Goal: Task Accomplishment & Management: Manage account settings

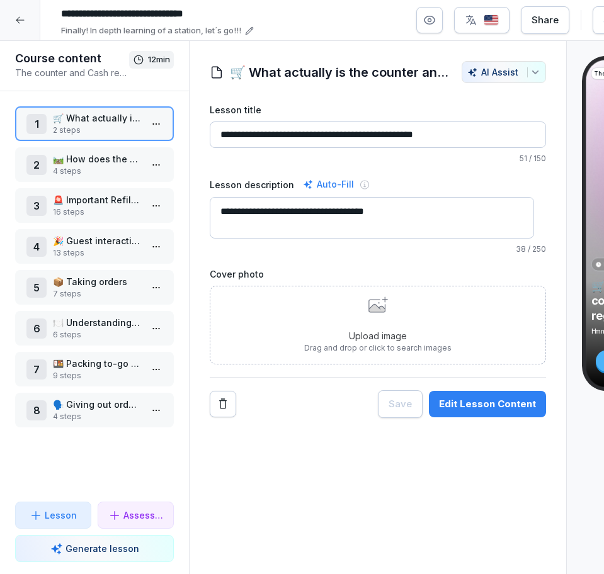
drag, startPoint x: 0, startPoint y: 0, endPoint x: 482, endPoint y: 270, distance: 552.9
click at [482, 270] on label "Cover photo" at bounding box center [378, 274] width 336 height 13
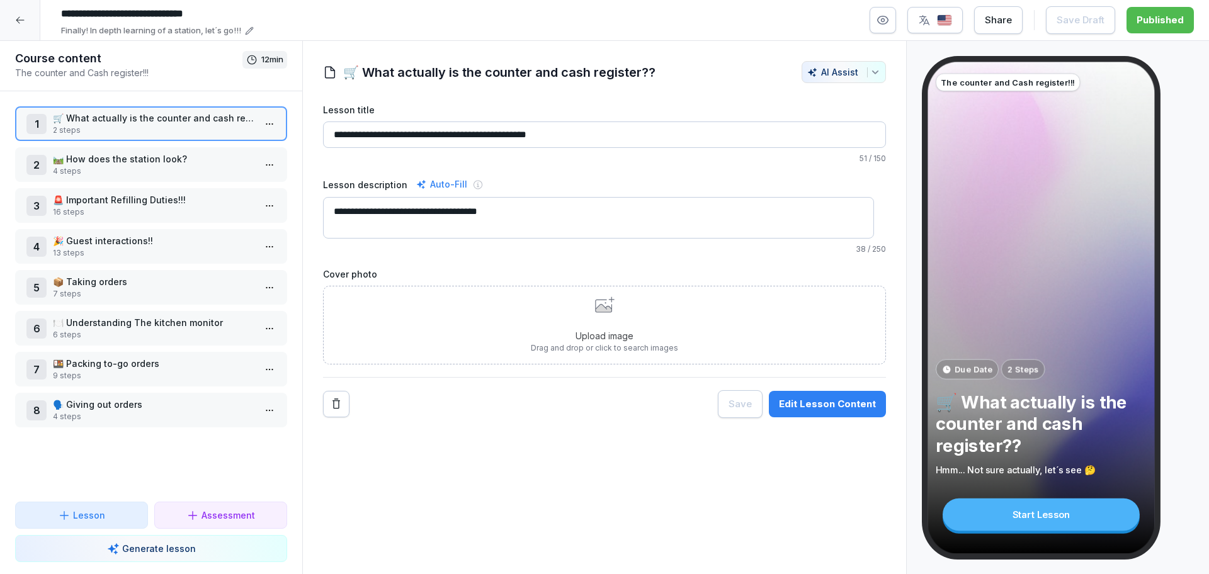
click at [28, 38] on div at bounding box center [20, 20] width 40 height 40
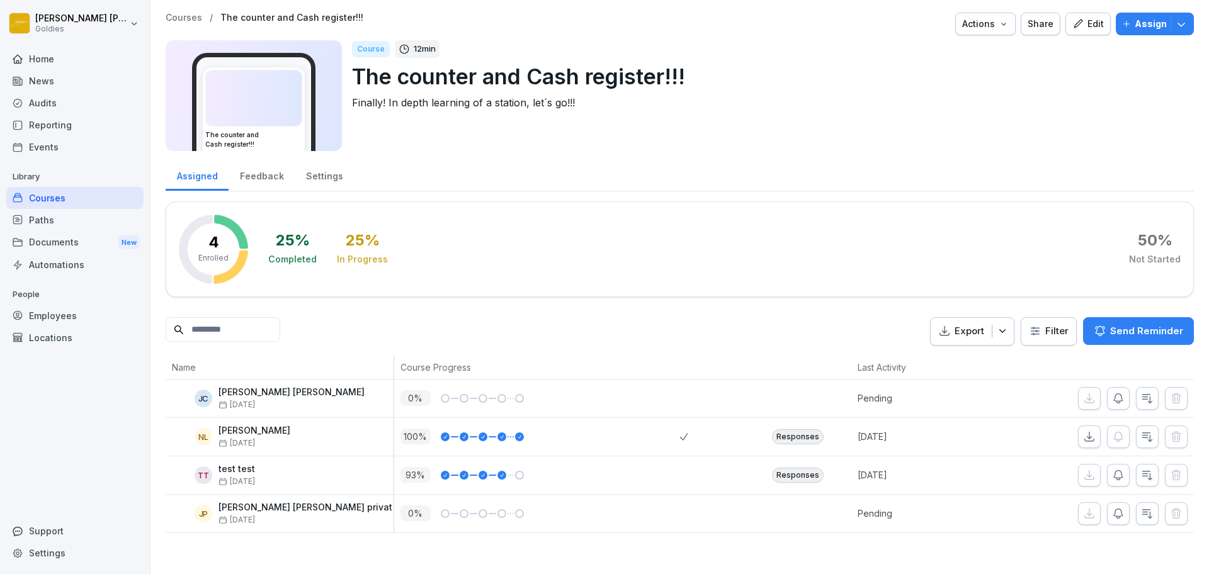
click at [79, 196] on div "Courses" at bounding box center [74, 198] width 137 height 22
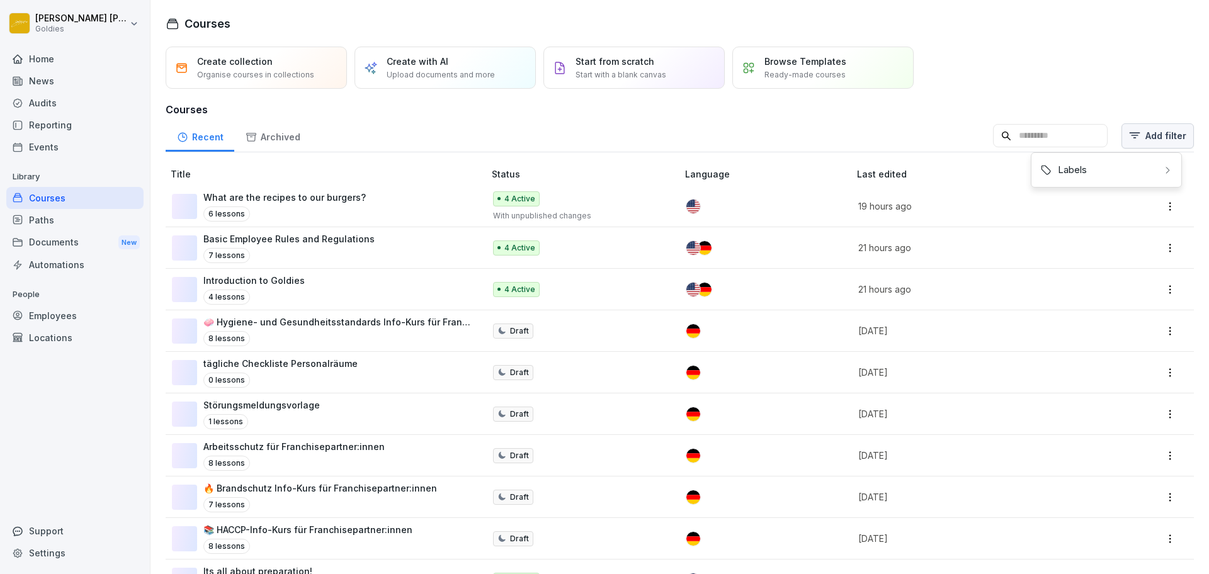
click at [1149, 138] on html "[PERSON_NAME] Goldies Home News Audits Reporting Events Library Courses Paths D…" at bounding box center [604, 287] width 1209 height 574
click at [991, 173] on div "Bounti 2.0" at bounding box center [952, 176] width 142 height 24
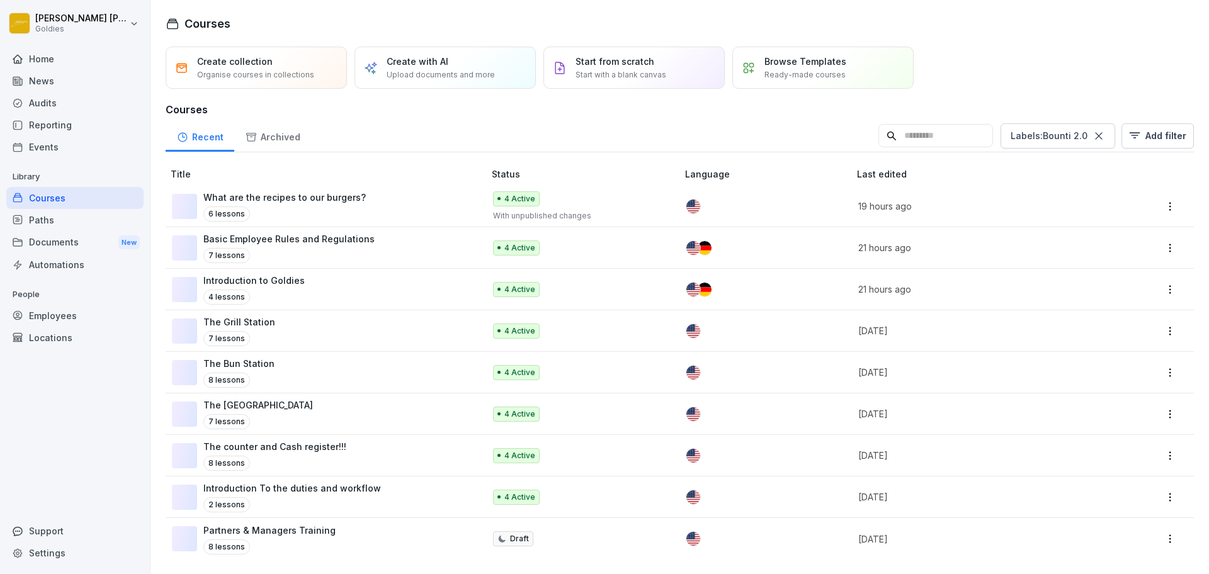
click at [754, 125] on html "Nathan Luntang-Jensen Goldies Home News Audits Reporting Events Library Courses…" at bounding box center [604, 287] width 1209 height 574
click at [116, 95] on div "Audits" at bounding box center [74, 103] width 137 height 22
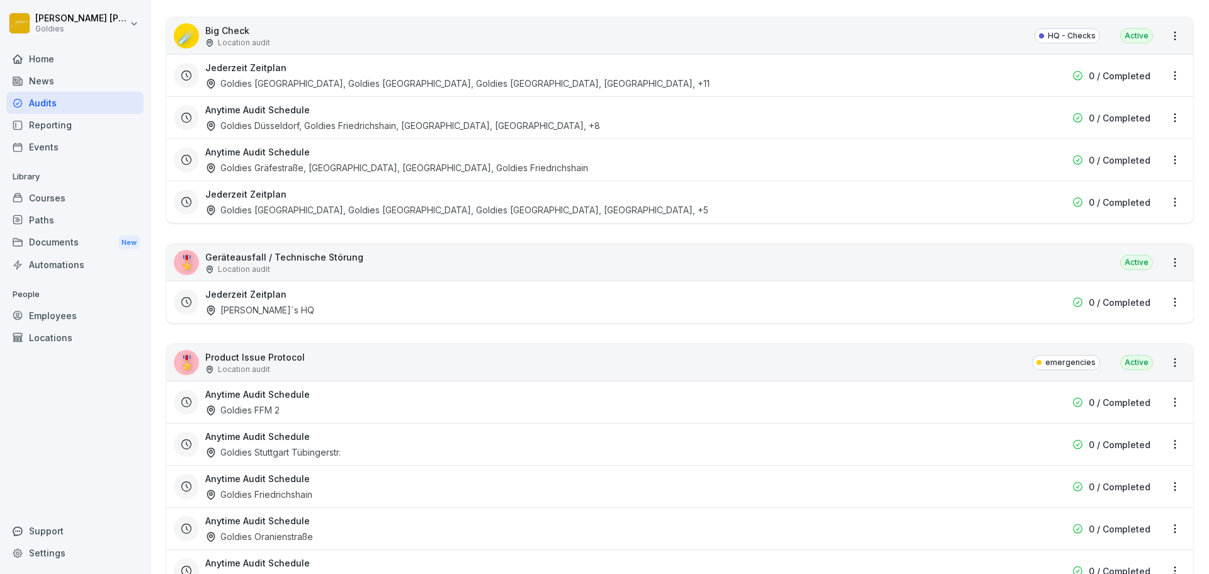
scroll to position [1683, 0]
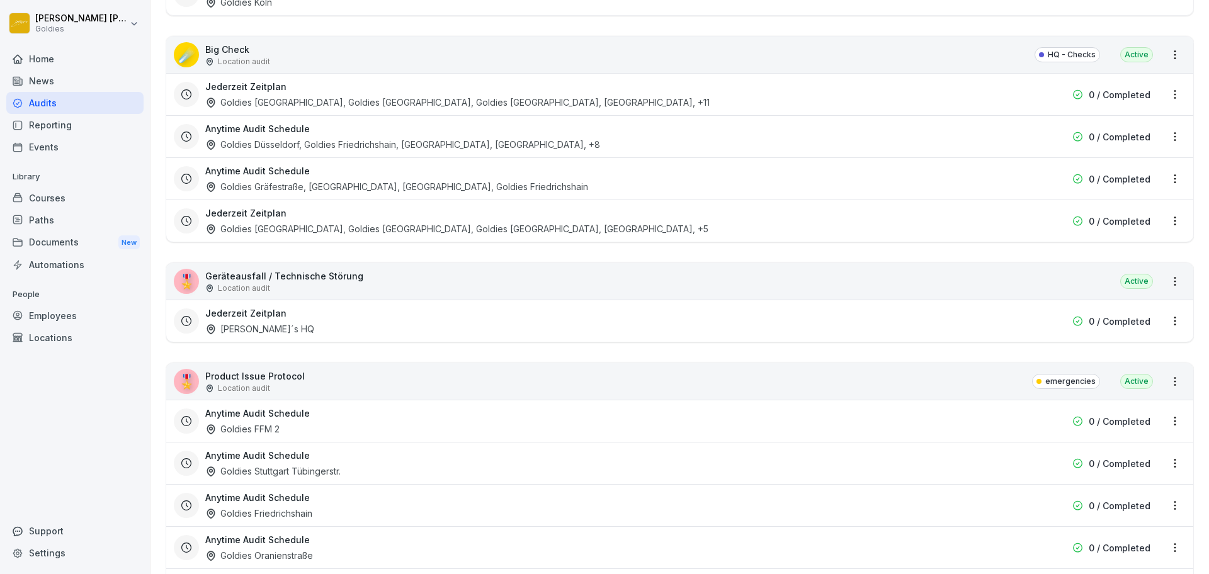
click at [694, 57] on div "☄️ Big Check Location audit HQ - Checks Active" at bounding box center [679, 55] width 1027 height 37
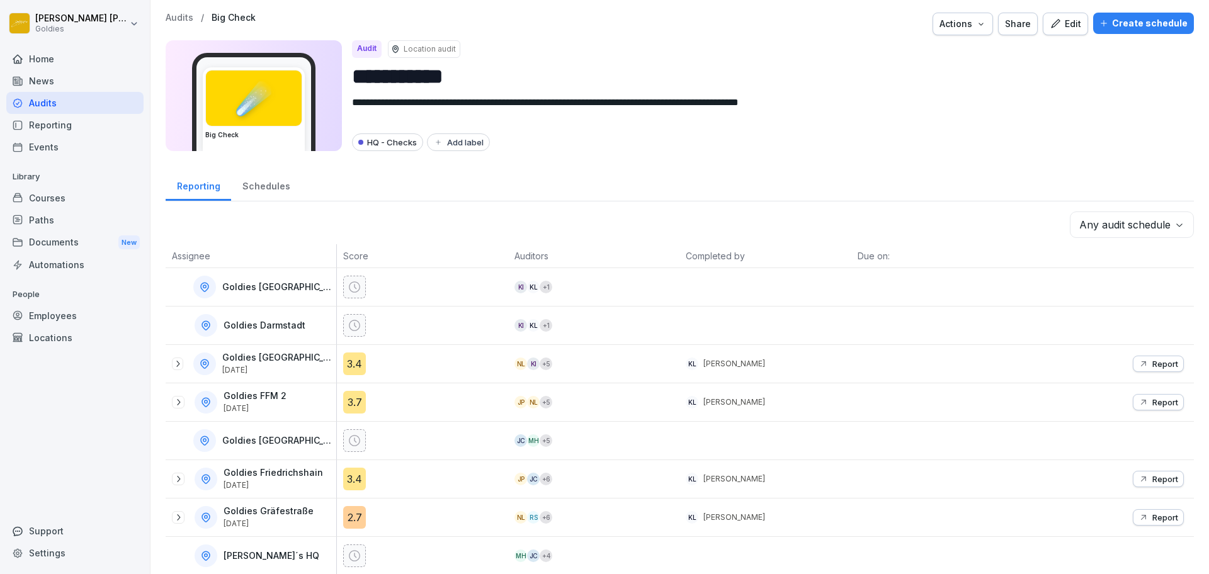
click at [1052, 20] on icon "button" at bounding box center [1055, 23] width 9 height 9
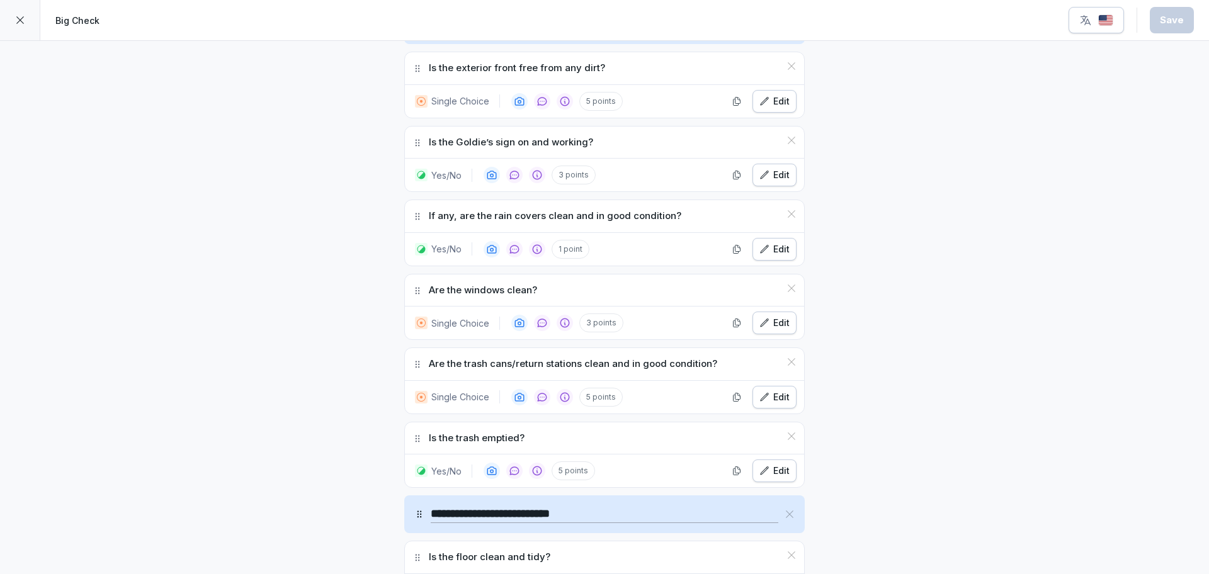
scroll to position [462, 0]
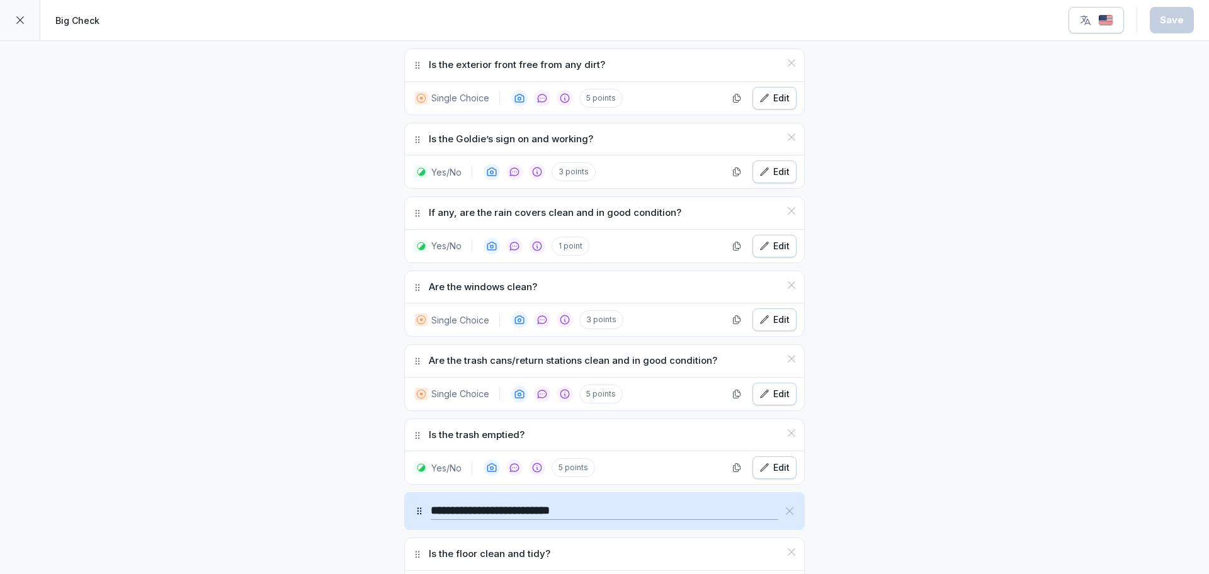
click at [27, 14] on div at bounding box center [20, 20] width 40 height 40
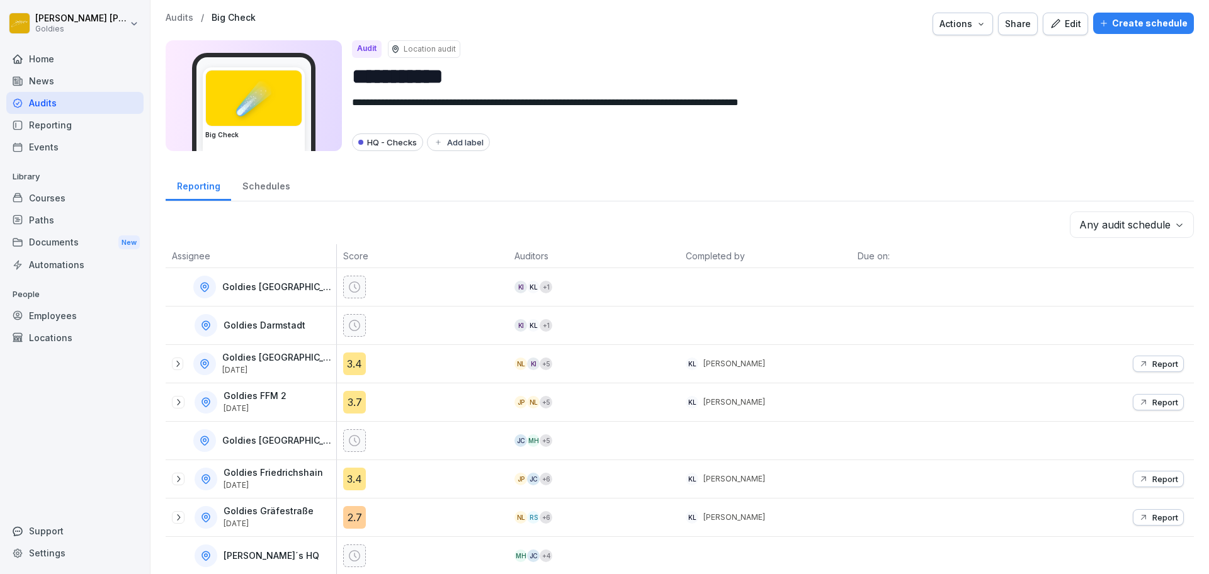
click at [188, 19] on p "Audits" at bounding box center [180, 18] width 28 height 11
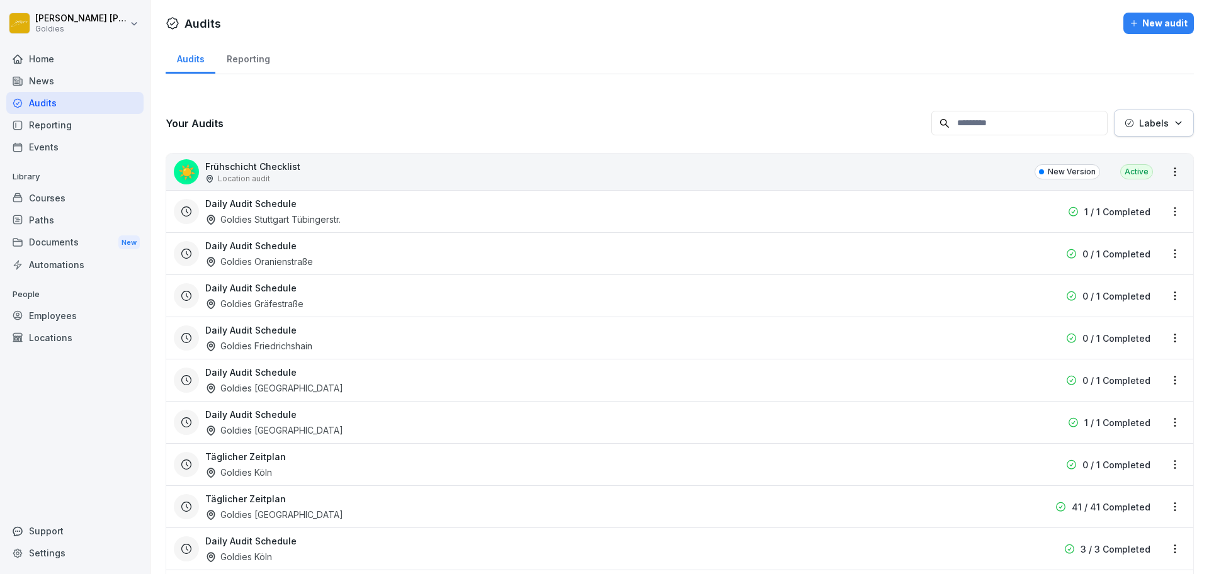
click at [286, 163] on p "Frühschicht Checklist" at bounding box center [252, 166] width 95 height 13
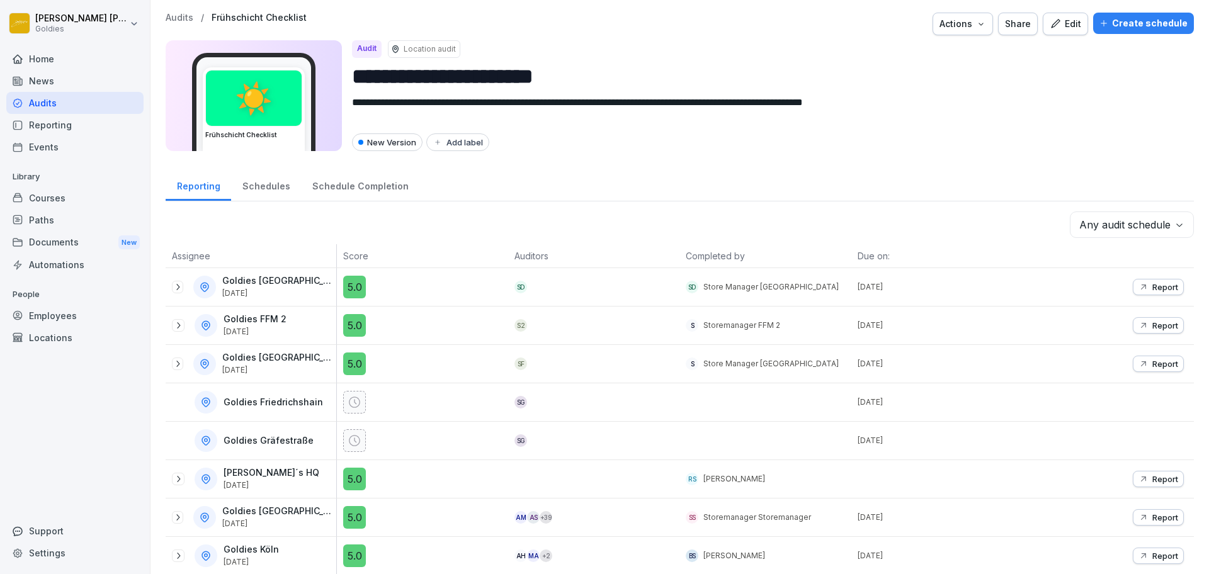
click at [190, 16] on p "Audits" at bounding box center [180, 18] width 28 height 11
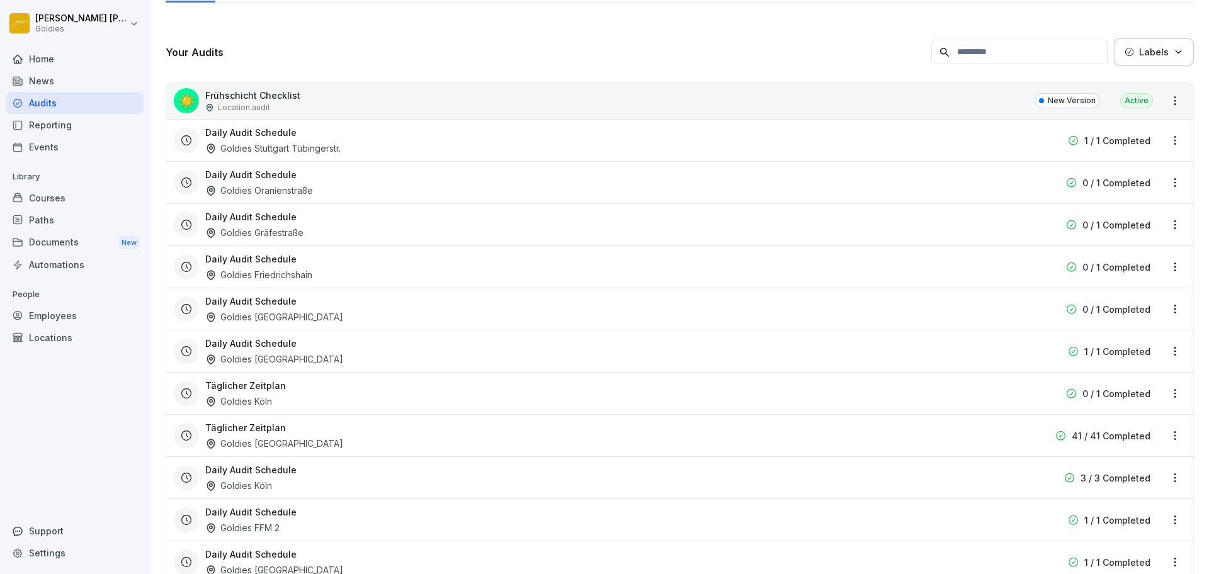
scroll to position [72, 0]
click at [79, 200] on div "Courses" at bounding box center [74, 198] width 137 height 22
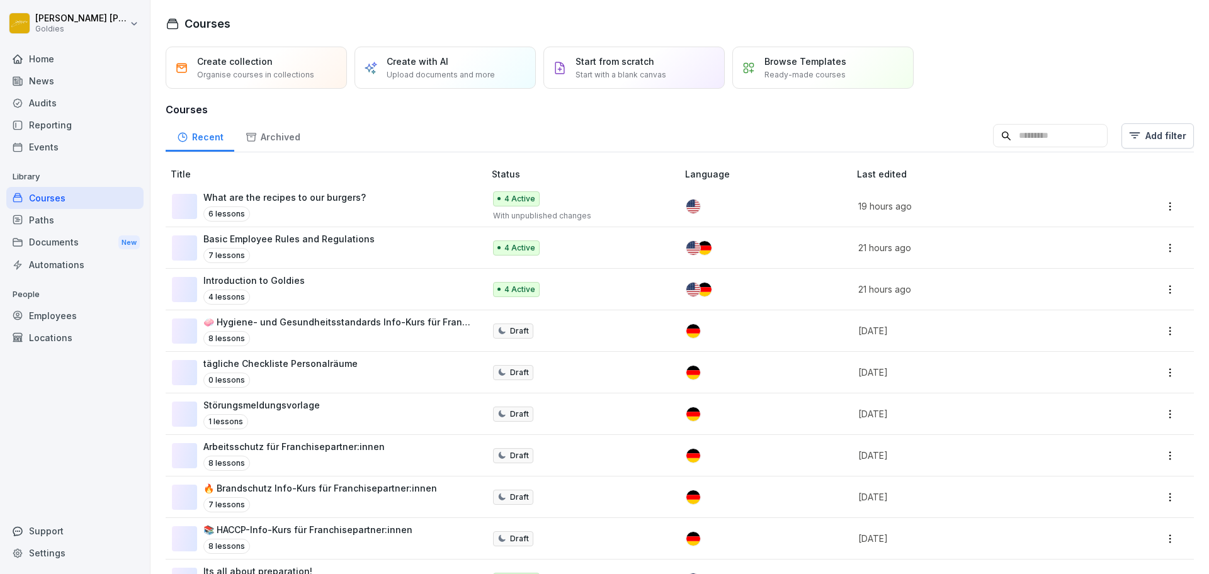
click at [627, 287] on div "4 Active" at bounding box center [579, 289] width 172 height 15
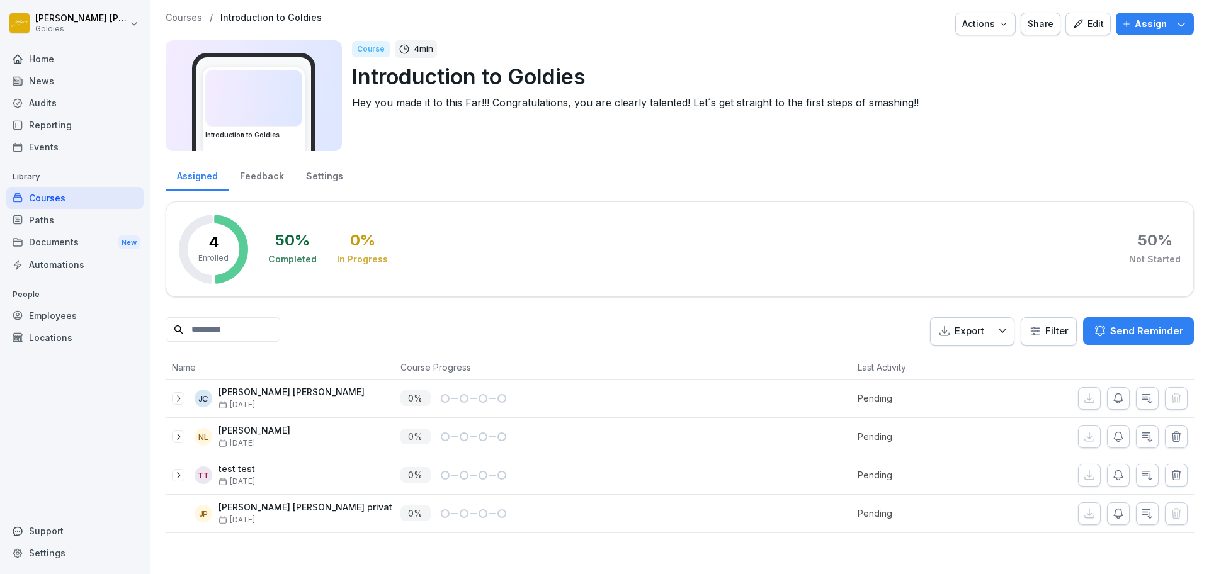
click at [1086, 36] on div "Courses / Introduction to Goldies Actions Share Edit Assign Introduction to Gol…" at bounding box center [680, 86] width 1028 height 146
click at [1087, 31] on button "Edit" at bounding box center [1087, 24] width 45 height 23
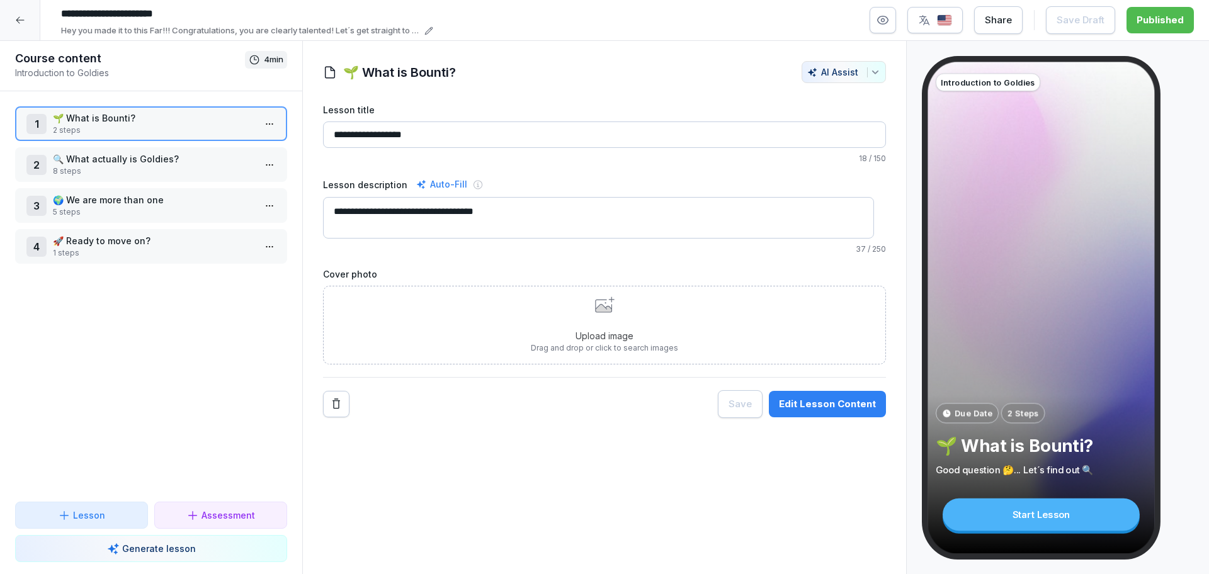
click at [824, 410] on div "Edit Lesson Content" at bounding box center [827, 404] width 97 height 14
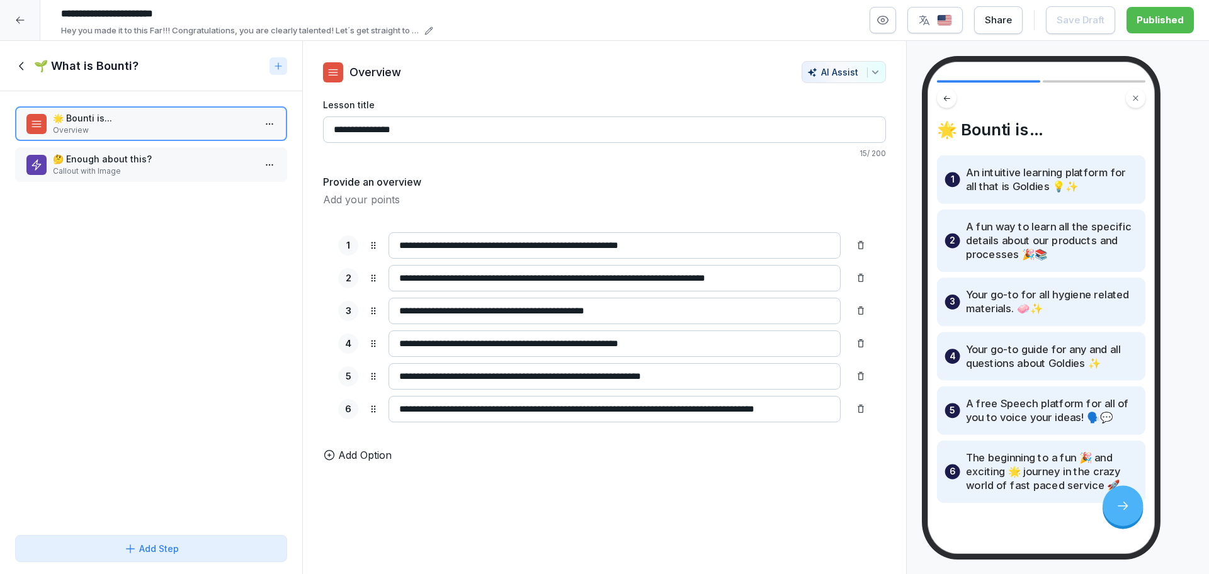
click at [18, 63] on icon at bounding box center [22, 66] width 14 height 14
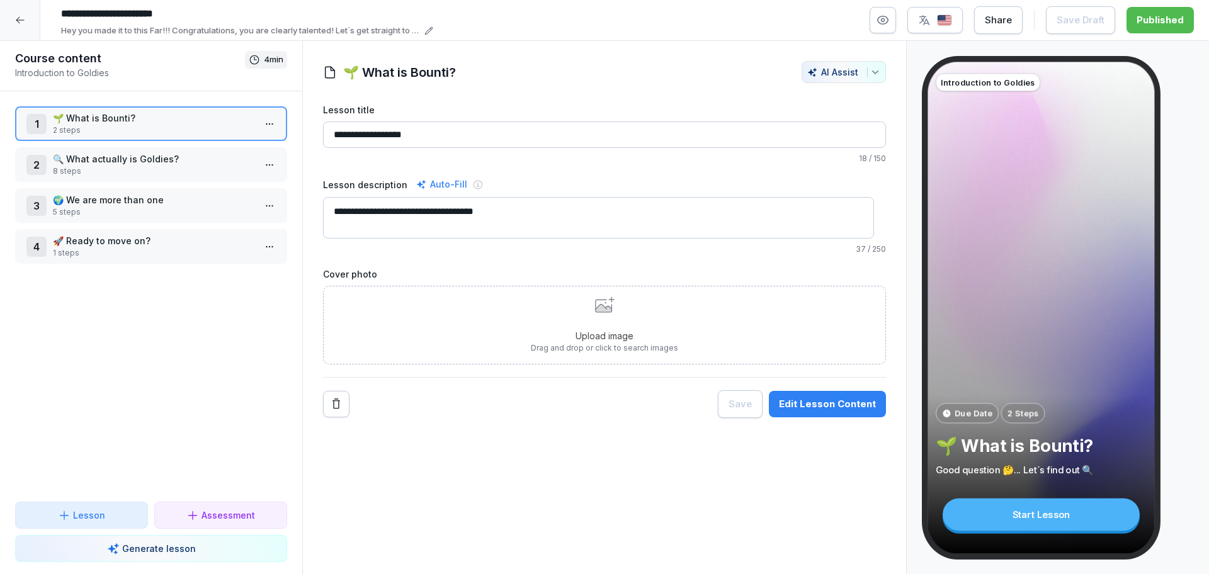
click at [785, 405] on div "Edit Lesson Content" at bounding box center [827, 404] width 97 height 14
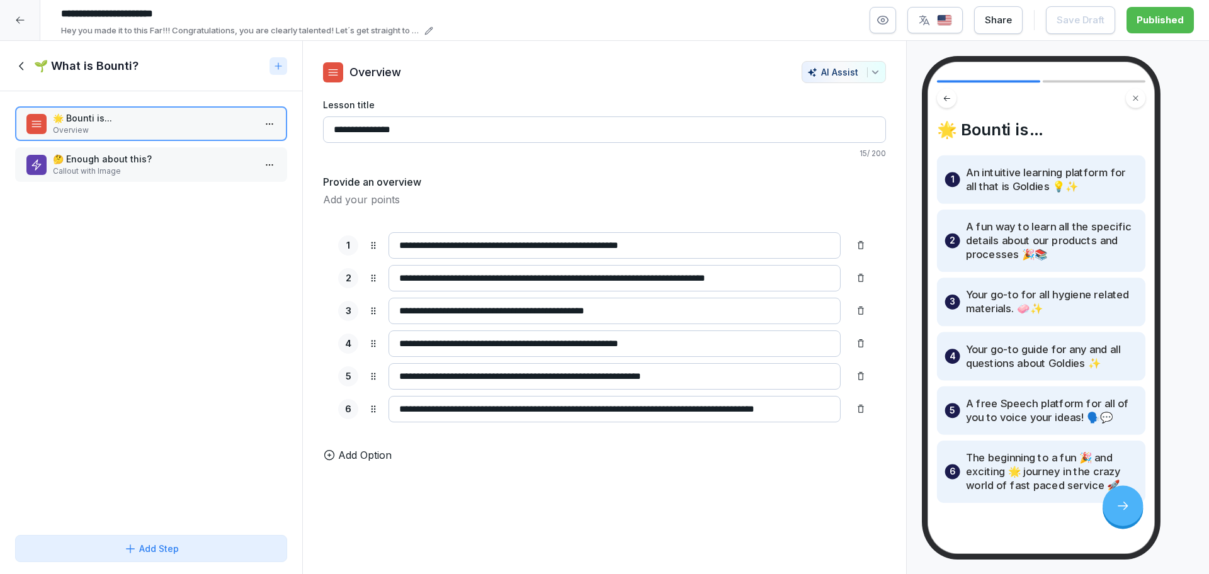
click at [870, 71] on button "AI Assist" at bounding box center [844, 72] width 84 height 22
click at [611, 54] on html "**********" at bounding box center [604, 287] width 1209 height 574
click at [23, 59] on div "🌱 What is Bounti?" at bounding box center [139, 66] width 249 height 15
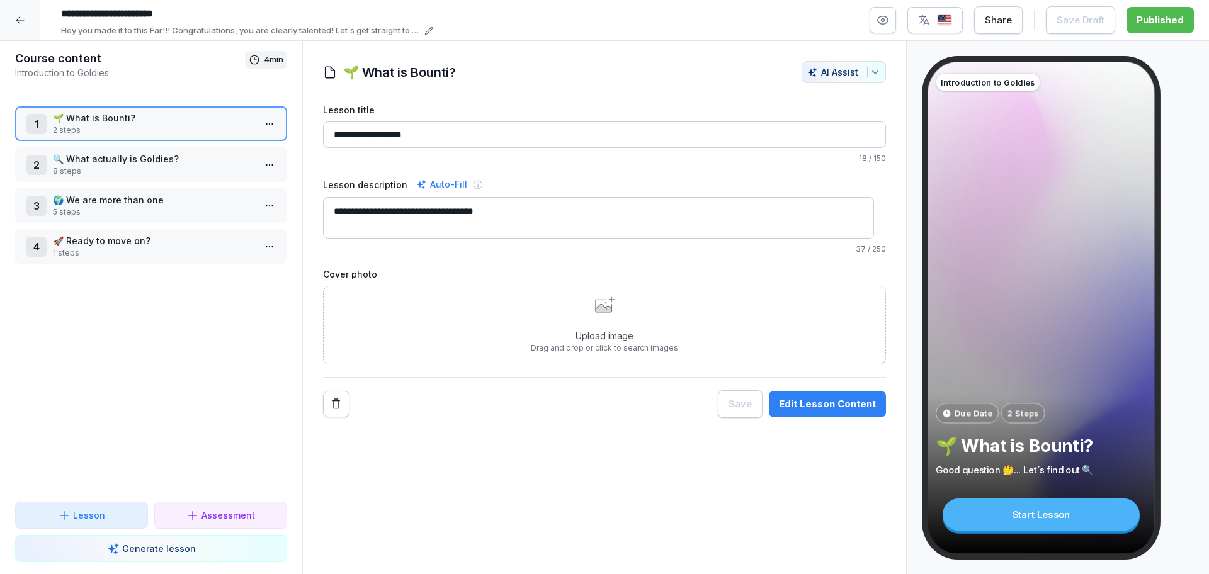
click at [25, 30] on div at bounding box center [20, 20] width 40 height 40
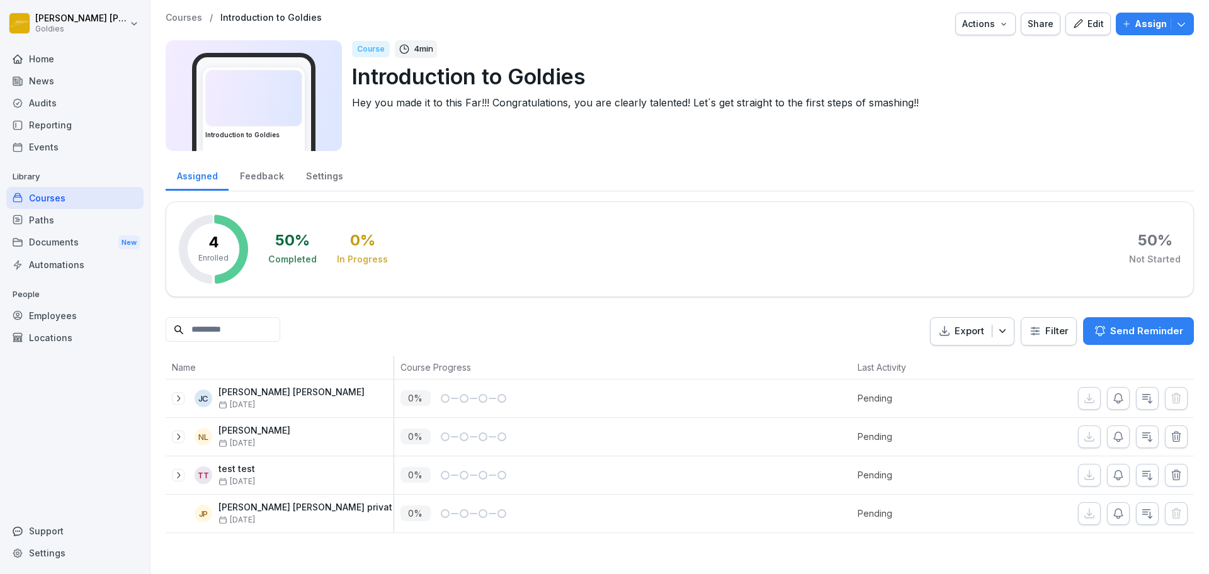
click at [100, 196] on div "Courses" at bounding box center [74, 198] width 137 height 22
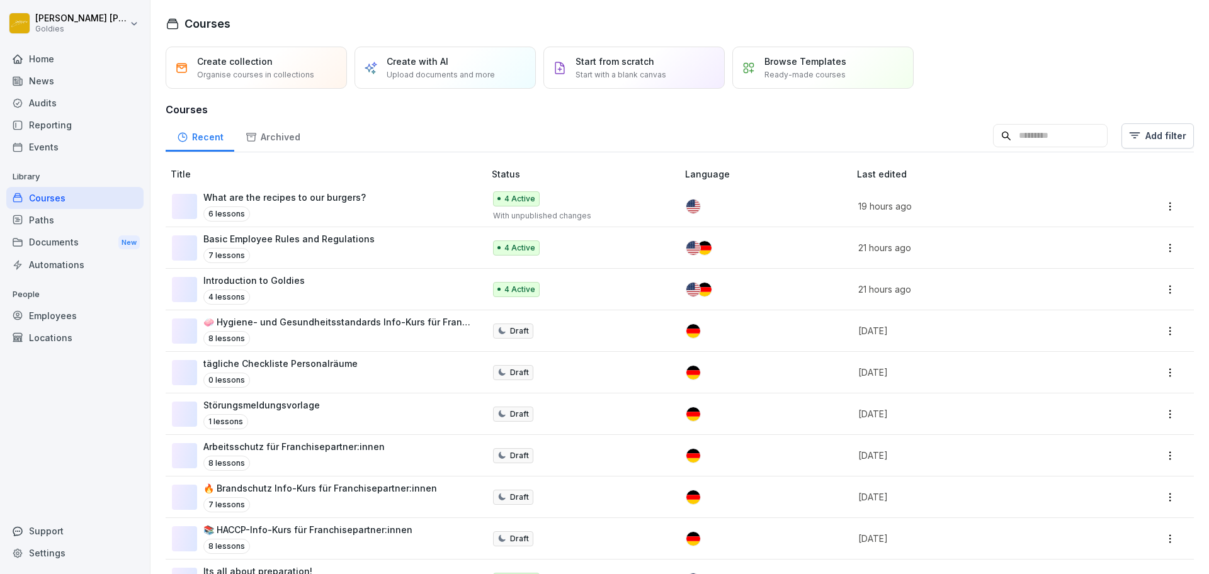
click at [351, 216] on div "6 lessons" at bounding box center [284, 214] width 162 height 15
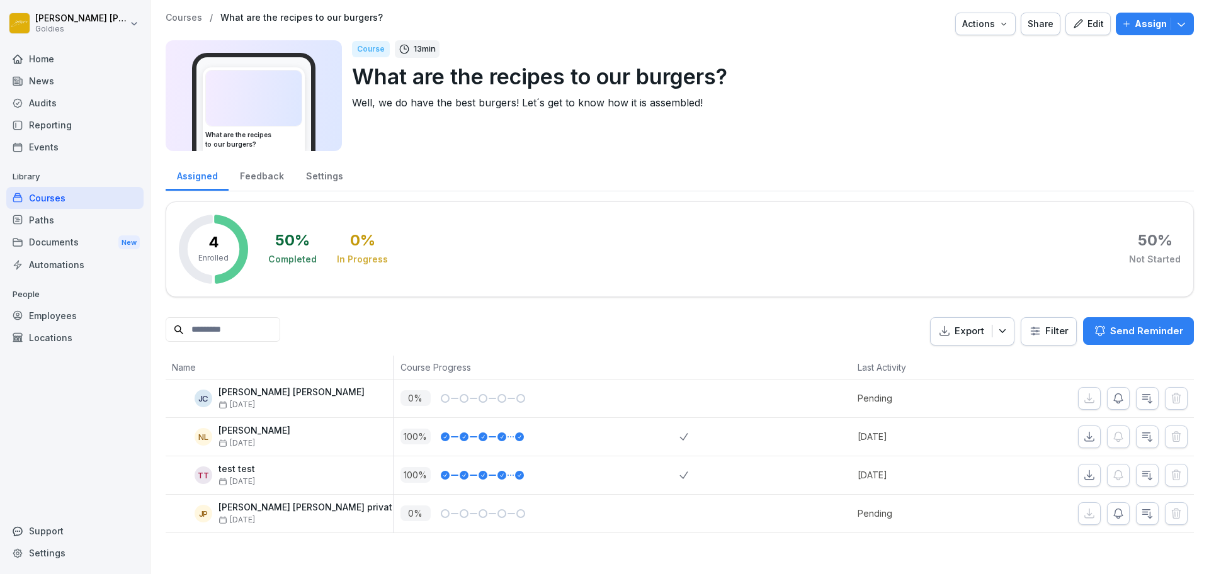
click at [1077, 25] on div "Edit" at bounding box center [1087, 24] width 31 height 14
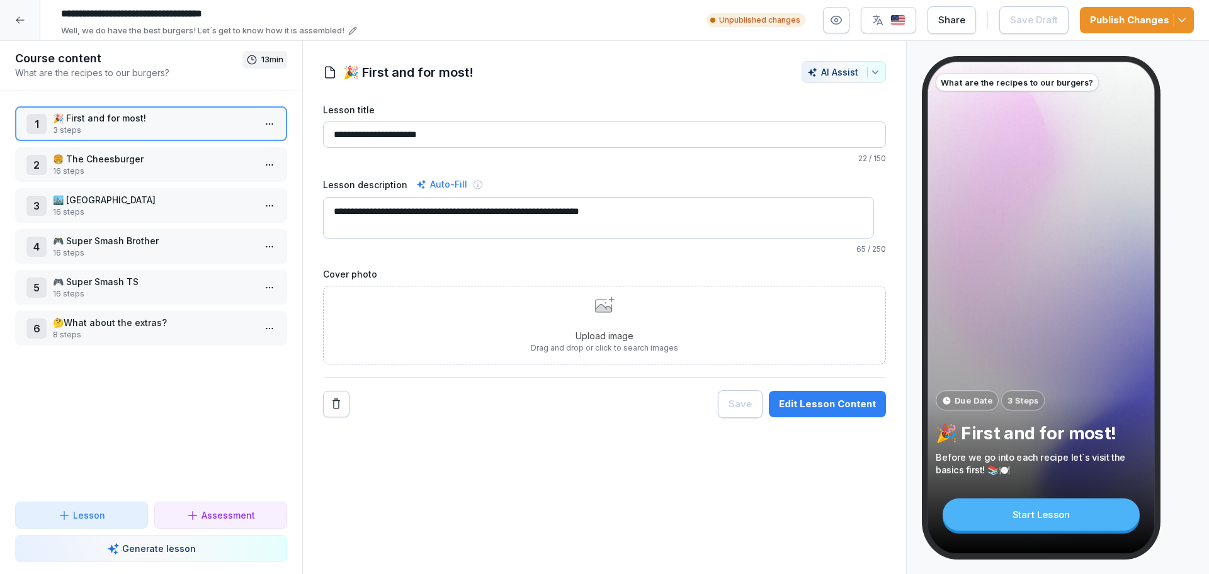
click at [972, 161] on div "What are the recipes to our burgers? Due Date 3 Steps 🎉 First and for most! Bef…" at bounding box center [1041, 308] width 227 height 492
click at [780, 401] on div "Edit Lesson Content" at bounding box center [827, 404] width 97 height 14
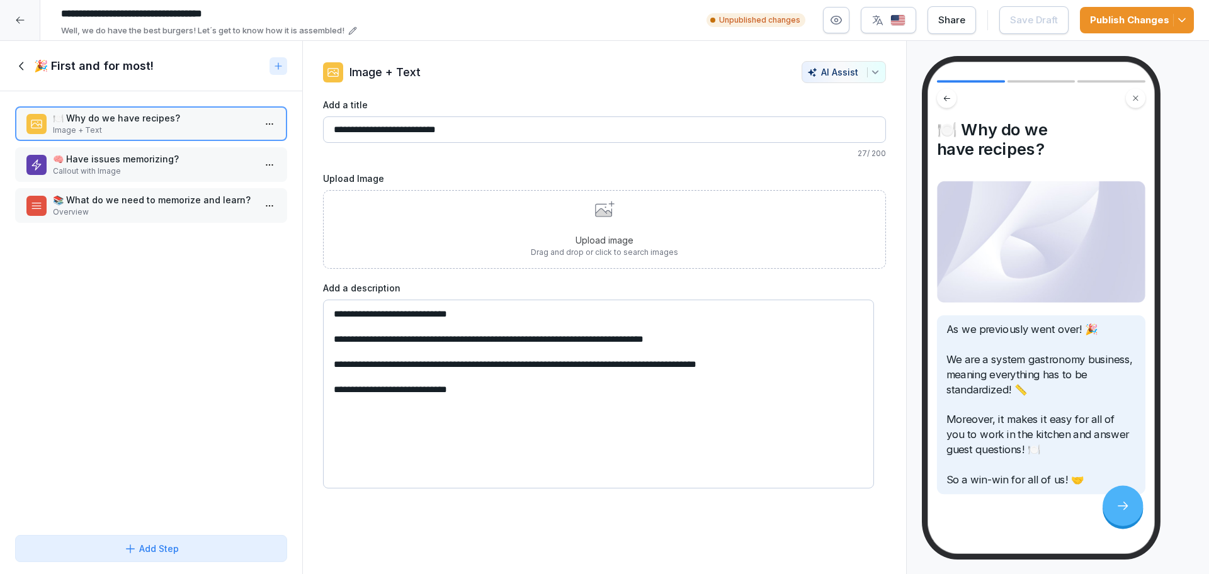
click at [1011, 285] on img at bounding box center [1041, 242] width 208 height 122
click at [31, 28] on div at bounding box center [20, 20] width 40 height 40
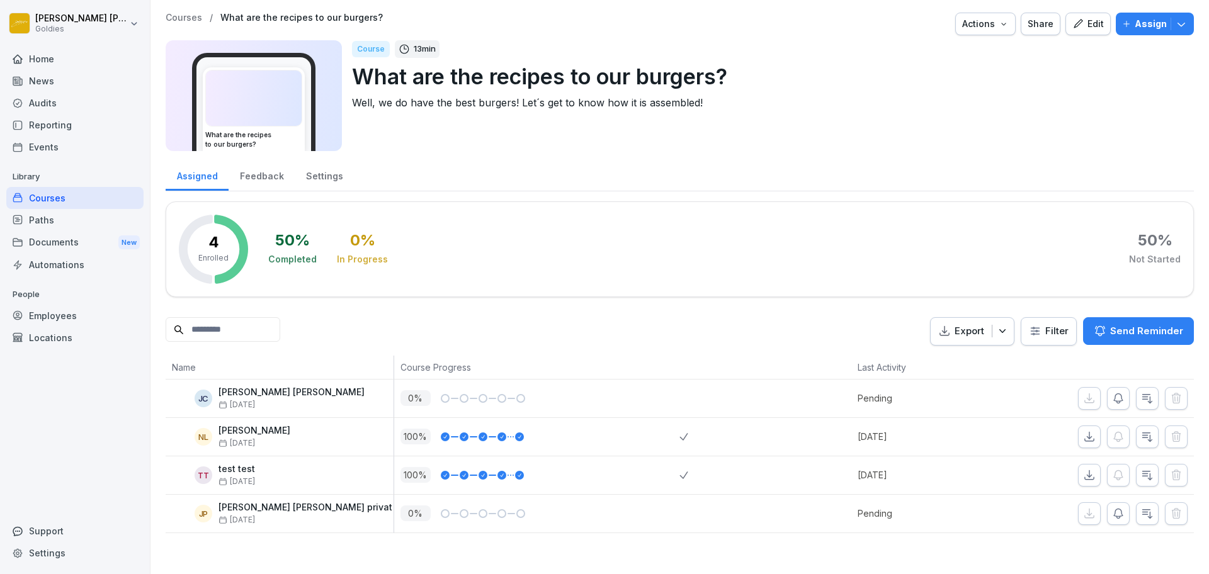
click at [50, 196] on div "Courses" at bounding box center [74, 198] width 137 height 22
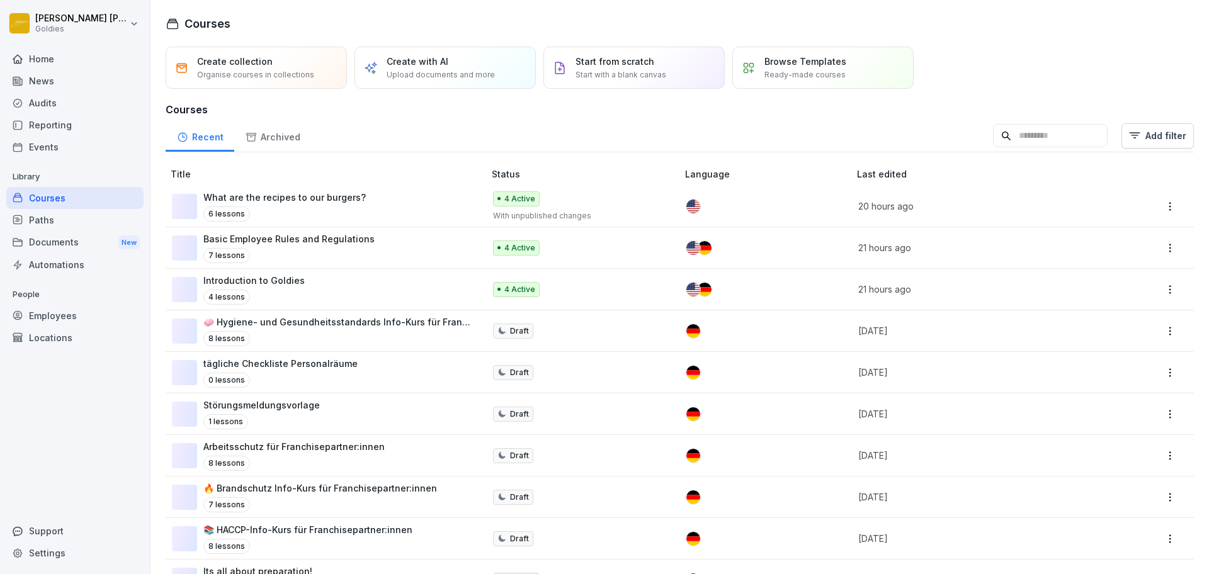
click at [606, 193] on div "4 Active With unpublished changes" at bounding box center [579, 206] width 172 height 30
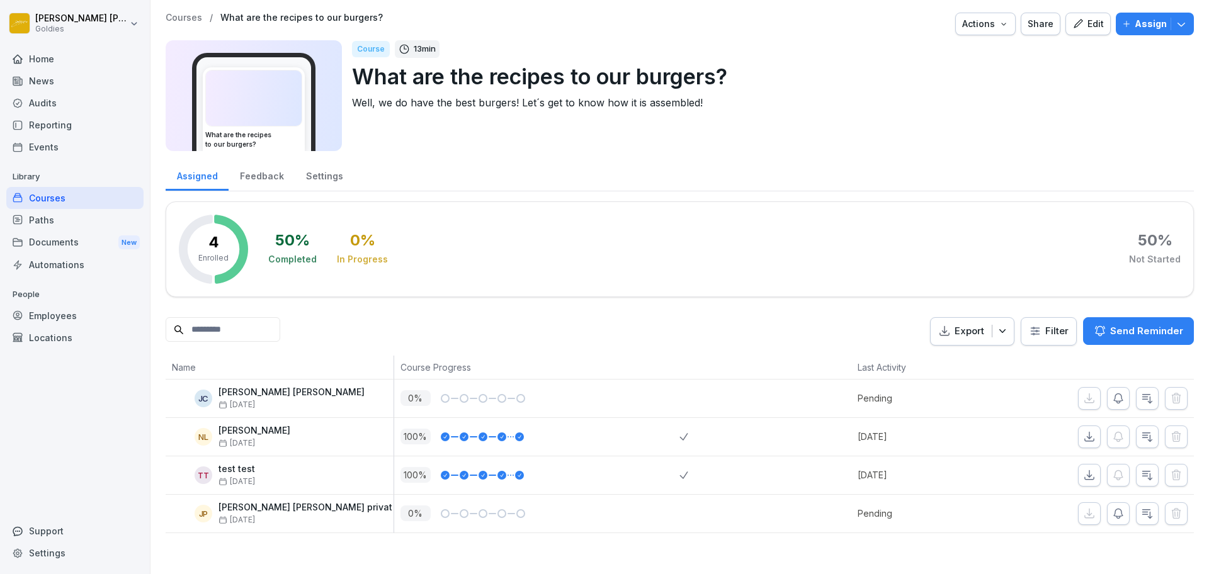
click at [1065, 18] on button "Edit" at bounding box center [1087, 24] width 45 height 23
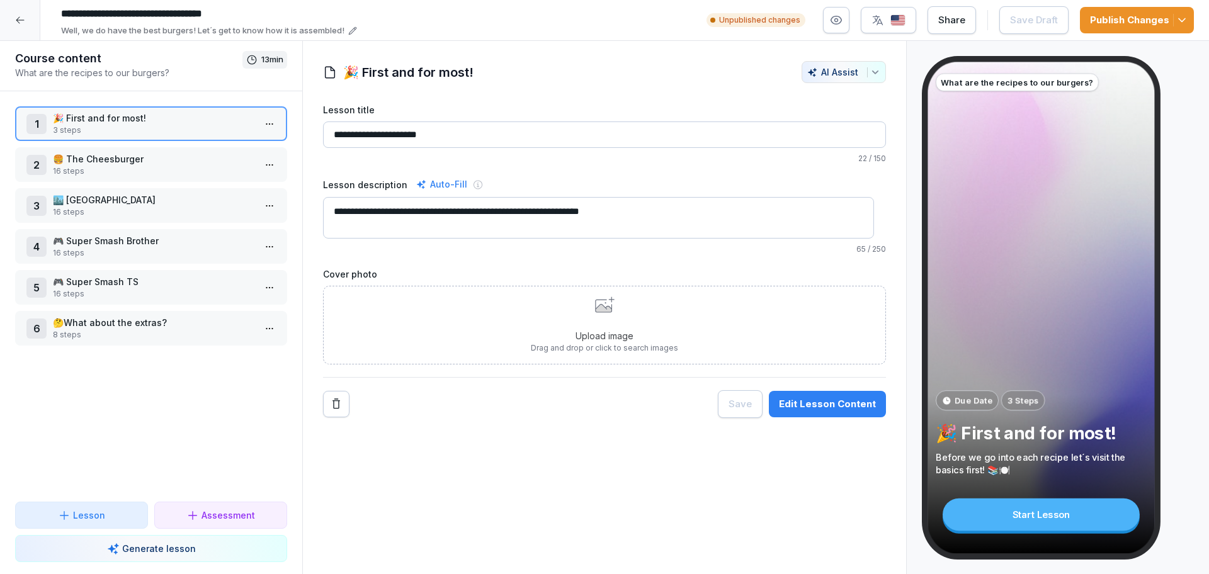
click at [817, 406] on div "Edit Lesson Content" at bounding box center [827, 404] width 97 height 14
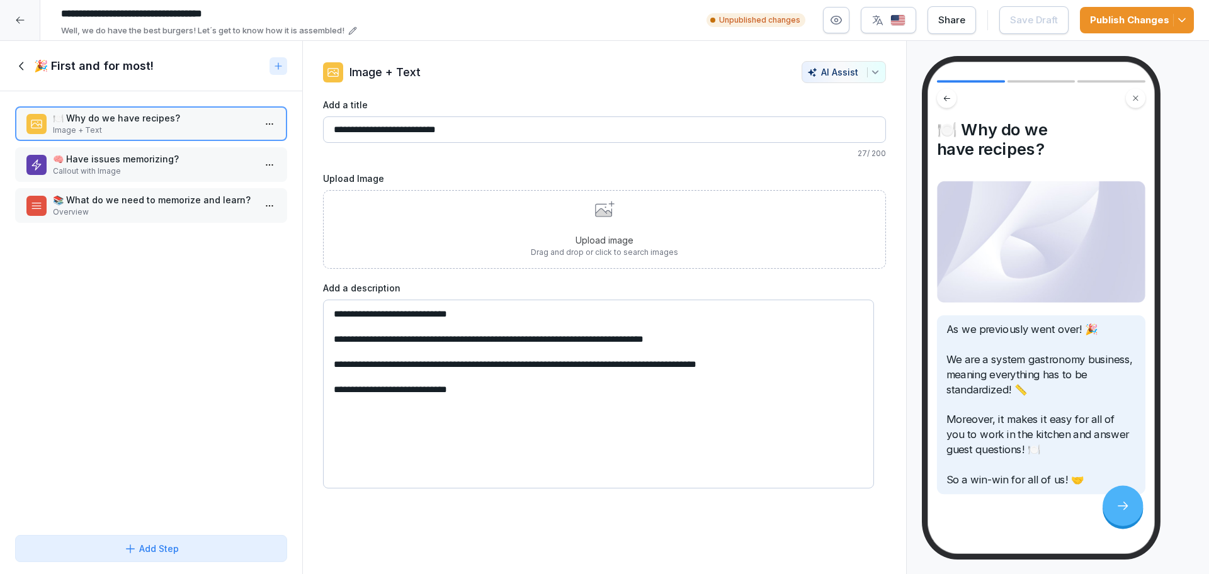
click at [870, 74] on icon "button" at bounding box center [875, 72] width 10 height 10
click at [642, 172] on html "**********" at bounding box center [604, 287] width 1209 height 574
drag, startPoint x: 332, startPoint y: 315, endPoint x: 526, endPoint y: 437, distance: 228.4
click at [525, 437] on textarea "**********" at bounding box center [598, 394] width 551 height 189
click at [499, 395] on textarea "**********" at bounding box center [598, 394] width 551 height 189
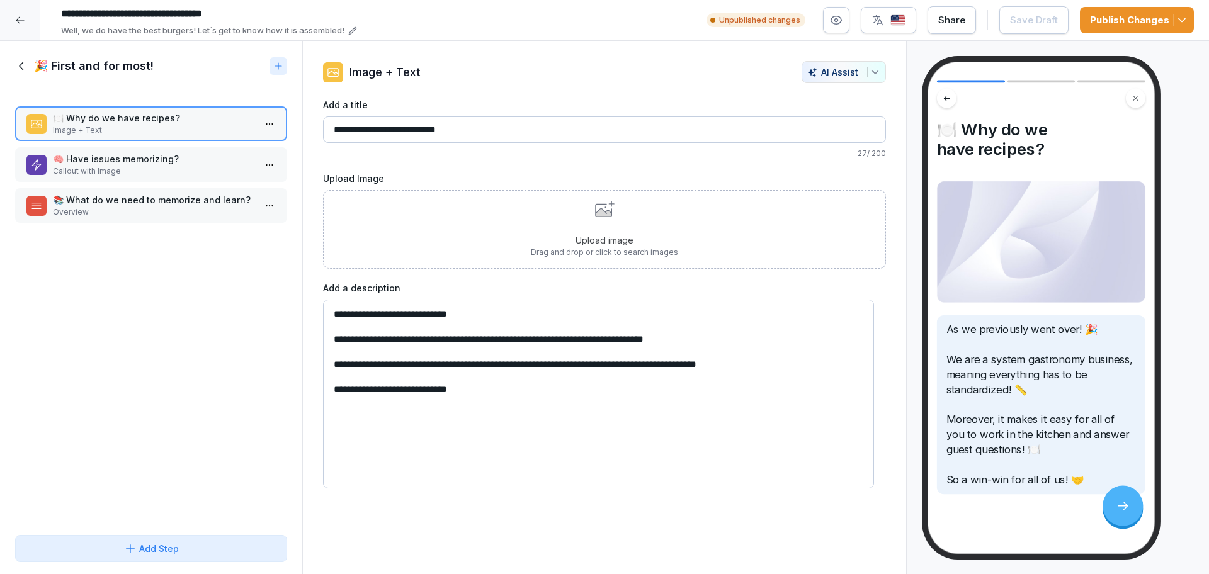
click at [443, 157] on p "27 / 200" at bounding box center [604, 153] width 563 height 11
click at [871, 72] on button "AI Assist" at bounding box center [844, 72] width 84 height 22
click at [645, 69] on html "**********" at bounding box center [604, 287] width 1209 height 574
click at [28, 19] on div at bounding box center [20, 20] width 40 height 40
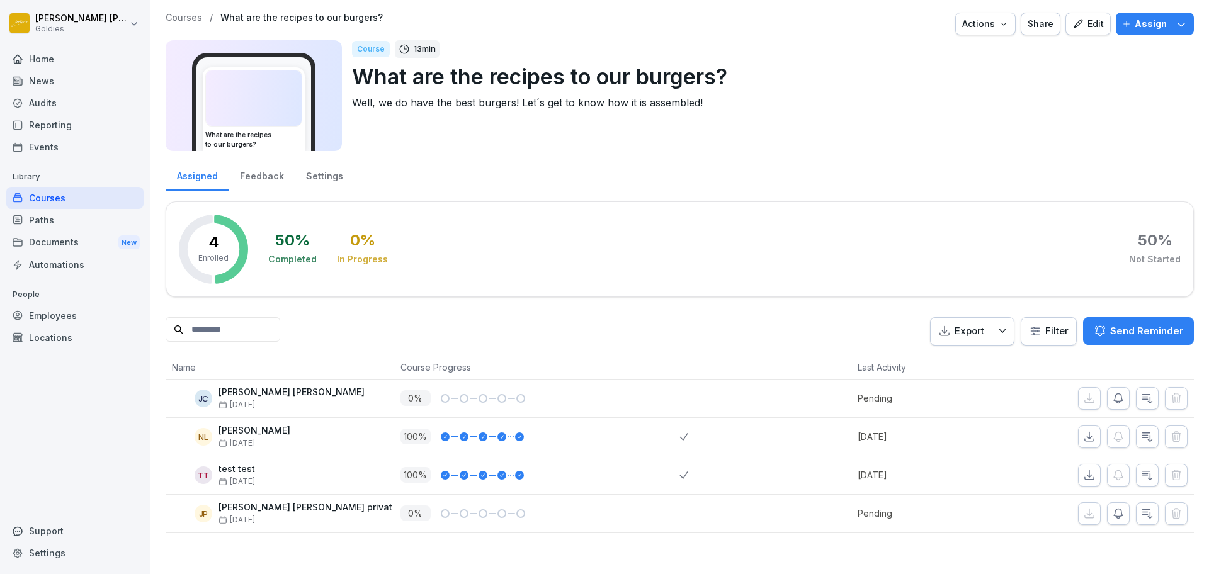
click at [116, 99] on div "Audits" at bounding box center [74, 103] width 137 height 22
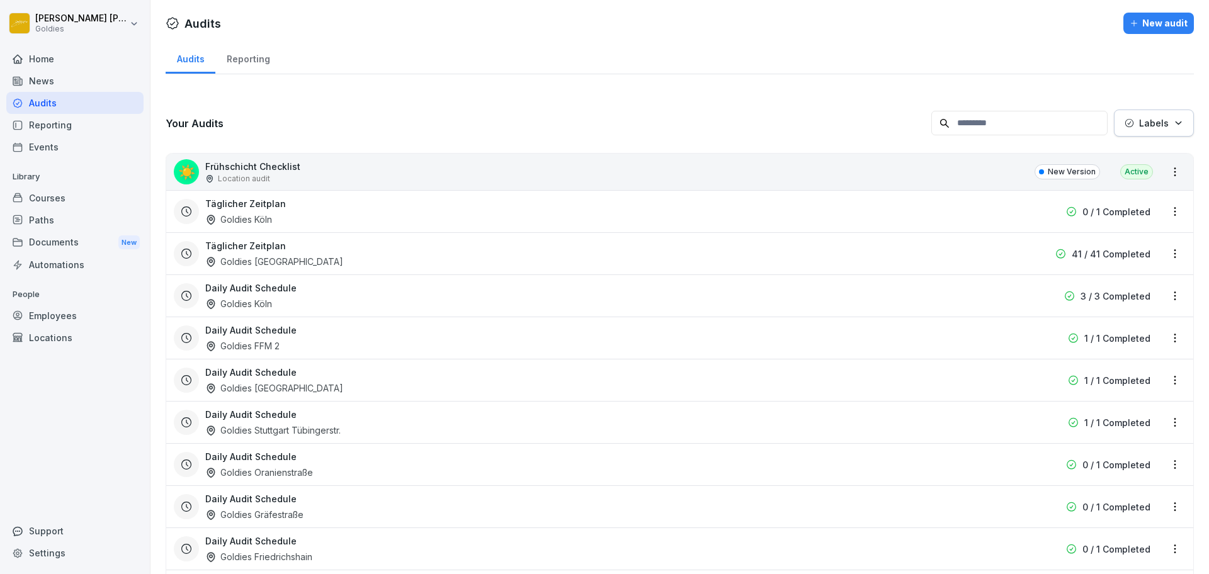
click at [241, 67] on div "Reporting" at bounding box center [247, 58] width 65 height 32
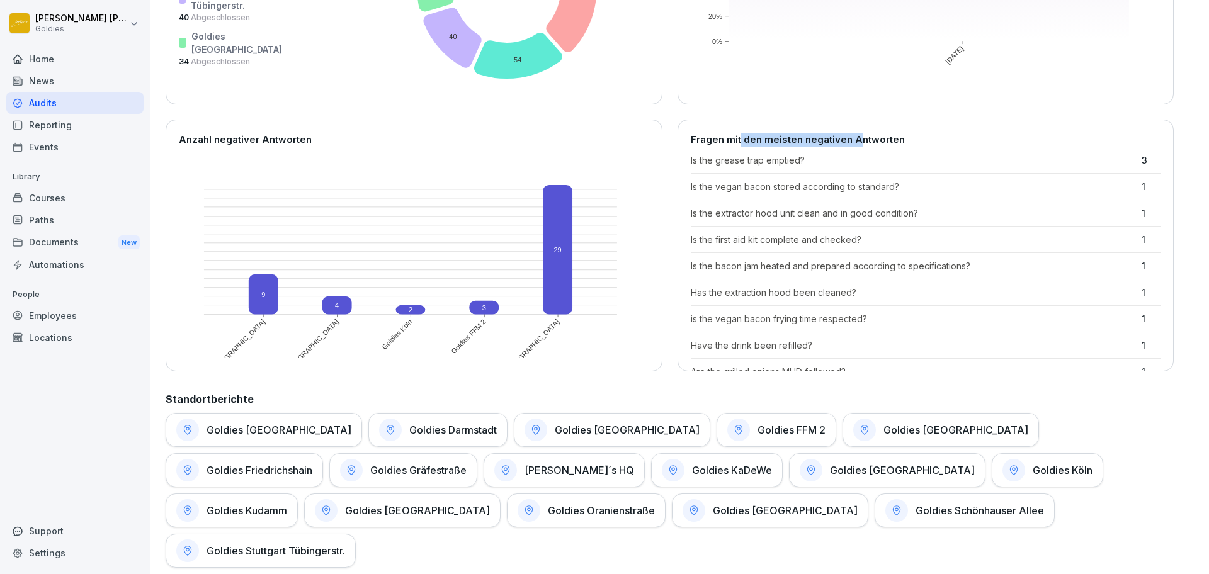
drag, startPoint x: 732, startPoint y: 140, endPoint x: 848, endPoint y: 149, distance: 115.5
click at [848, 149] on div "Fragen mit den meisten negativen Antworten Is the grease trap emptied? 3 Is the…" at bounding box center [926, 246] width 497 height 252
click at [848, 151] on div "Fragen mit den meisten negativen Antworten Is the grease trap emptied? 3 Is the…" at bounding box center [926, 246] width 497 height 252
click at [882, 163] on p "Is the grease trap emptied?" at bounding box center [913, 160] width 445 height 13
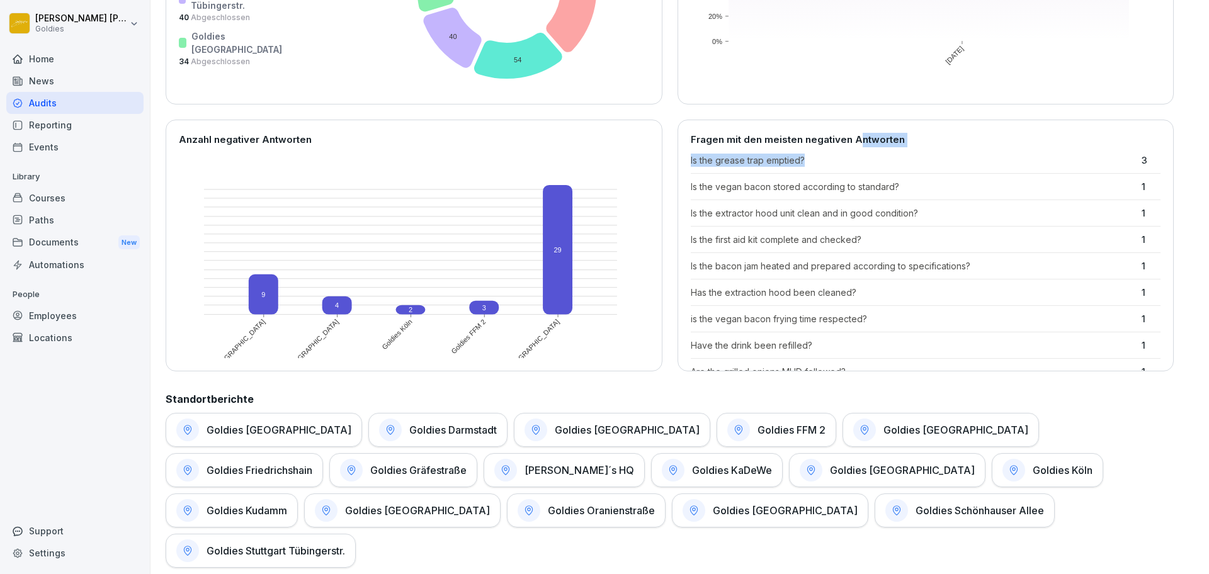
click at [910, 168] on div "Is the grease trap emptied? 3 Is the vegan bacon stored according to standard? …" at bounding box center [926, 283] width 470 height 258
click at [915, 208] on p "Is the extractor hood unit clean and in good condition?" at bounding box center [913, 213] width 445 height 13
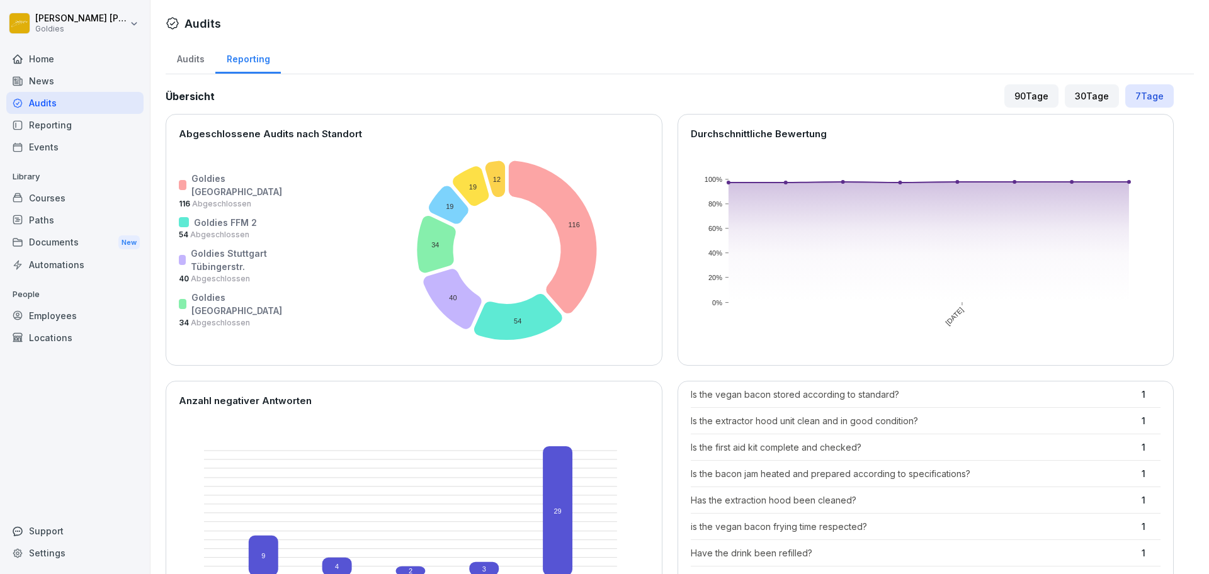
click at [188, 61] on div "Audits" at bounding box center [191, 58] width 50 height 32
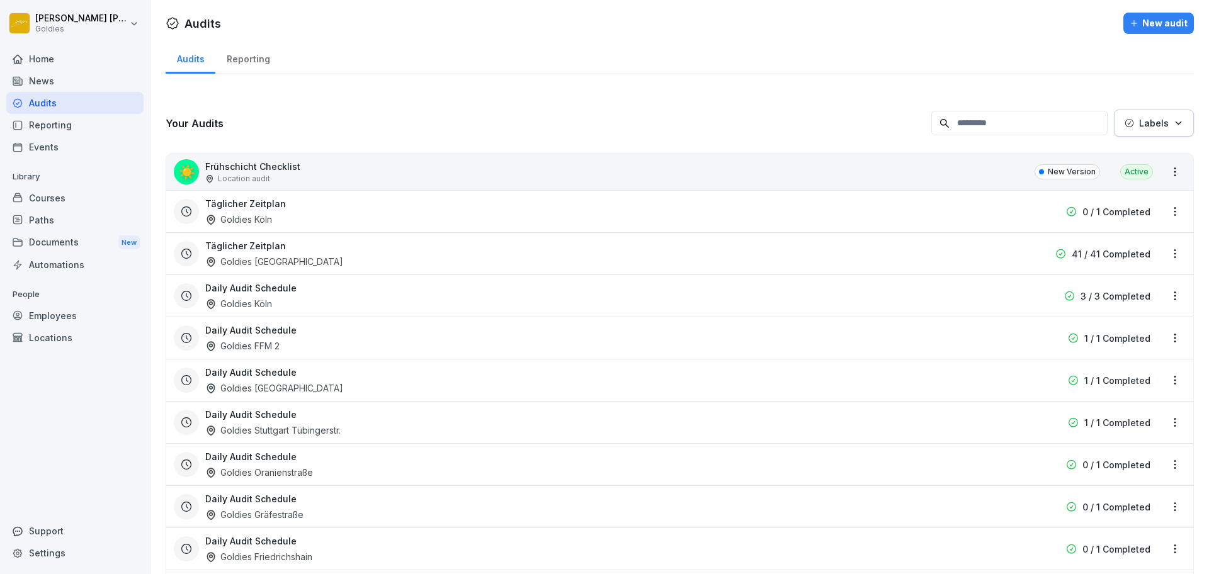
click at [905, 166] on div "☀️ Frühschicht Checklist Location audit New Version Active" at bounding box center [679, 172] width 1027 height 37
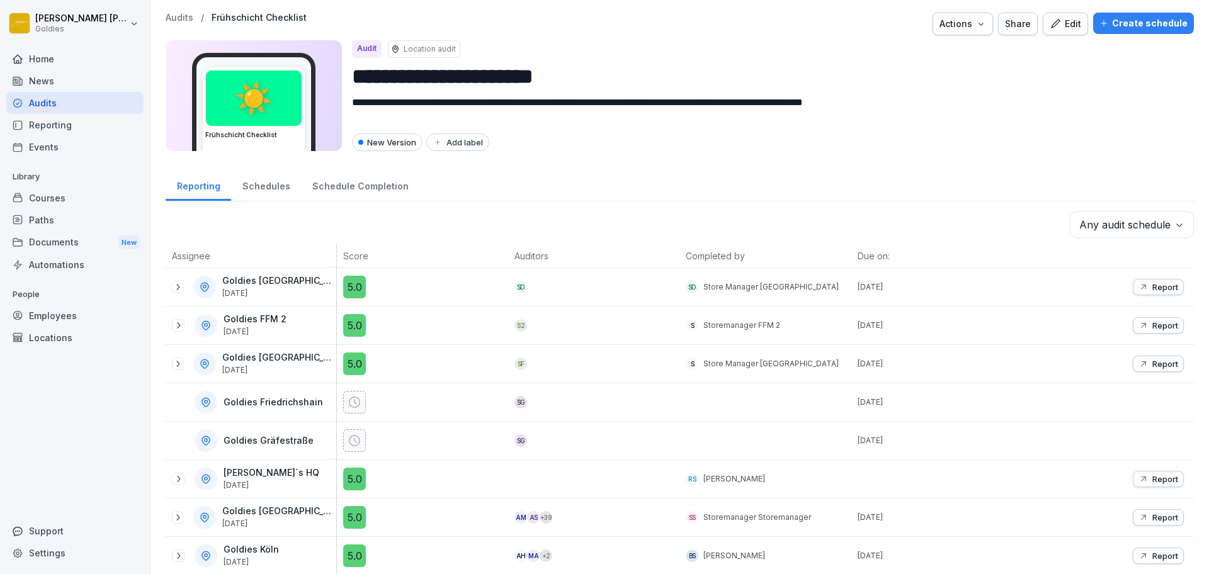
click at [1050, 28] on icon "button" at bounding box center [1055, 23] width 11 height 11
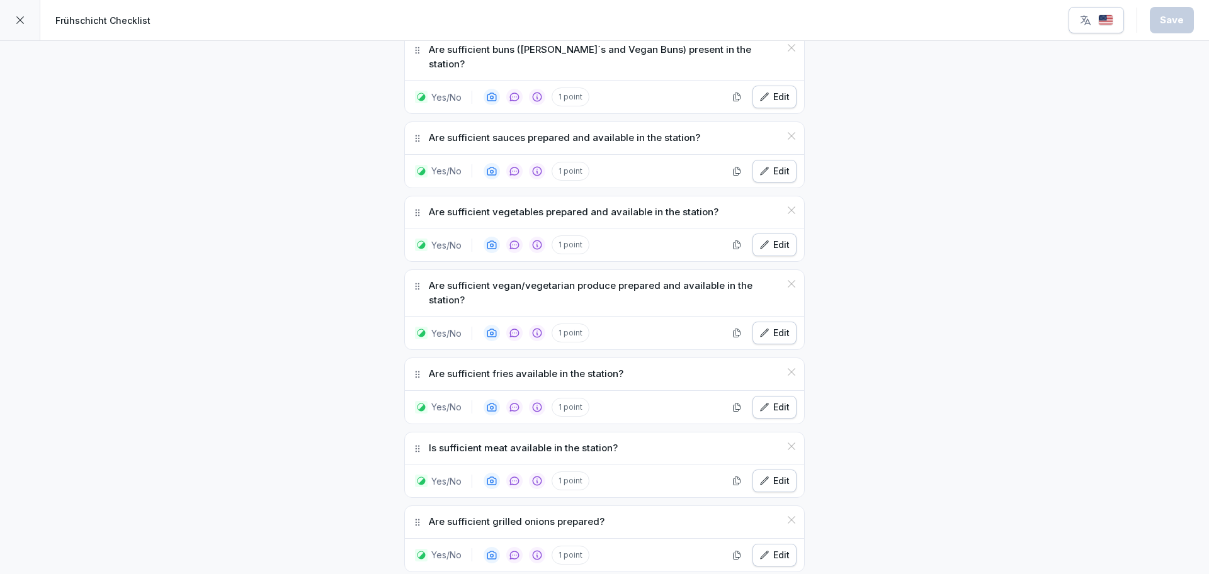
scroll to position [1462, 0]
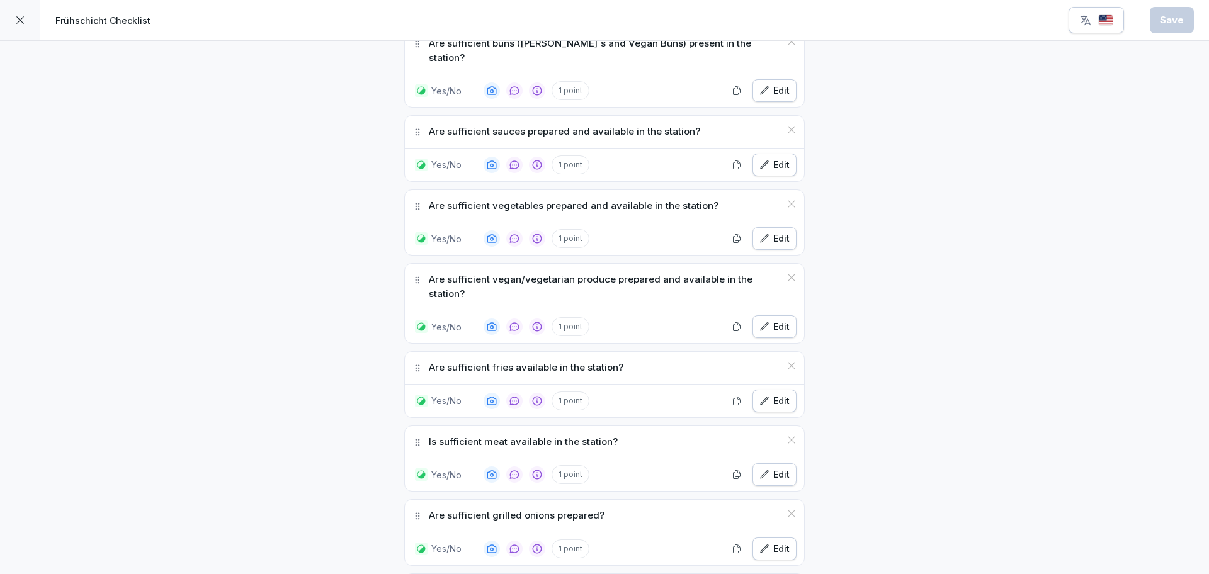
click at [9, 27] on div at bounding box center [20, 20] width 40 height 40
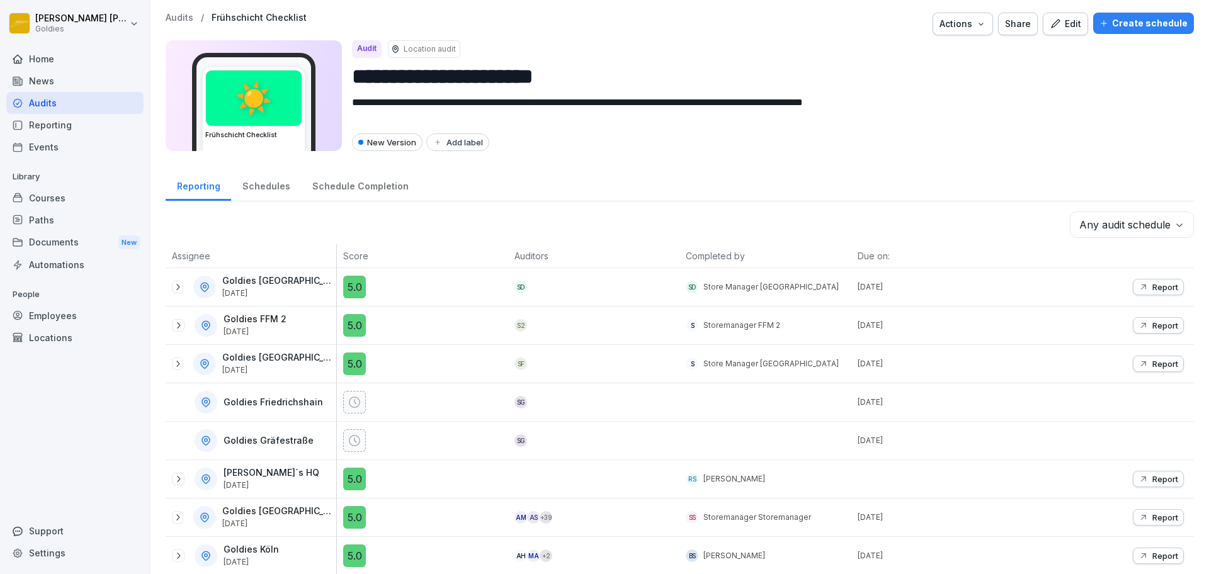
click at [181, 20] on p "Audits" at bounding box center [180, 18] width 28 height 11
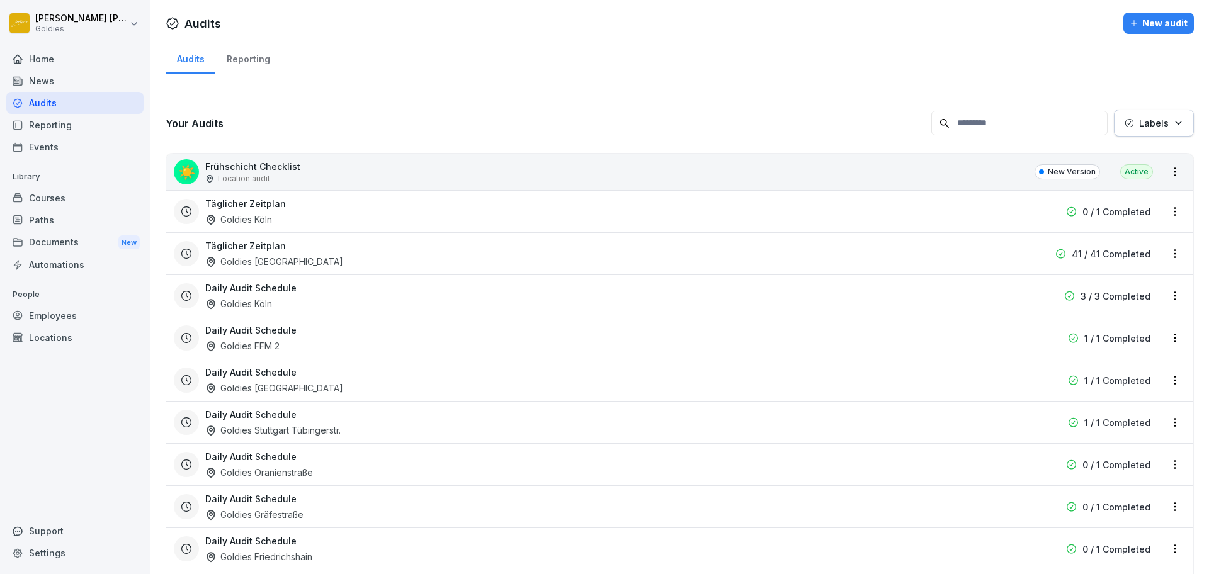
click at [259, 59] on div "Reporting" at bounding box center [247, 58] width 65 height 32
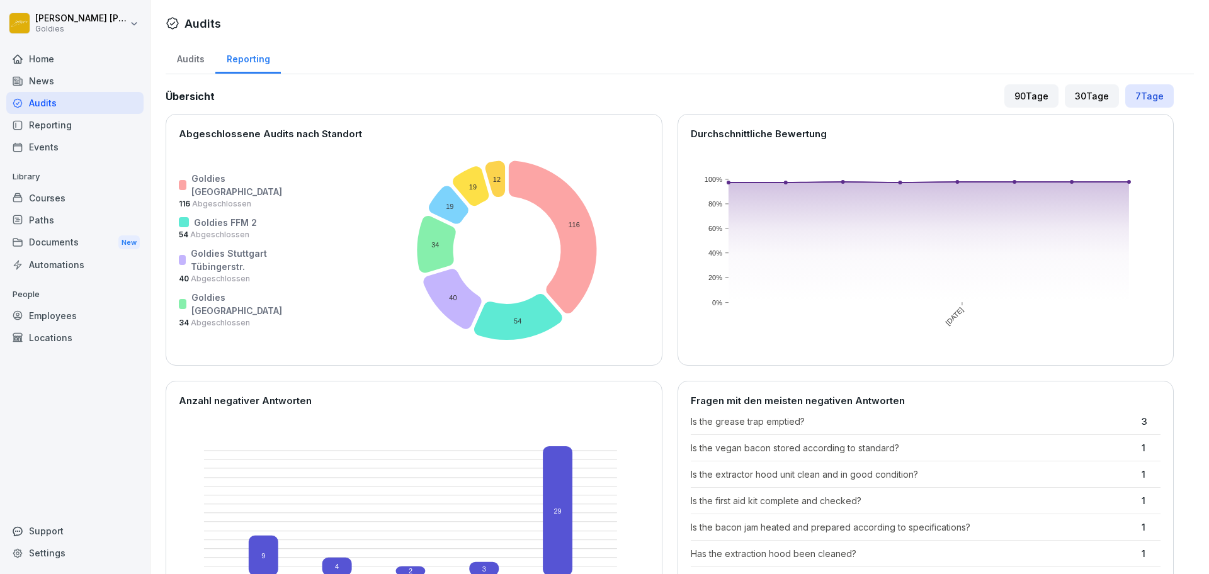
click at [1079, 97] on div "30 Tage" at bounding box center [1092, 95] width 54 height 23
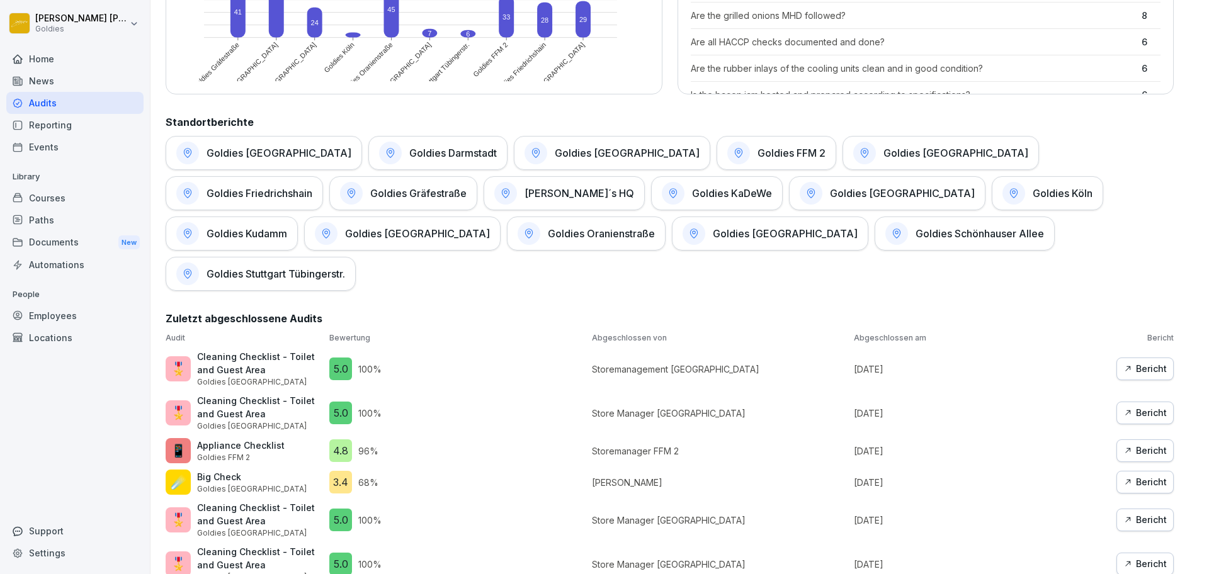
scroll to position [537, 0]
click at [543, 163] on div "Goldies Düsseldorf" at bounding box center [612, 154] width 196 height 34
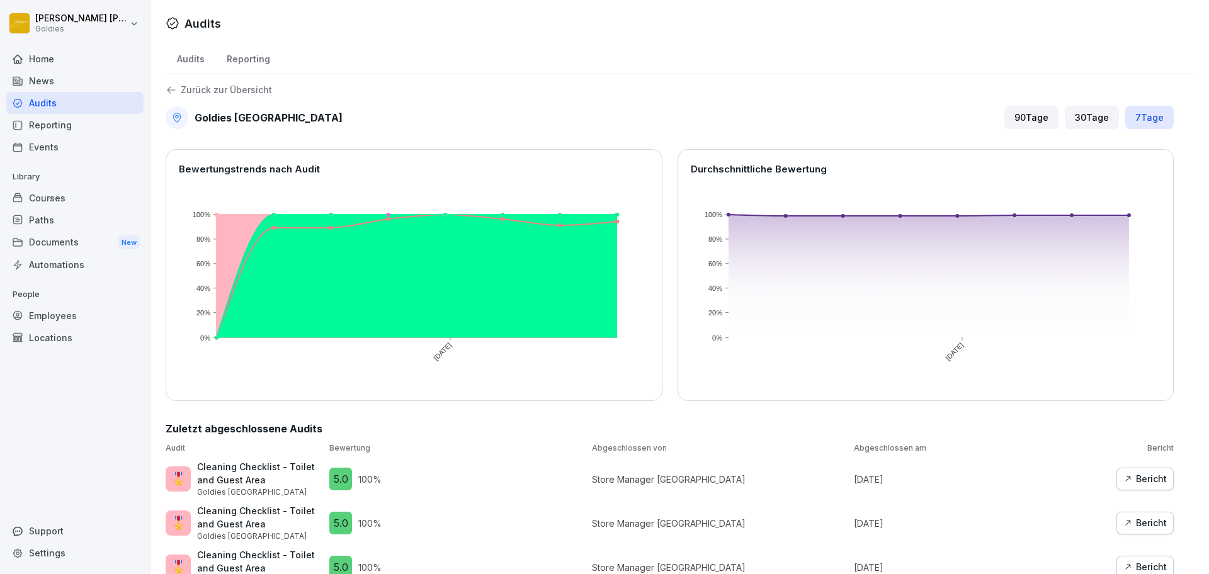
click at [1094, 113] on div "30 Tage" at bounding box center [1092, 117] width 54 height 23
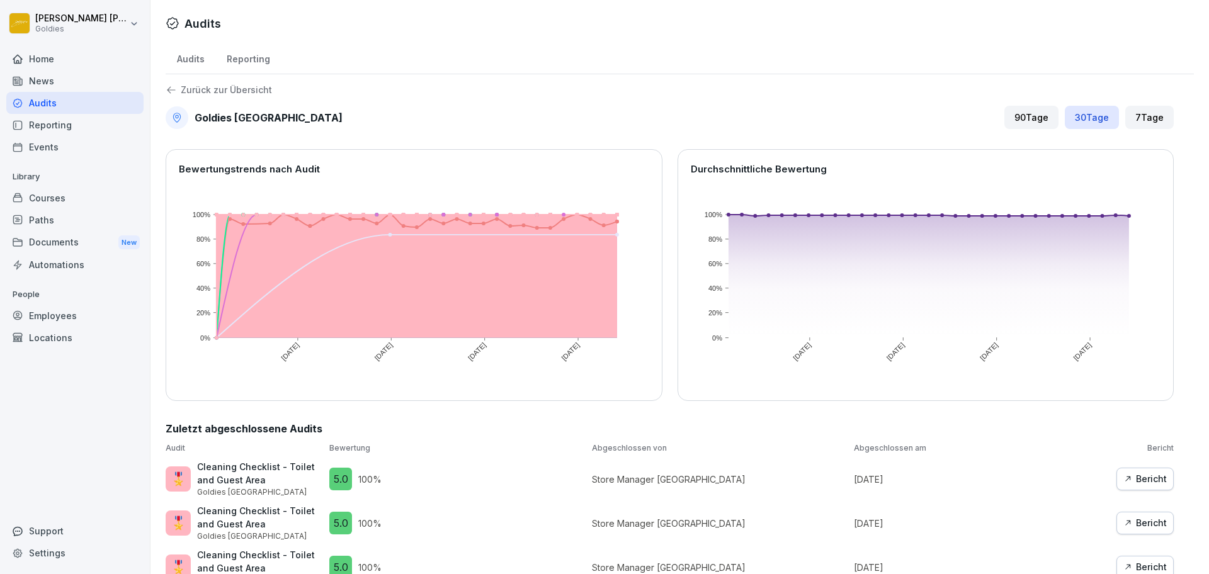
click at [1036, 106] on div "90 Tage" at bounding box center [1031, 117] width 54 height 23
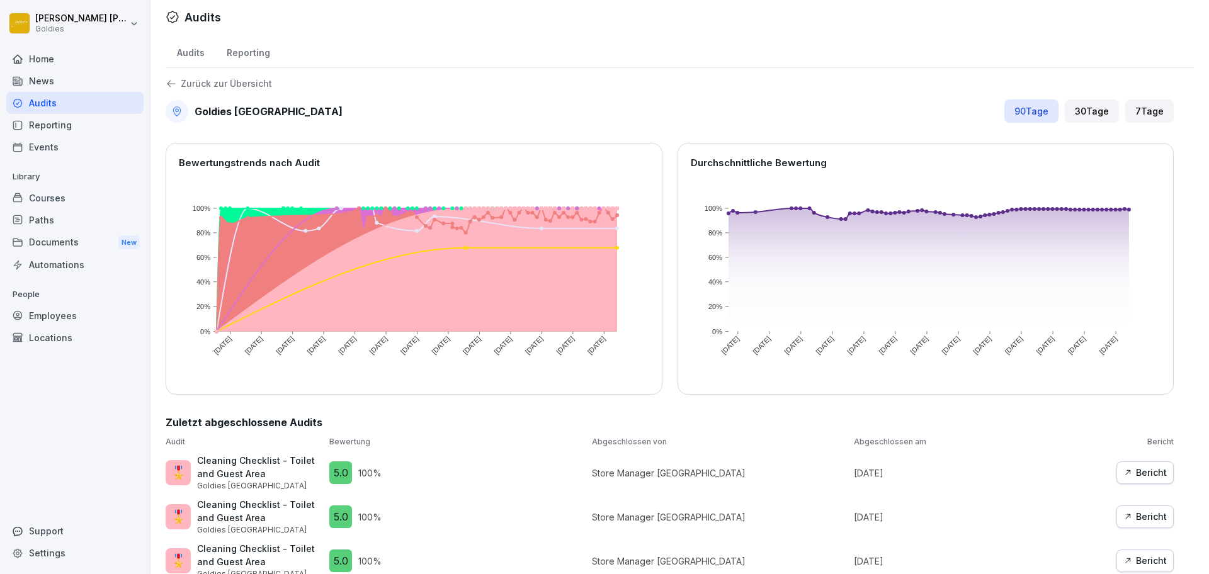
scroll to position [7, 0]
click at [261, 45] on div "Reporting" at bounding box center [247, 51] width 65 height 32
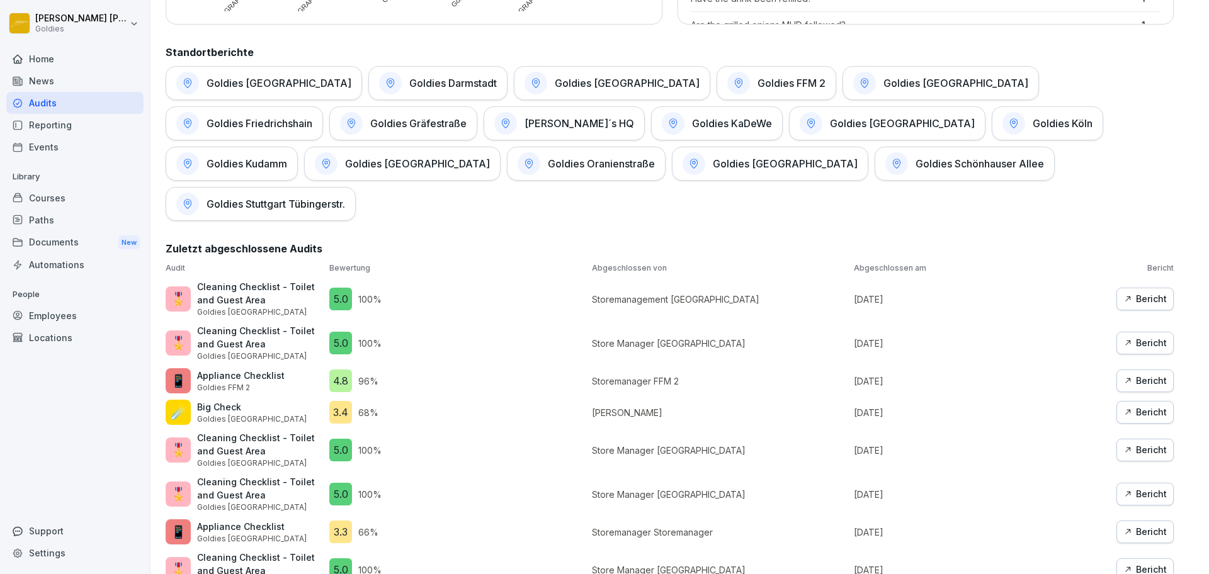
scroll to position [548, 0]
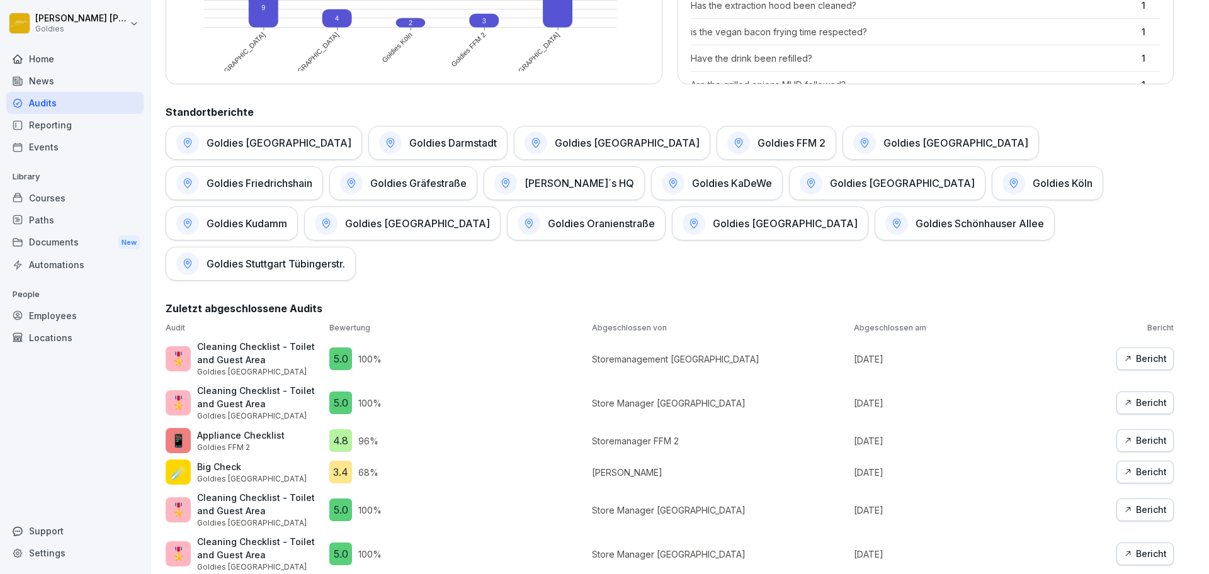
click at [525, 178] on h1 "Goldie´s HQ" at bounding box center [580, 183] width 110 height 13
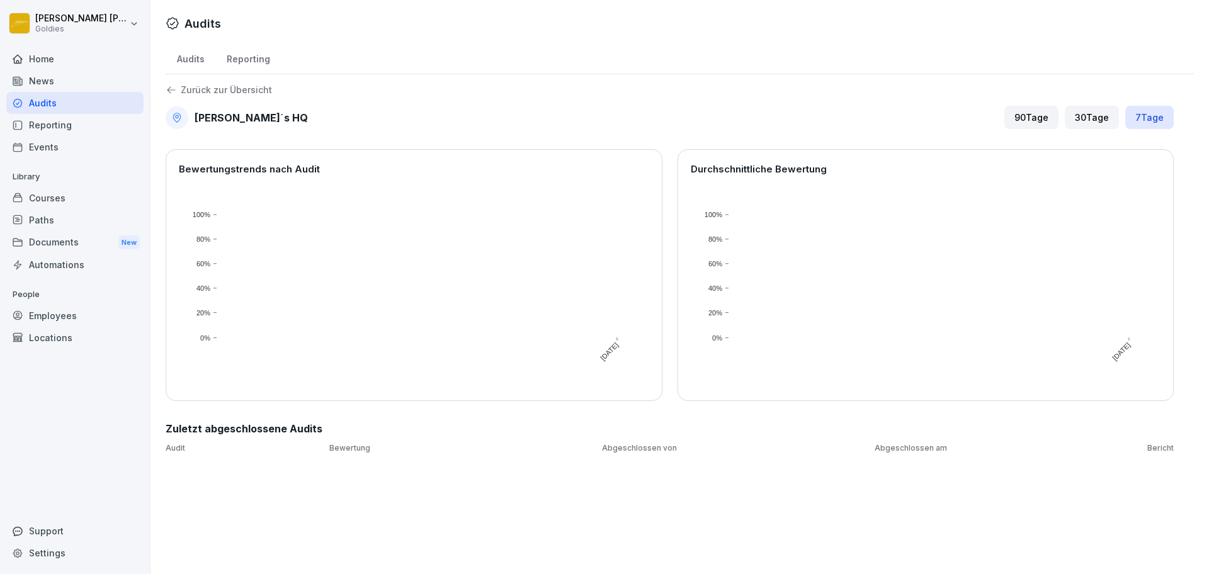
click at [215, 90] on p "Zurück zur Übersicht" at bounding box center [226, 90] width 91 height 0
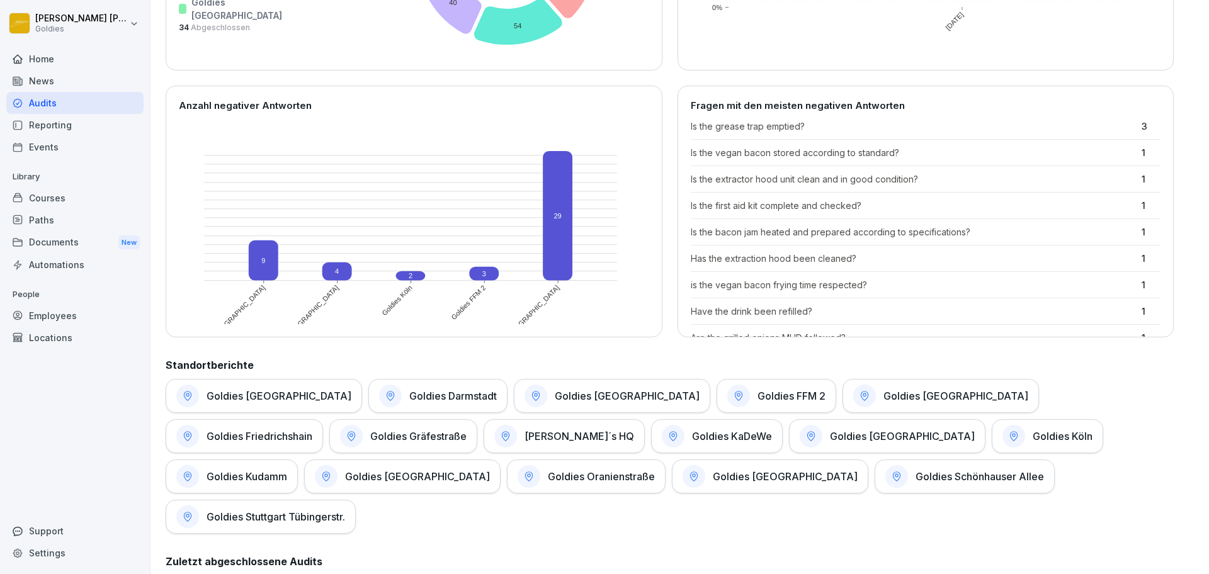
scroll to position [331, 0]
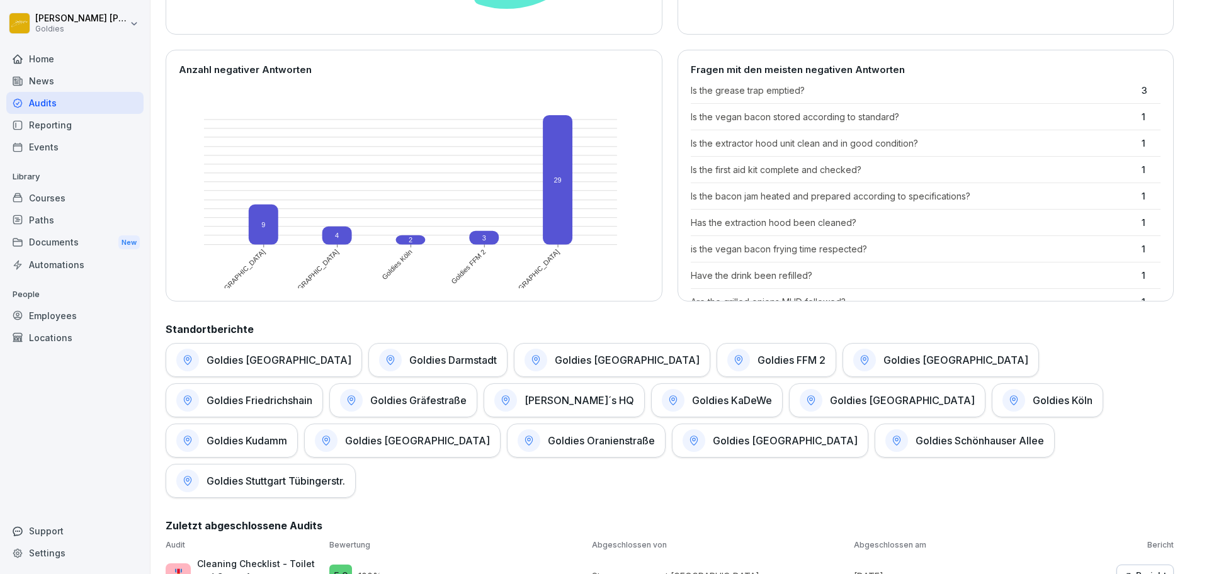
click at [484, 392] on div "Goldie´s HQ" at bounding box center [564, 400] width 161 height 34
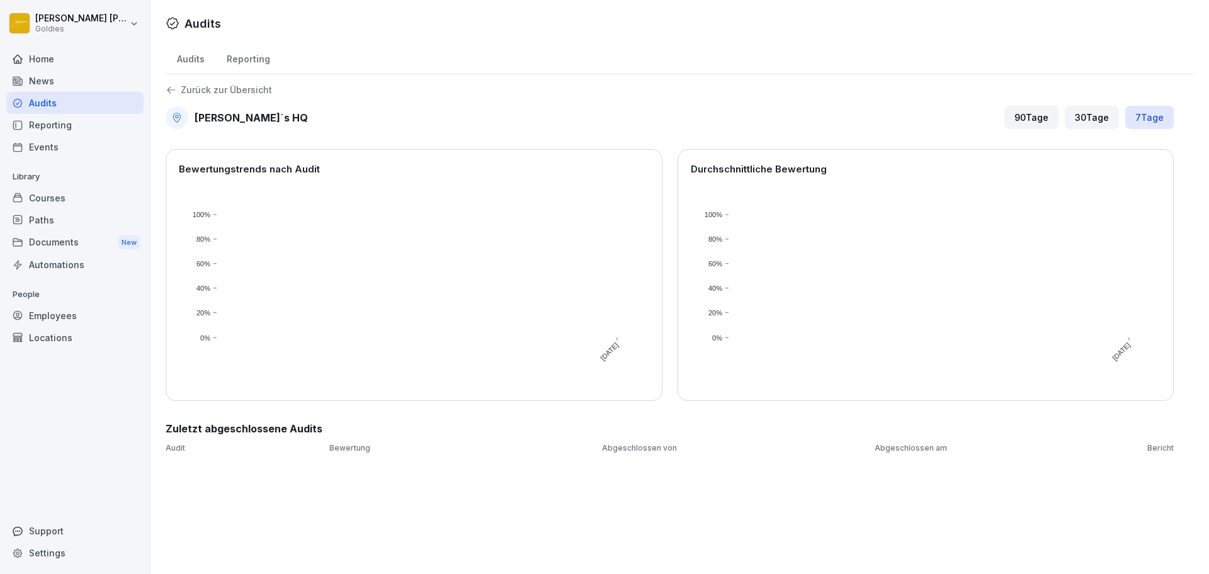
click at [1030, 115] on div "90 Tage" at bounding box center [1031, 117] width 54 height 23
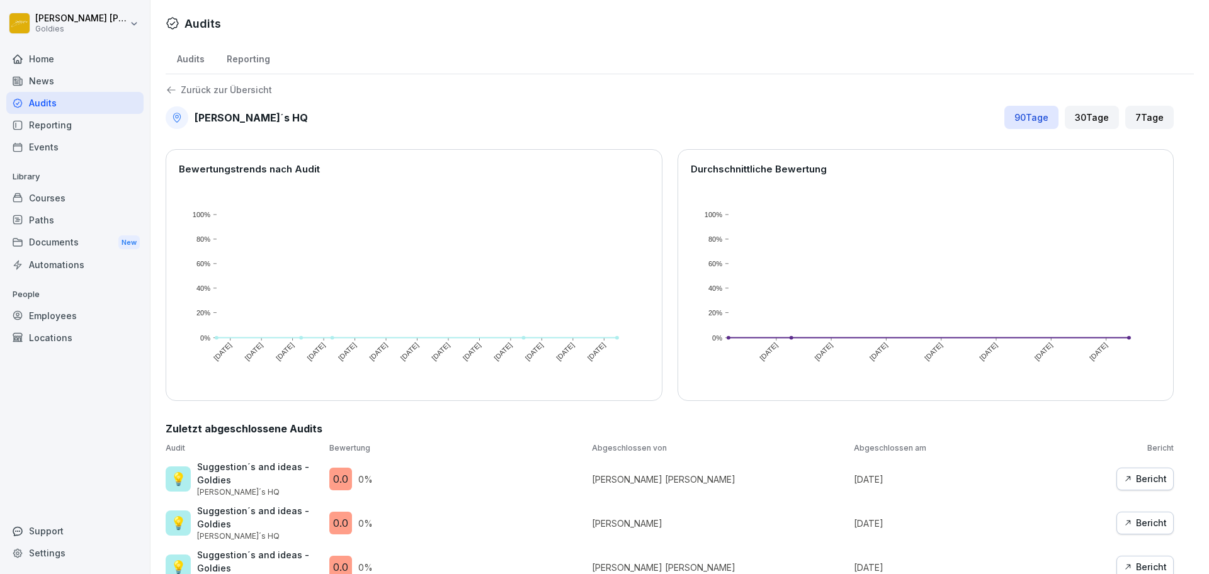
scroll to position [34, 0]
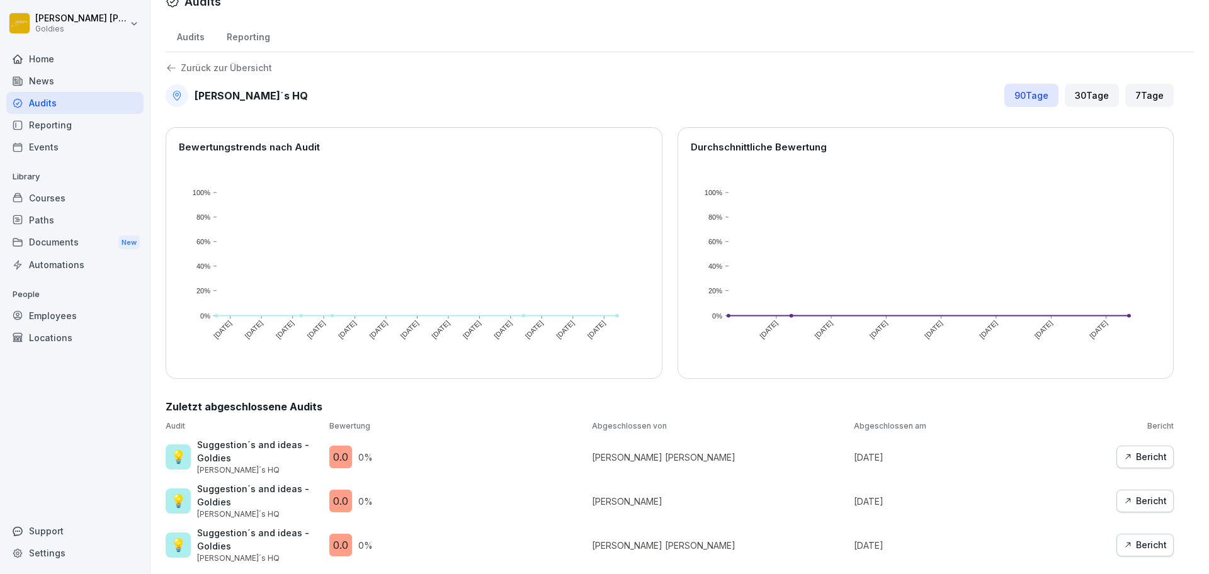
click at [182, 68] on p "Zurück zur Übersicht" at bounding box center [226, 68] width 91 height 0
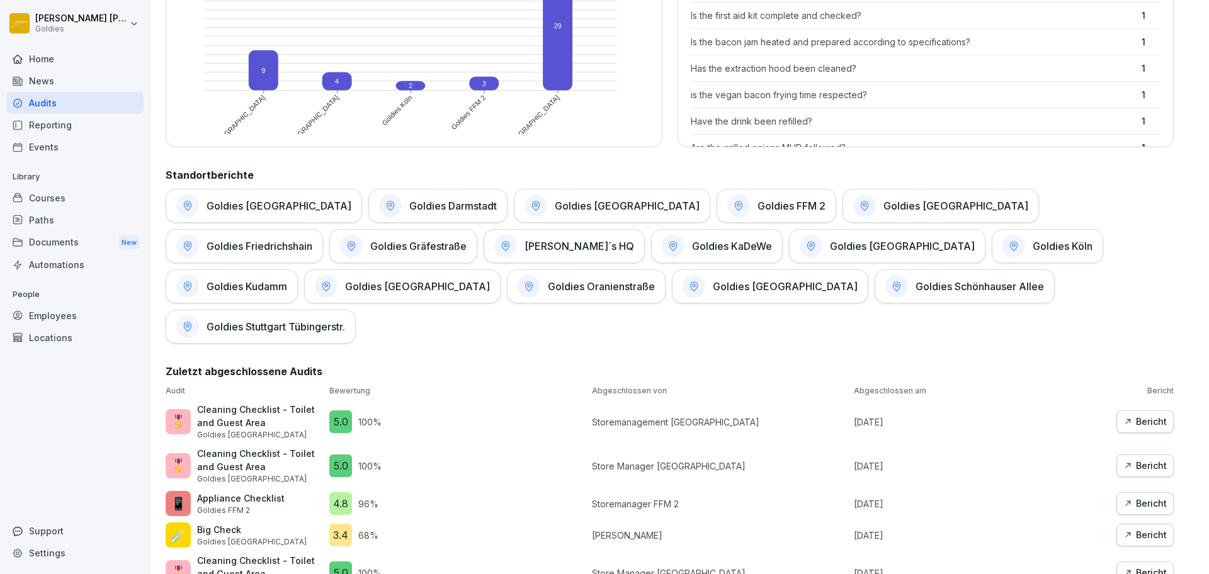
scroll to position [513, 0]
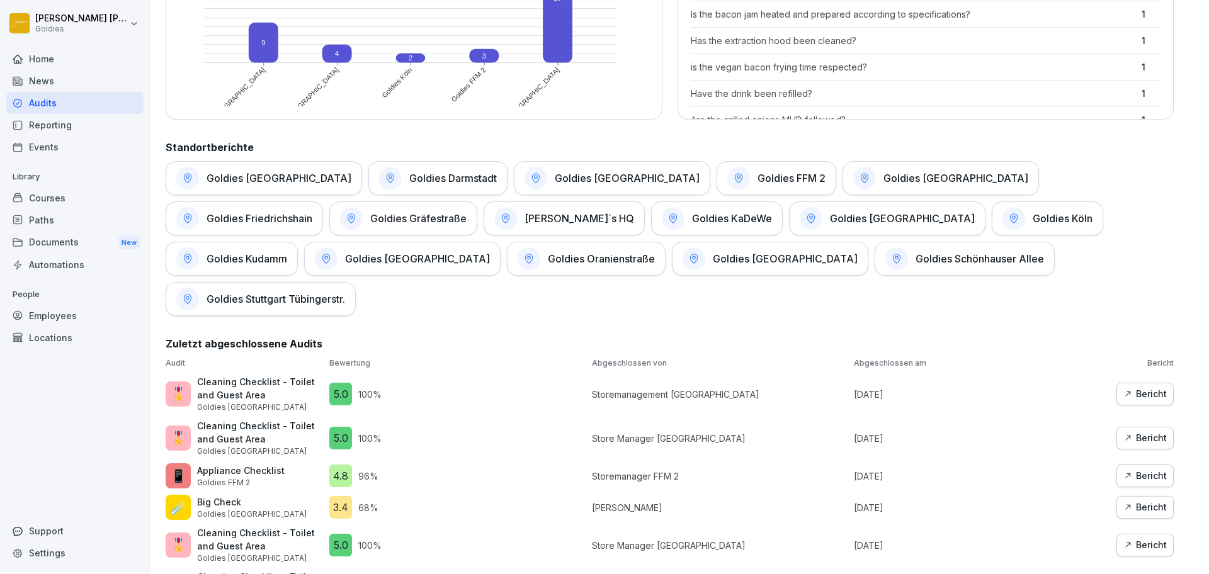
click at [42, 318] on div "Employees" at bounding box center [74, 316] width 137 height 22
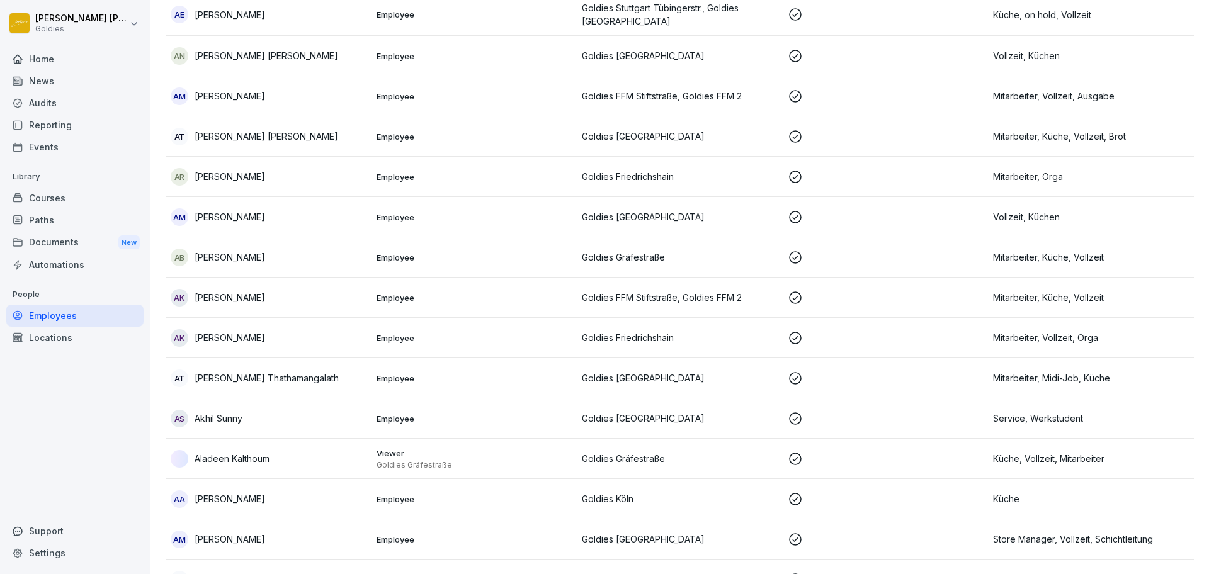
scroll to position [13, 0]
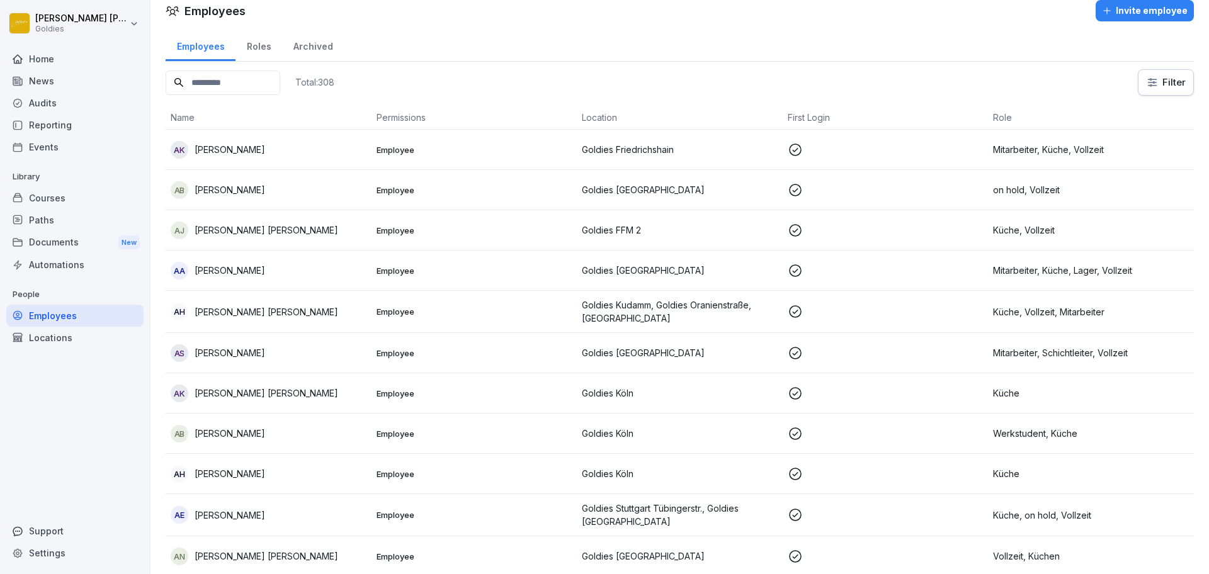
click at [200, 86] on input at bounding box center [223, 83] width 115 height 25
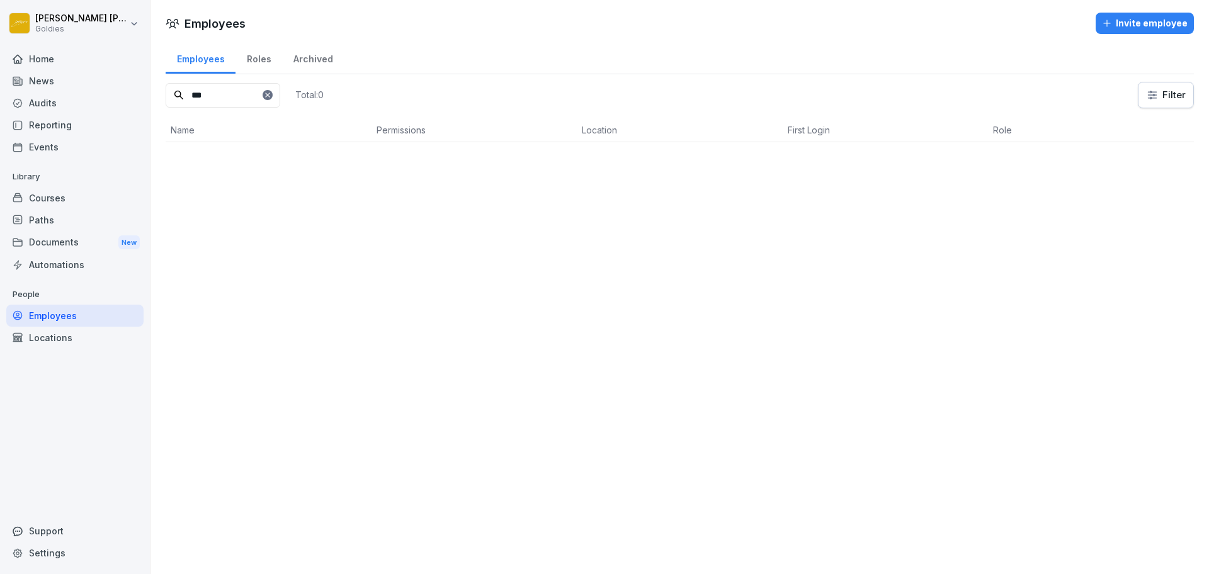
scroll to position [0, 0]
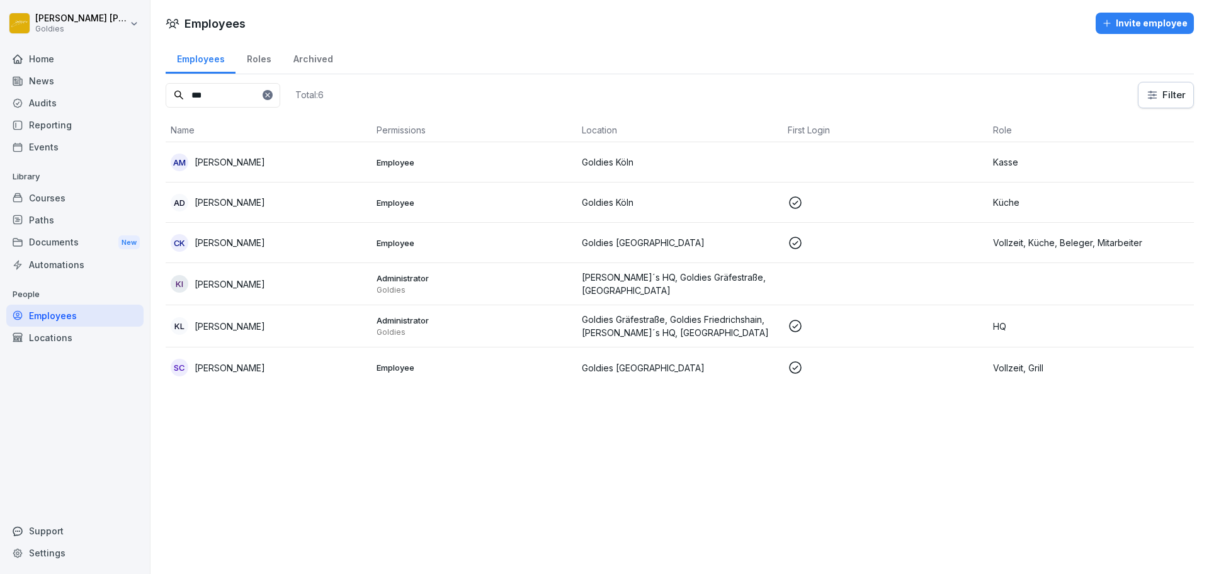
type input "***"
click at [435, 324] on p "Administrator" at bounding box center [475, 320] width 196 height 11
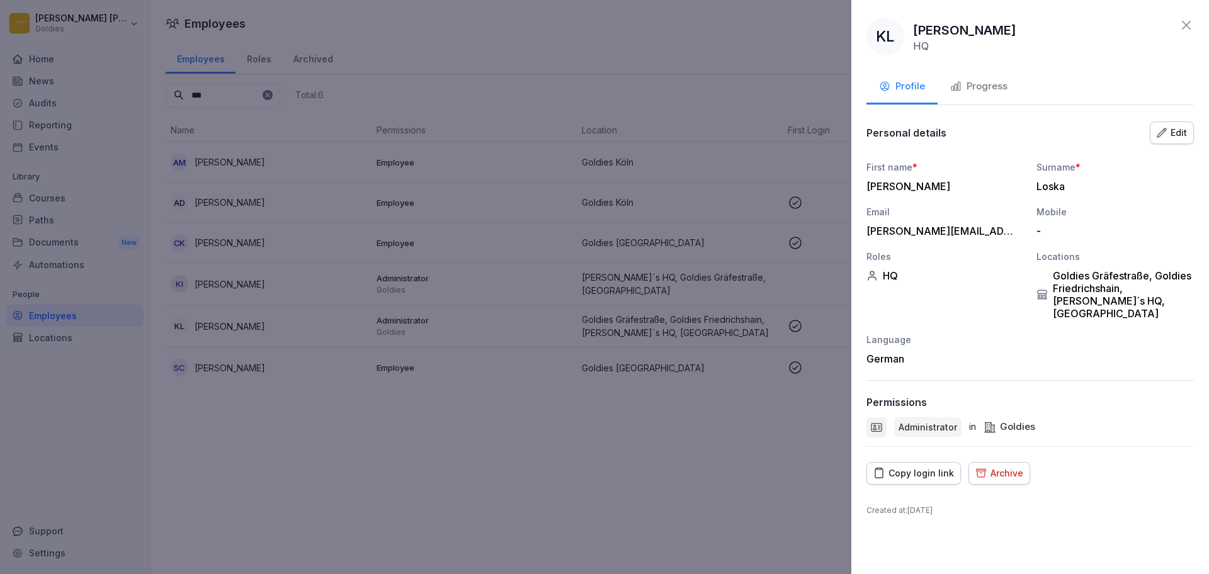
click at [1156, 139] on button "Edit" at bounding box center [1172, 133] width 44 height 23
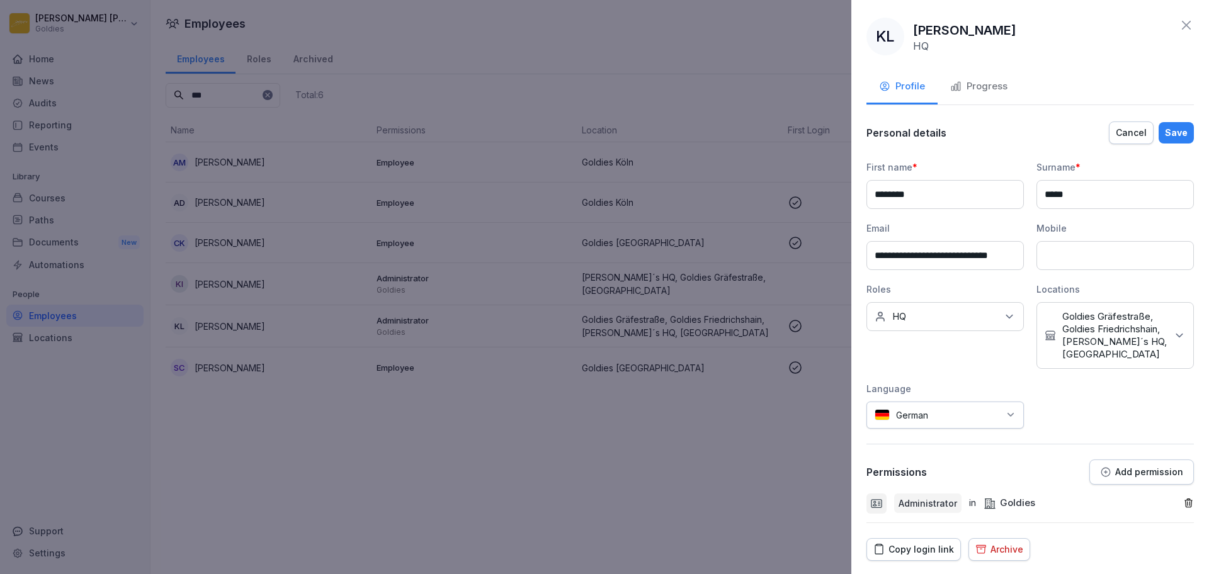
click at [1094, 321] on p "Goldies Gräfestraße, Goldies Friedrichshain, Goldie´s HQ, Goldies Oranienstraße" at bounding box center [1114, 335] width 105 height 50
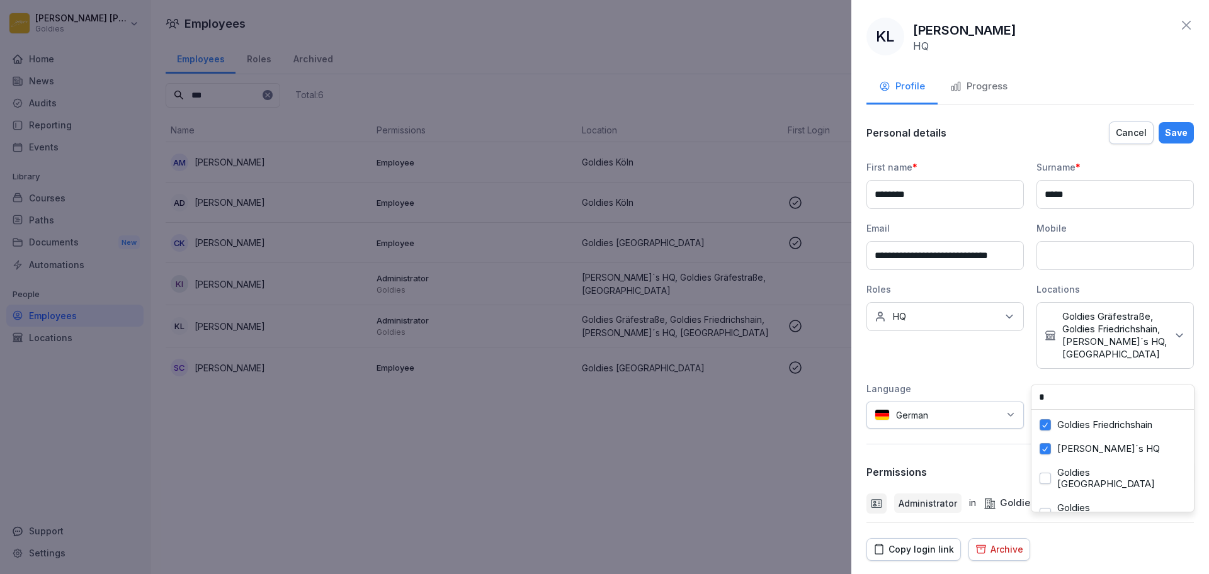
type input "**"
click at [988, 387] on div "**********" at bounding box center [1029, 295] width 327 height 268
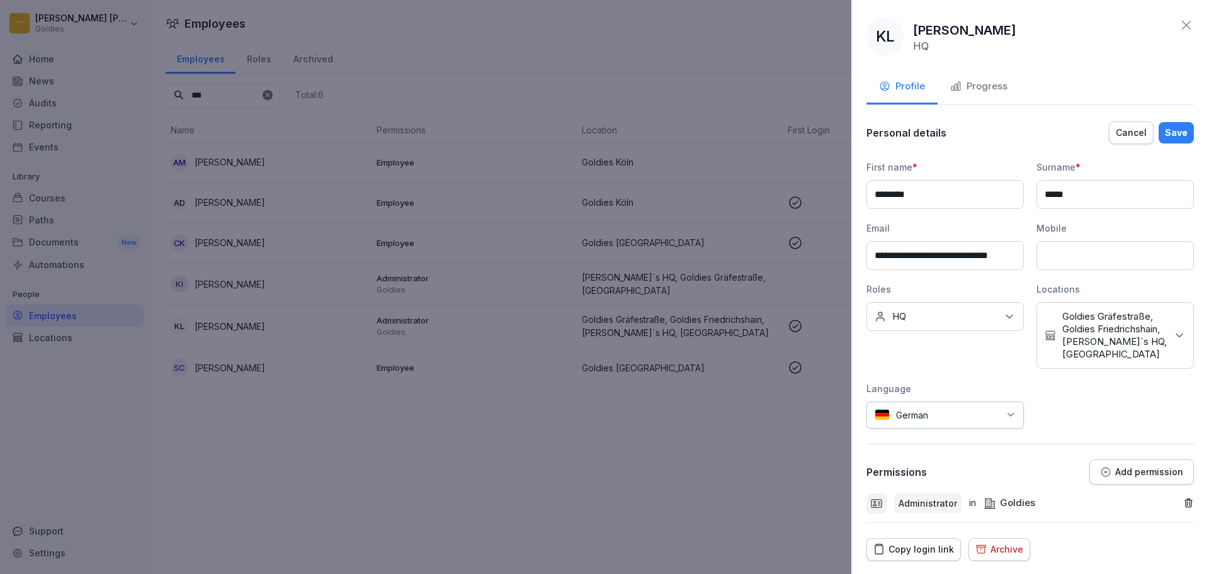
click at [1159, 132] on button "Save" at bounding box center [1176, 132] width 35 height 21
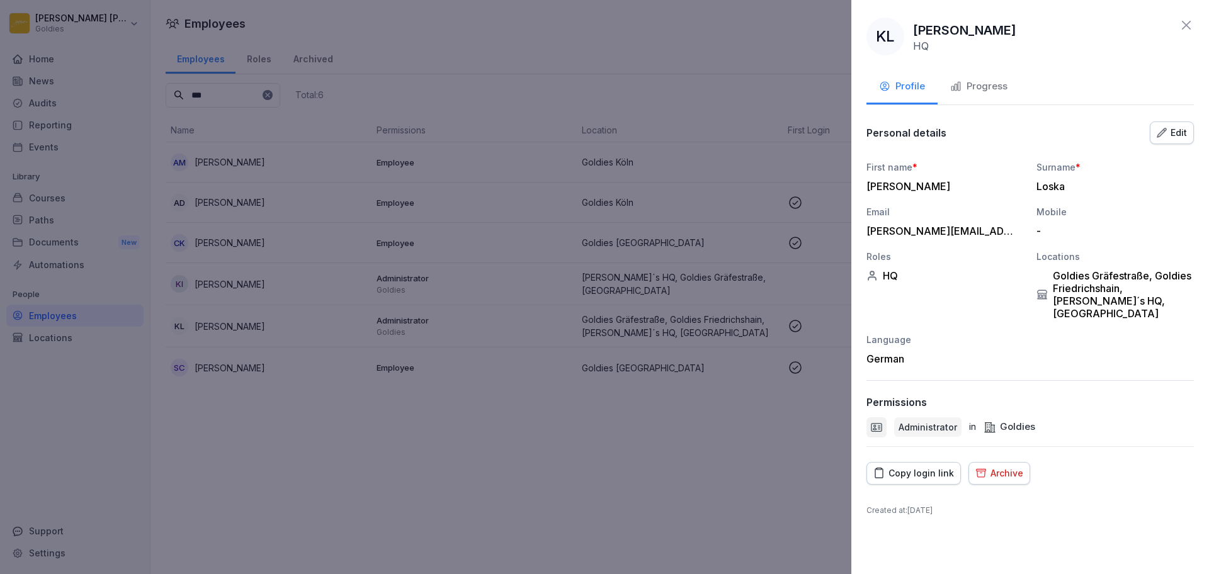
click at [487, 410] on div at bounding box center [604, 287] width 1209 height 574
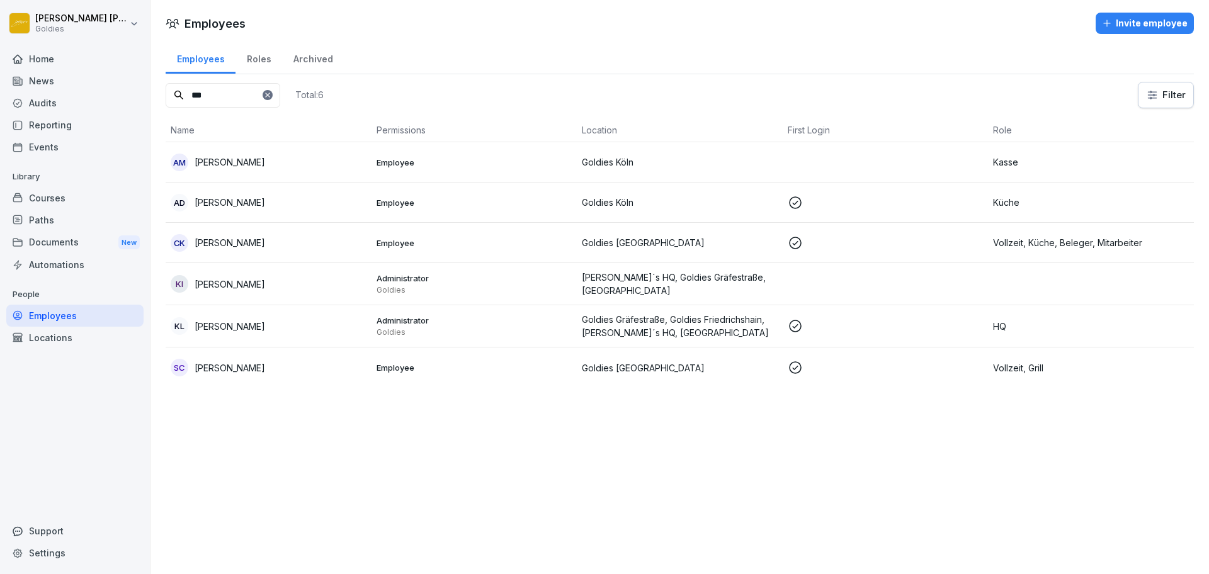
click at [84, 92] on div "Audits" at bounding box center [74, 103] width 137 height 22
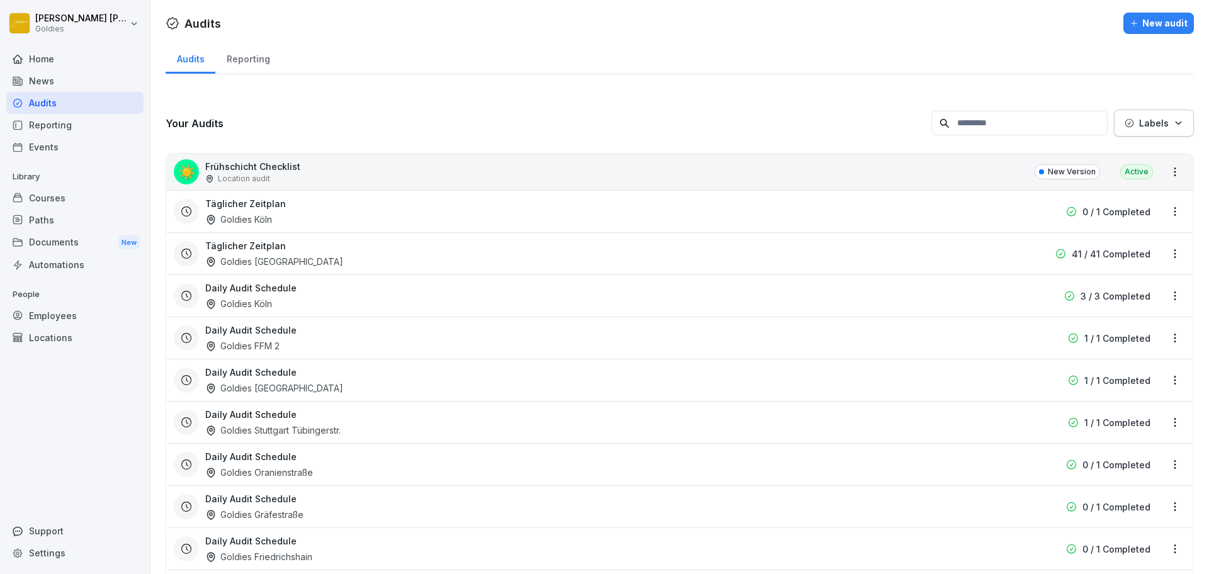
click at [263, 62] on div "Reporting" at bounding box center [247, 58] width 65 height 32
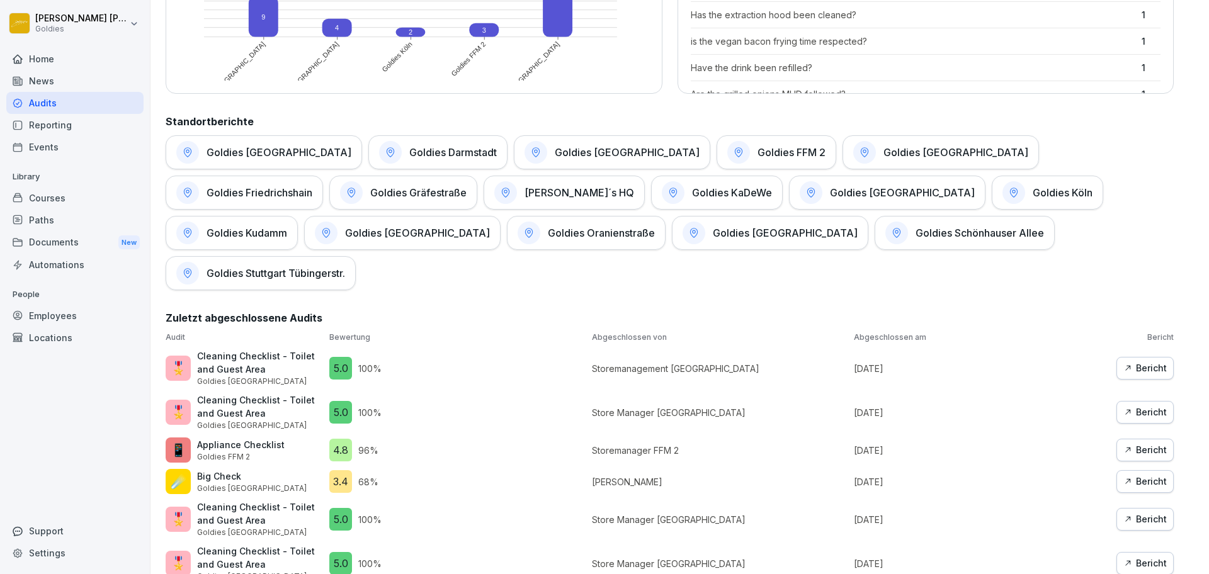
scroll to position [543, 0]
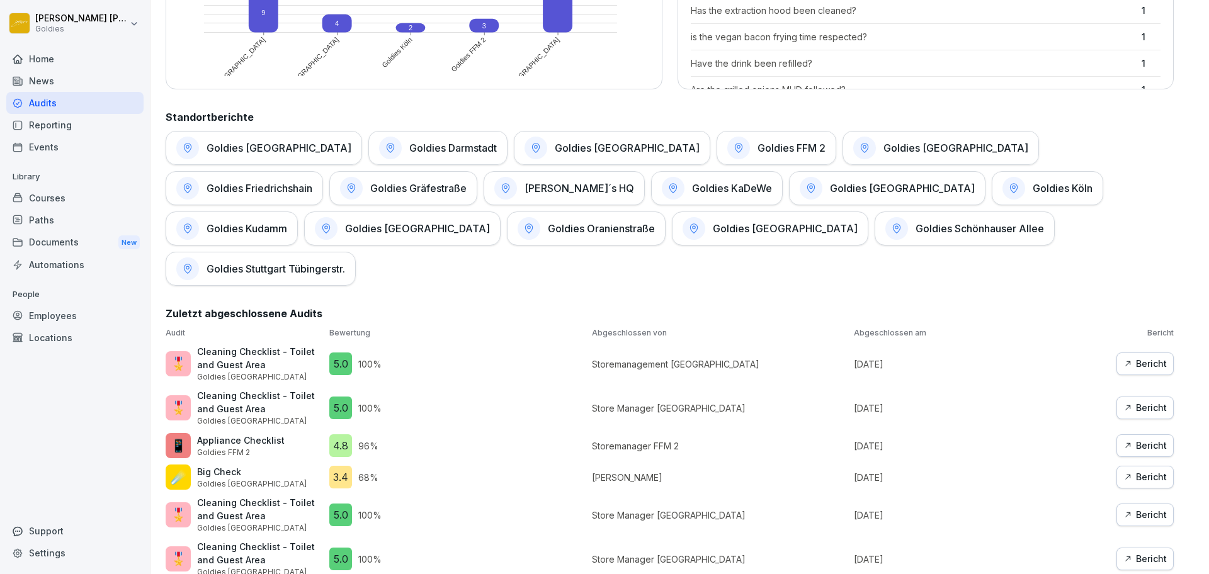
click at [637, 471] on p "Karolina Loska" at bounding box center [720, 477] width 256 height 13
click at [789, 195] on div "Goldies Karlsruhe" at bounding box center [887, 188] width 196 height 34
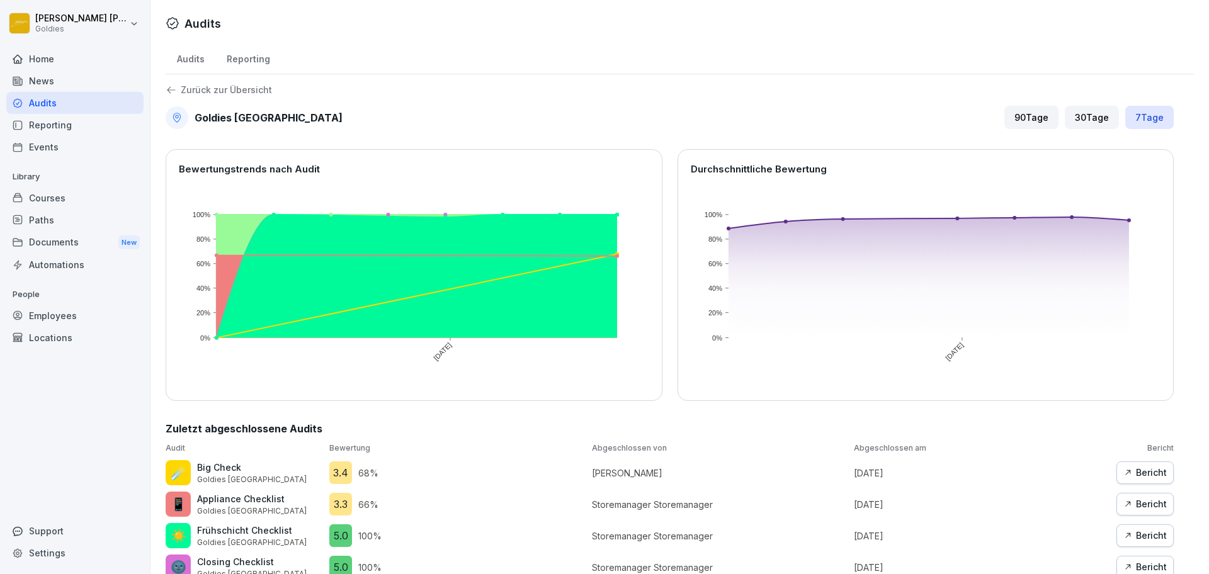
click at [62, 48] on div "Home" at bounding box center [74, 59] width 137 height 22
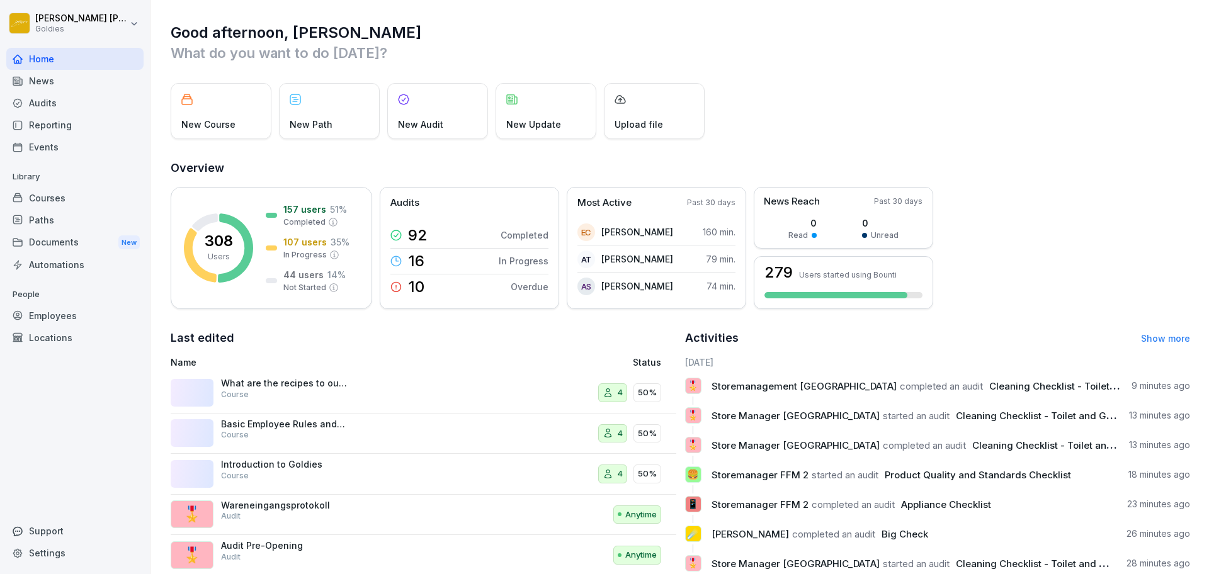
click at [64, 120] on div "Reporting" at bounding box center [74, 125] width 137 height 22
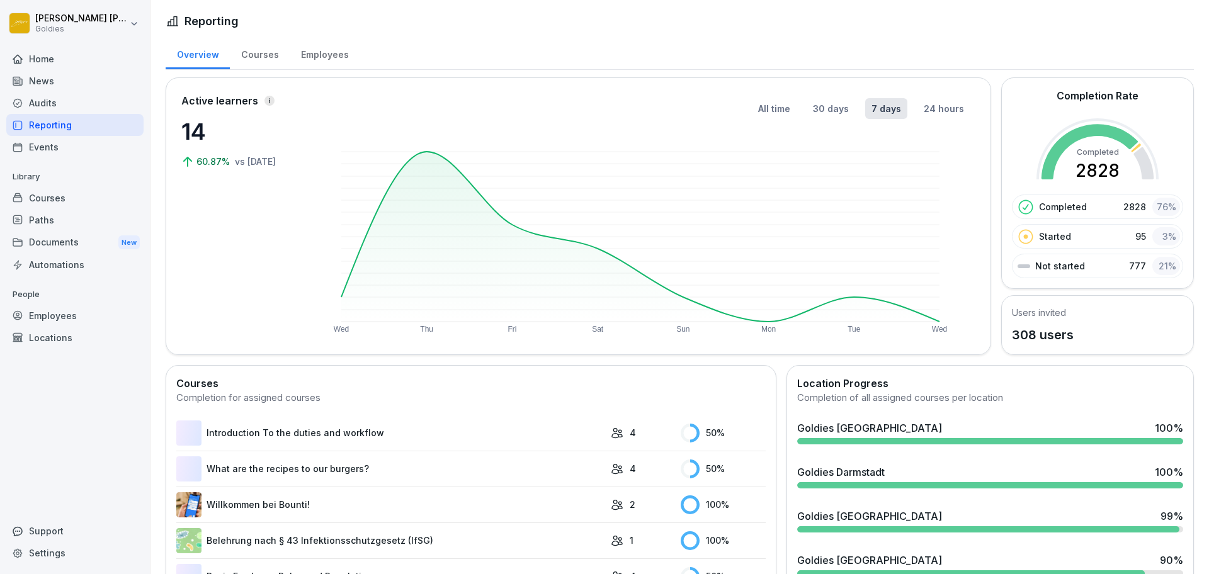
click at [48, 108] on div "Audits" at bounding box center [74, 103] width 137 height 22
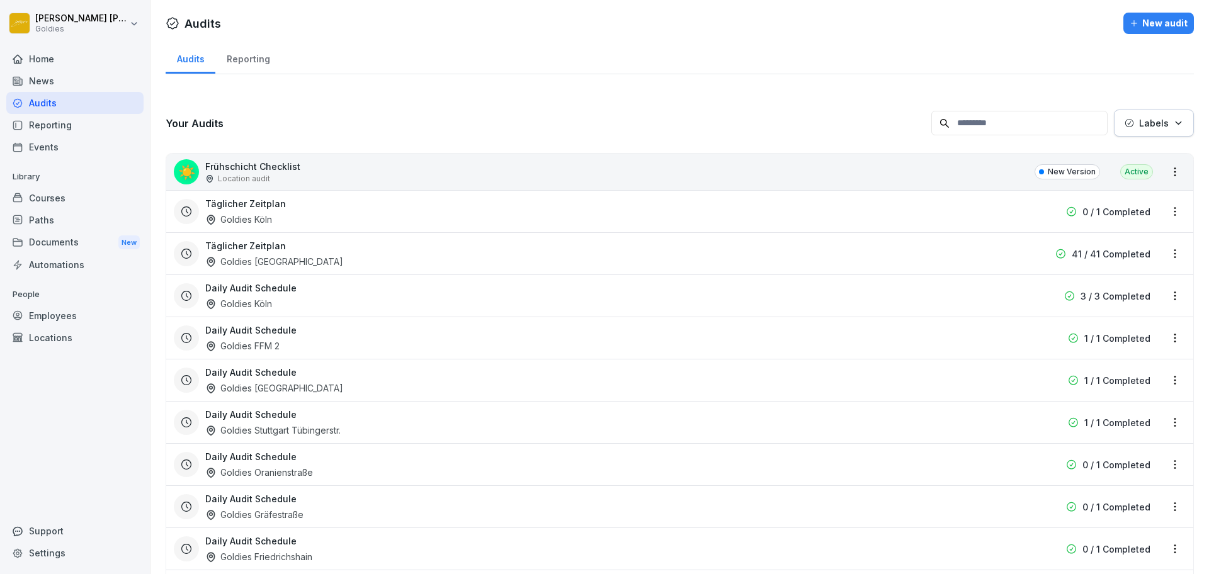
click at [262, 158] on div "☀️ Frühschicht Checklist Location audit New Version Active" at bounding box center [679, 172] width 1027 height 37
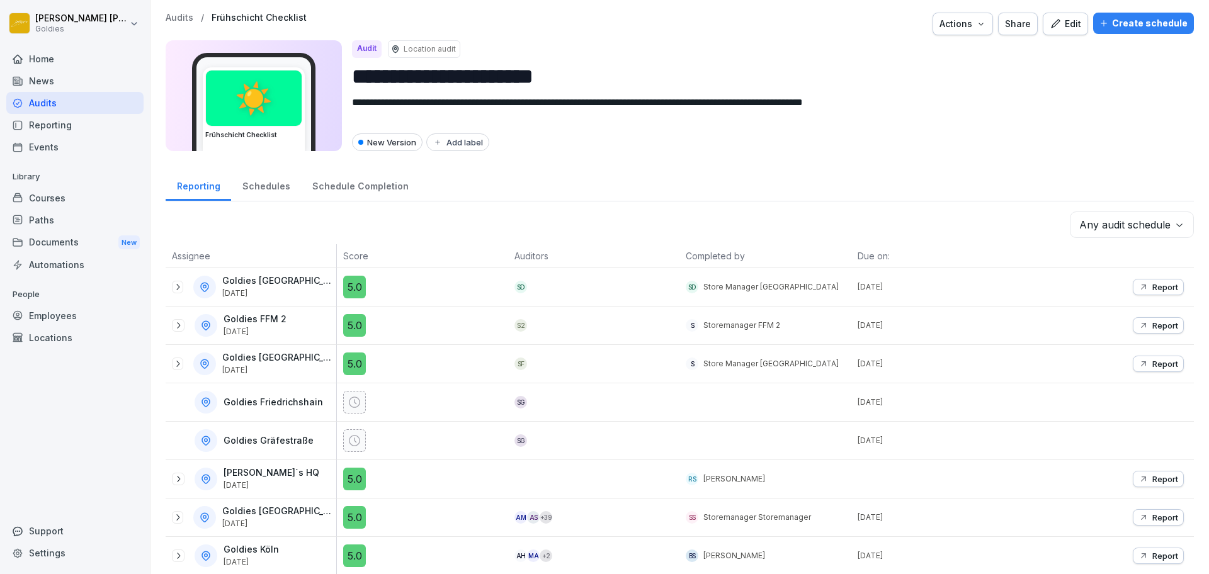
click at [331, 182] on div "Schedule Completion" at bounding box center [360, 185] width 118 height 32
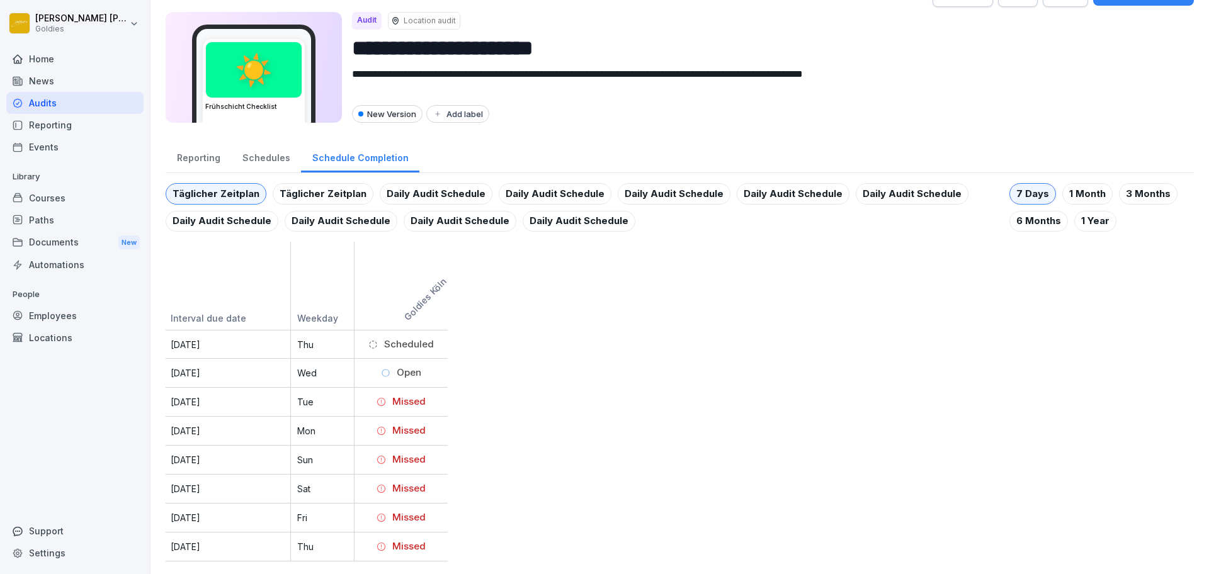
scroll to position [40, 0]
click at [1071, 190] on div "1 Month" at bounding box center [1087, 193] width 50 height 21
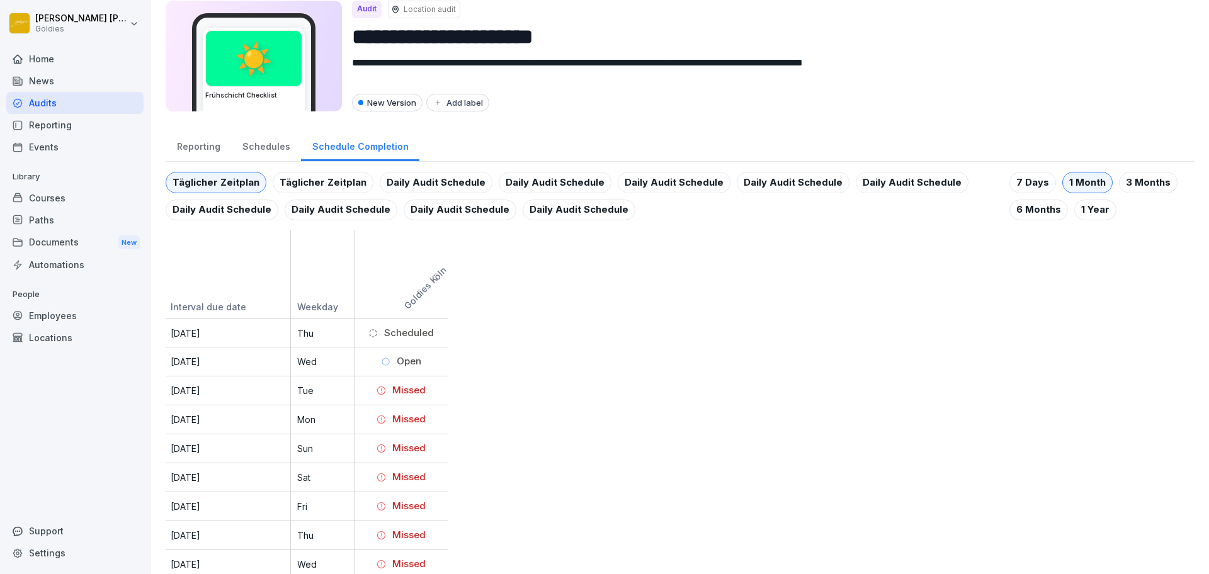
click at [1128, 186] on div "3 Months" at bounding box center [1148, 182] width 59 height 21
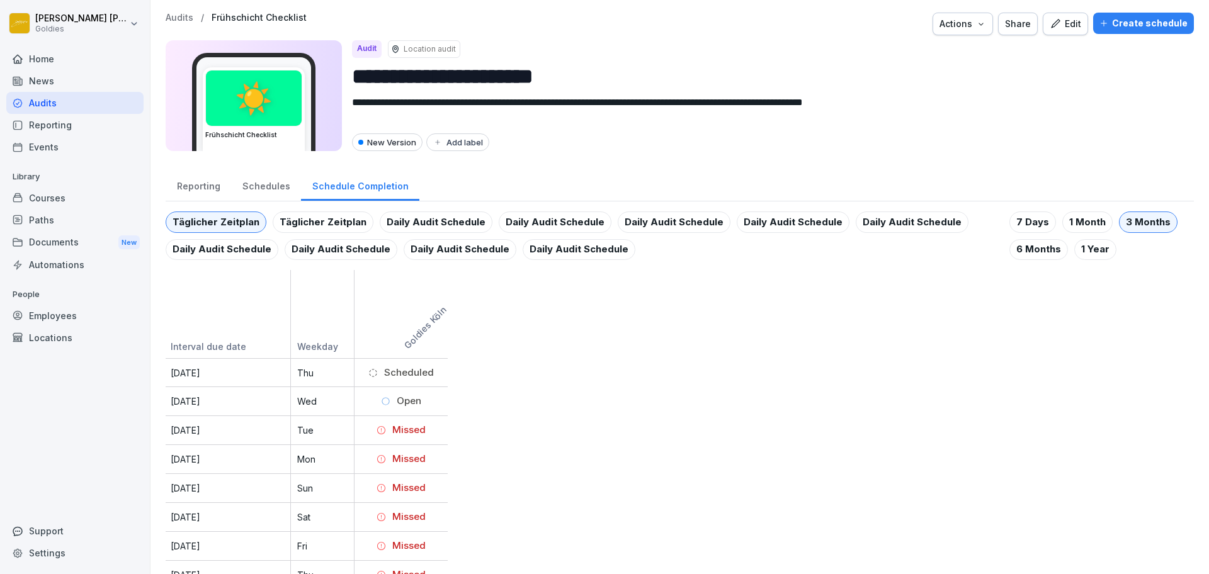
click at [1051, 29] on div "Edit" at bounding box center [1065, 24] width 31 height 14
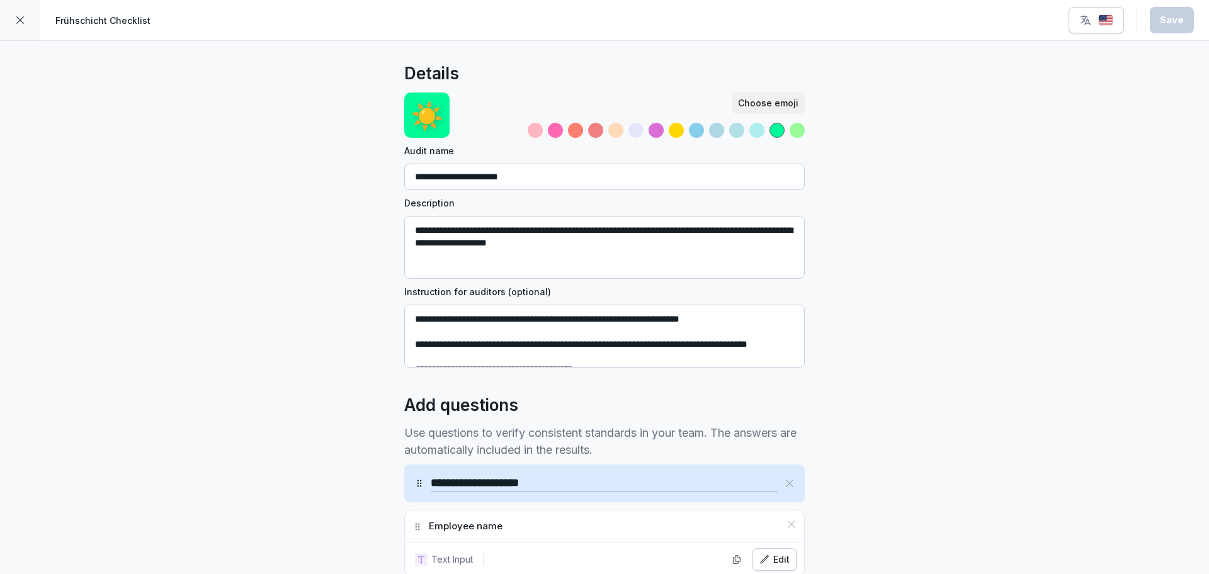
click at [30, 27] on div at bounding box center [20, 20] width 40 height 40
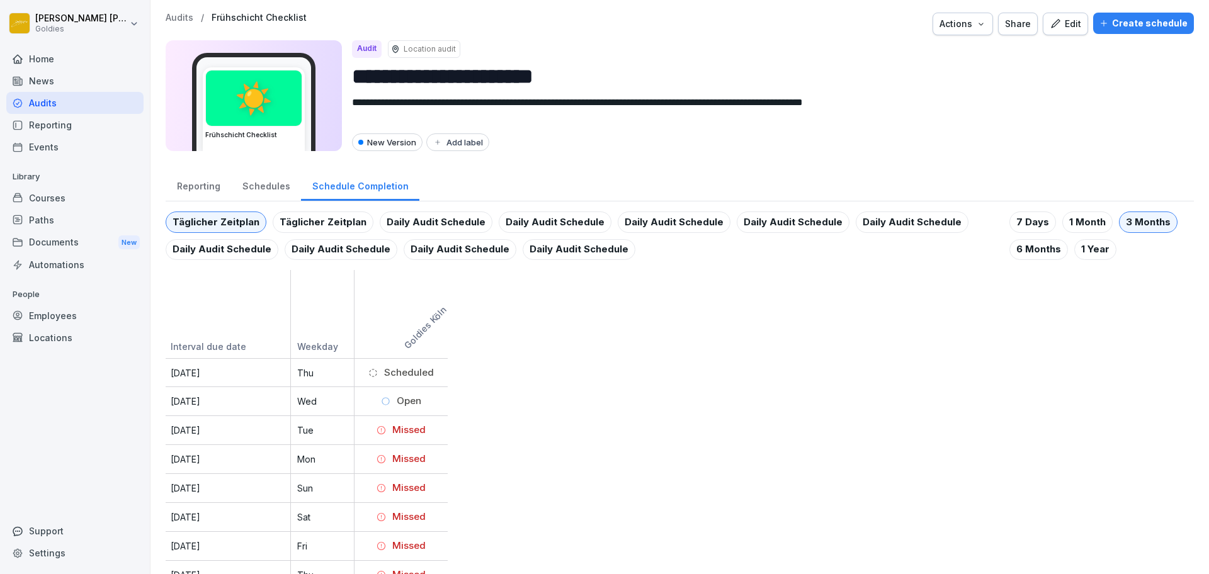
click at [1148, 25] on div "Create schedule" at bounding box center [1143, 23] width 88 height 14
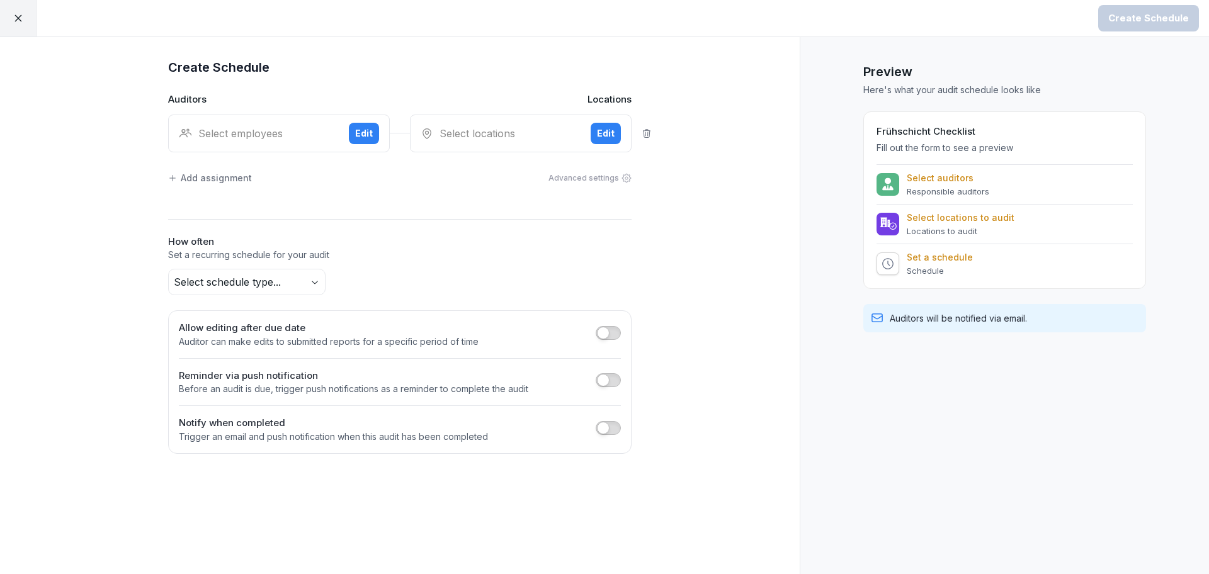
click at [223, 177] on div "Add assignment" at bounding box center [210, 177] width 84 height 13
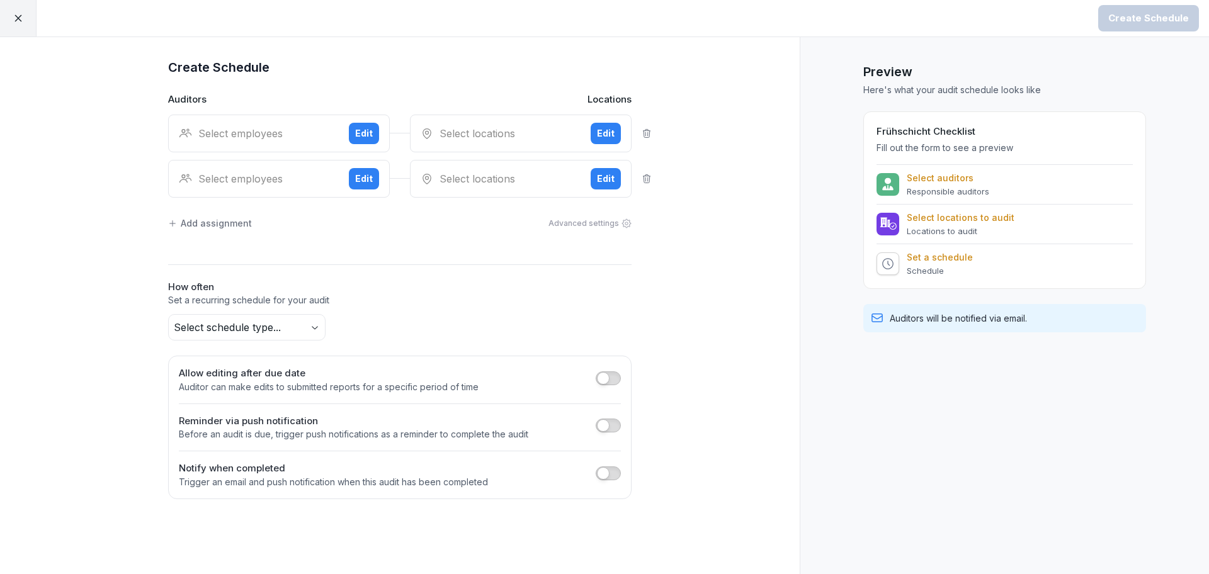
click at [215, 222] on div "Add assignment" at bounding box center [210, 223] width 84 height 13
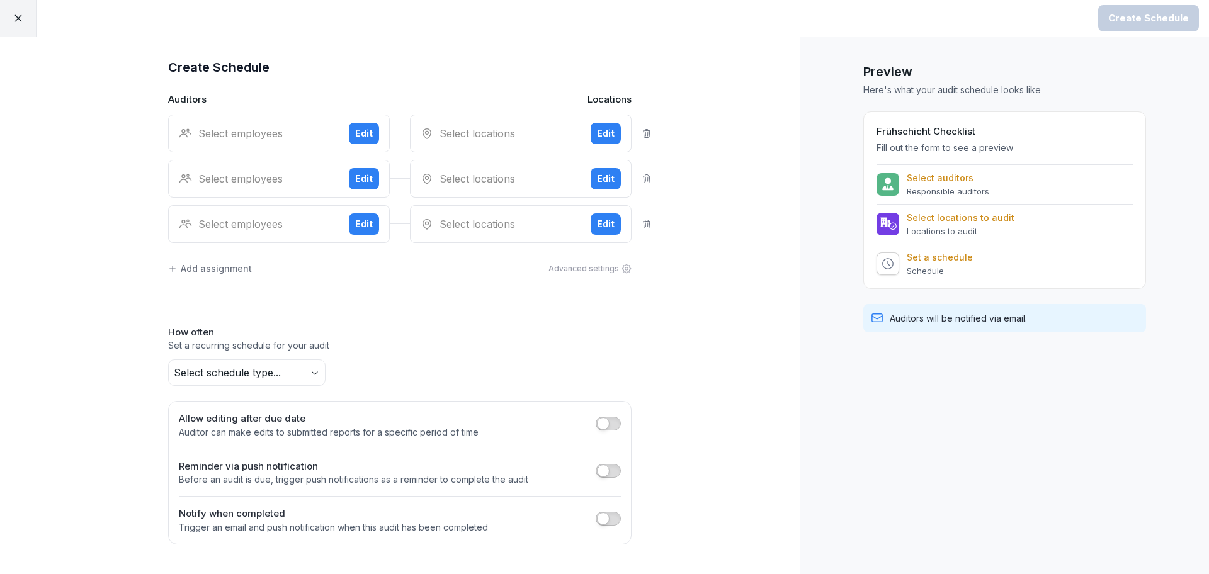
click at [229, 270] on div "Add assignment" at bounding box center [210, 268] width 84 height 13
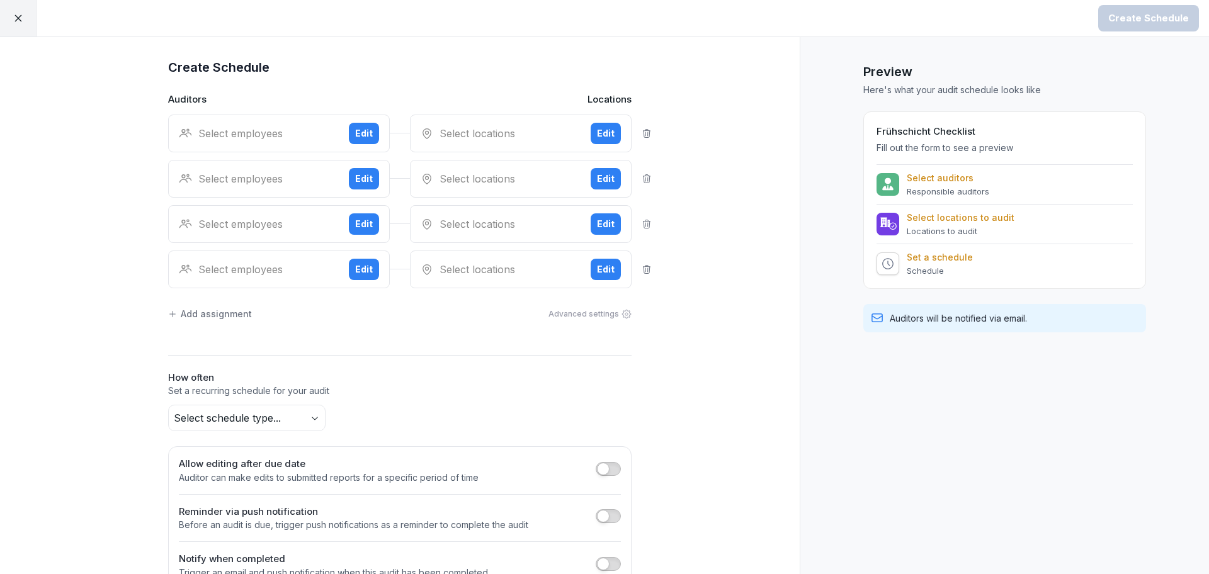
click at [226, 313] on div "Add assignment" at bounding box center [210, 313] width 84 height 13
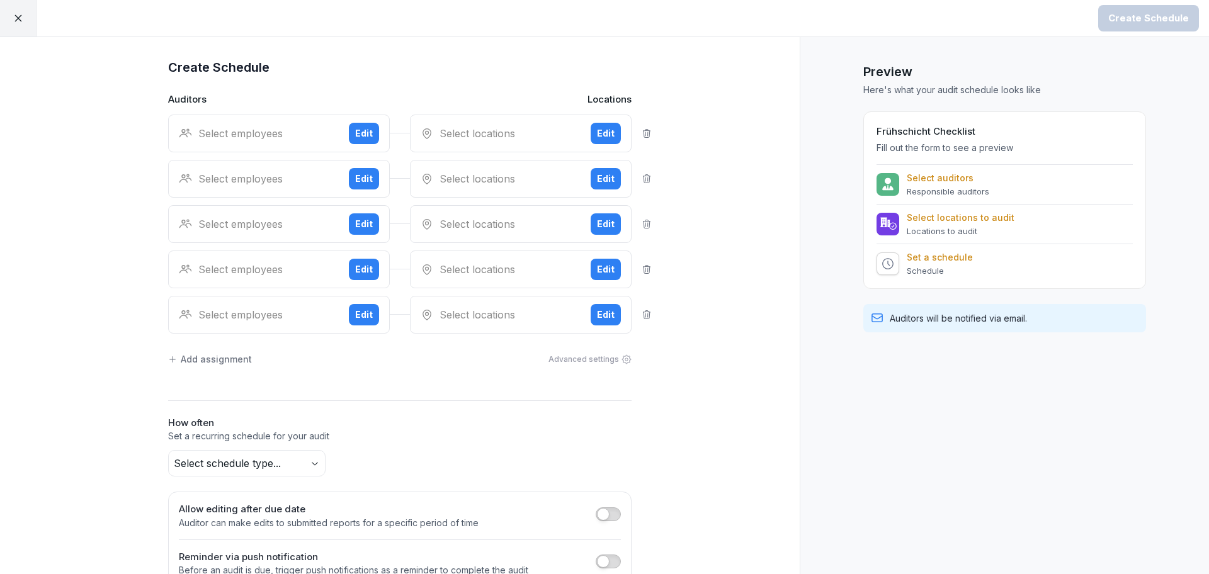
scroll to position [81, 0]
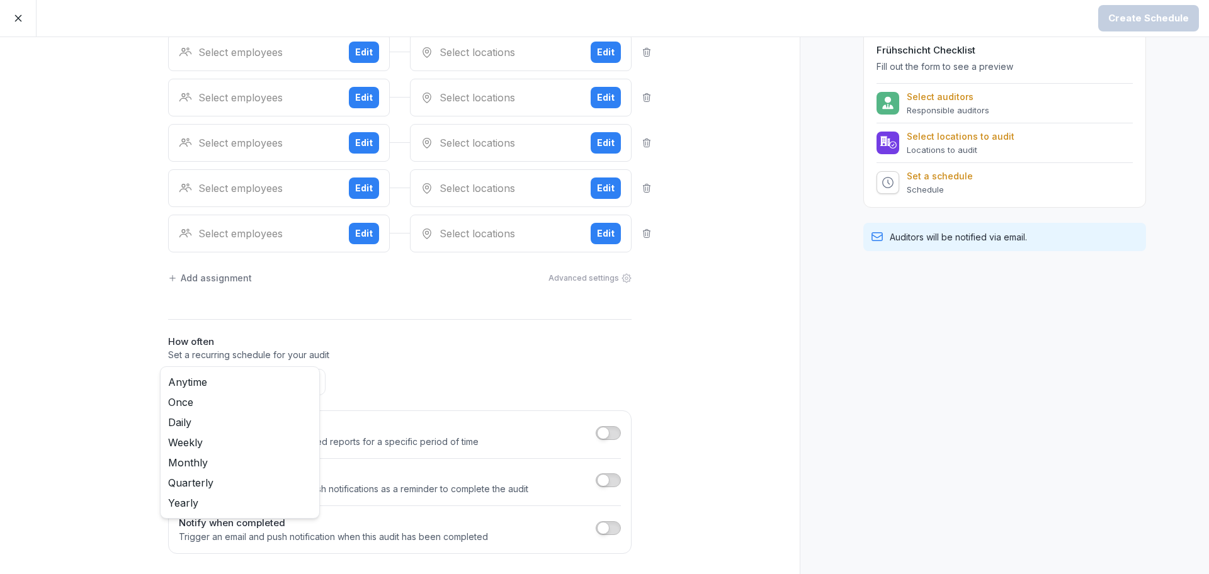
click at [261, 381] on body "Create Schedule Create Schedule Auditors Locations Select employees Edit Select…" at bounding box center [604, 287] width 1209 height 574
click at [417, 346] on html "Create Schedule Create Schedule Auditors Locations Select employees Edit Select…" at bounding box center [604, 287] width 1209 height 574
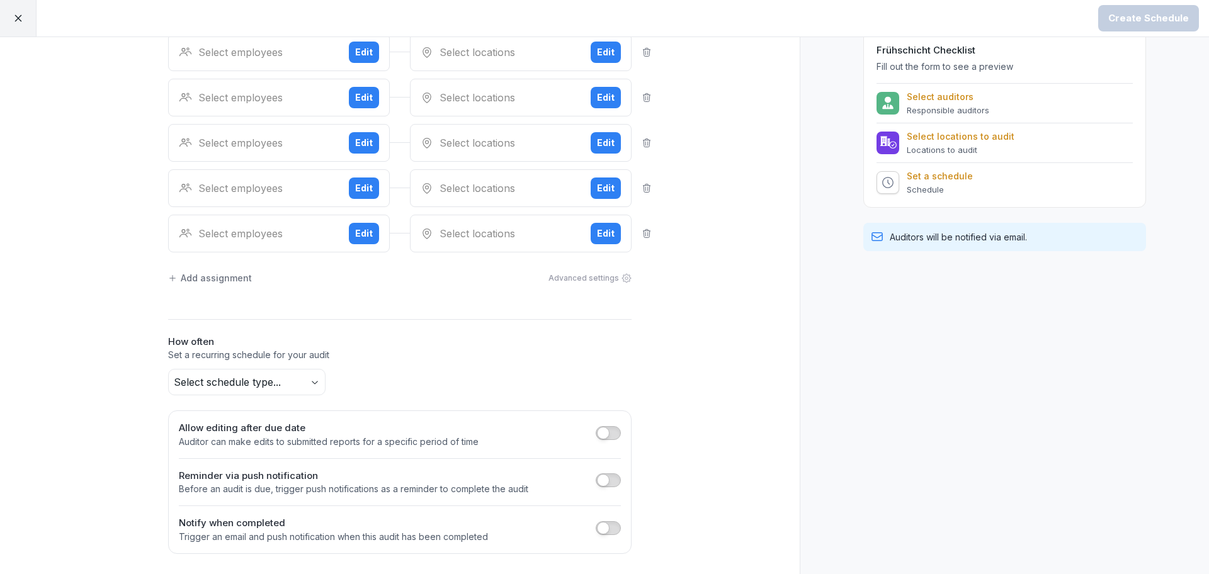
scroll to position [0, 0]
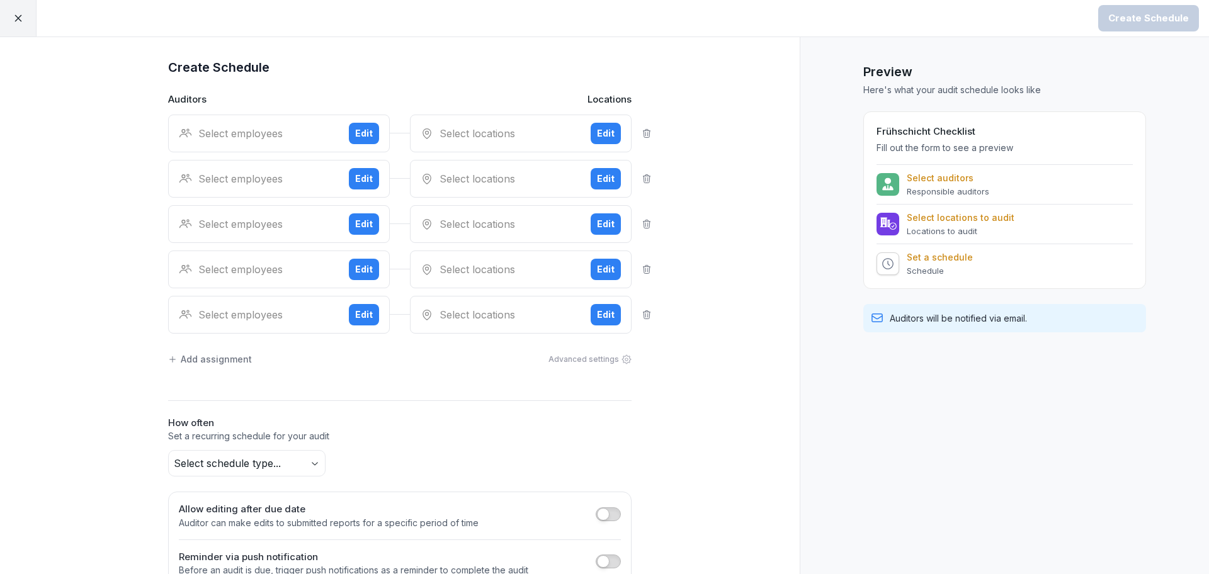
click at [14, 14] on icon at bounding box center [18, 18] width 11 height 11
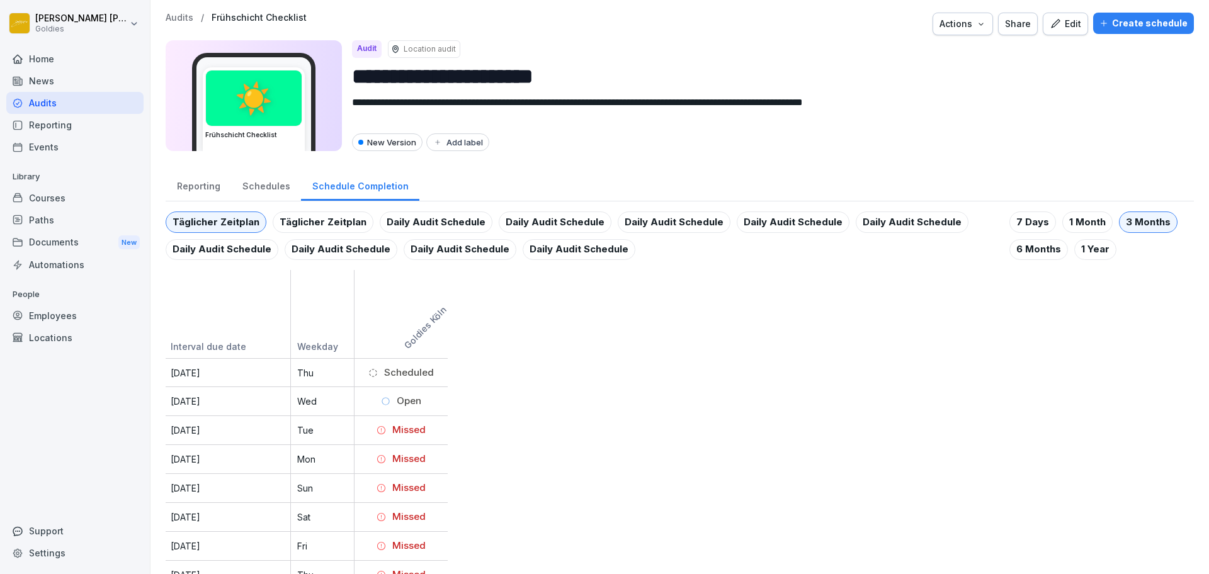
click at [275, 185] on div "Schedules" at bounding box center [266, 185] width 70 height 32
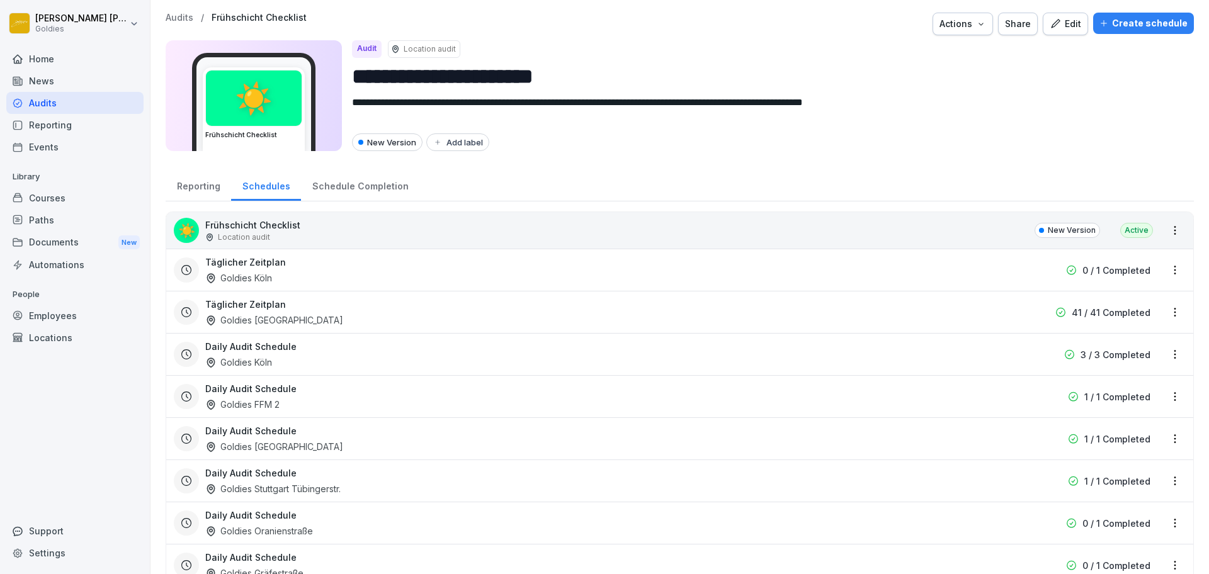
drag, startPoint x: 288, startPoint y: 89, endPoint x: 172, endPoint y: 18, distance: 136.5
click at [172, 18] on p "Audits" at bounding box center [180, 18] width 28 height 11
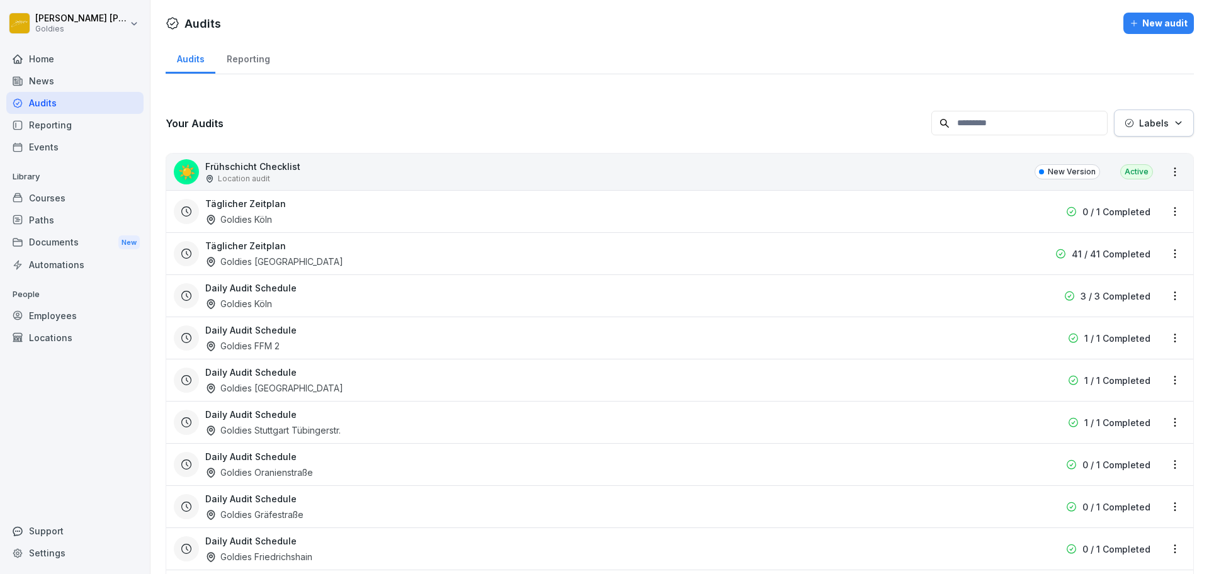
click at [646, 205] on div "Täglicher Zeitplan Goldies Köln" at bounding box center [599, 211] width 788 height 29
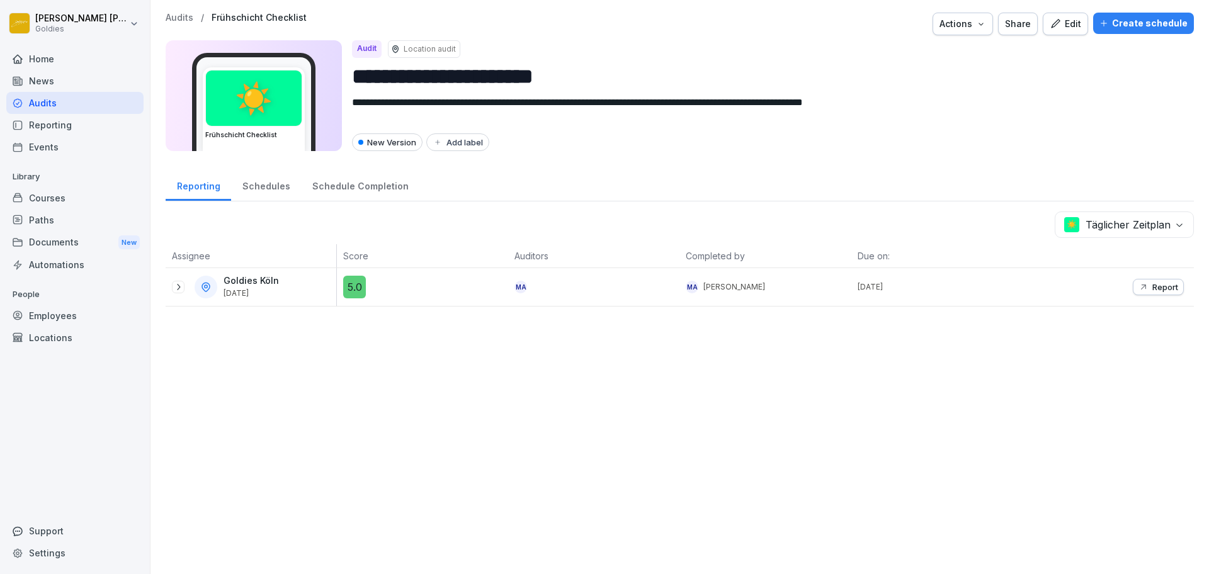
drag, startPoint x: 646, startPoint y: 205, endPoint x: 930, endPoint y: 115, distance: 297.7
click at [930, 115] on textarea "**********" at bounding box center [762, 110] width 820 height 31
click at [1152, 283] on p "Report" at bounding box center [1165, 287] width 26 height 10
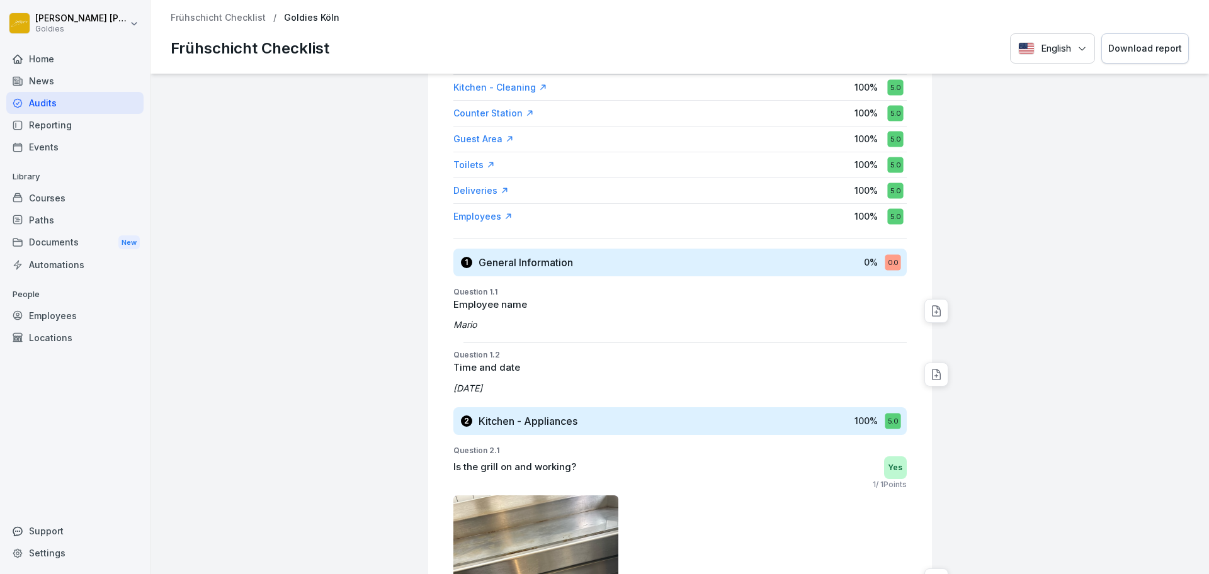
scroll to position [243, 0]
click at [924, 362] on div "Goldies Köln Frühschicht Checklist 5.0 Score: 100 % Reviewed by: Mario Aleo Dat…" at bounding box center [680, 324] width 1059 height 501
click at [932, 372] on icon at bounding box center [936, 376] width 8 height 10
click at [889, 331] on p "Mario" at bounding box center [679, 325] width 453 height 13
click at [924, 314] on div at bounding box center [936, 312] width 24 height 24
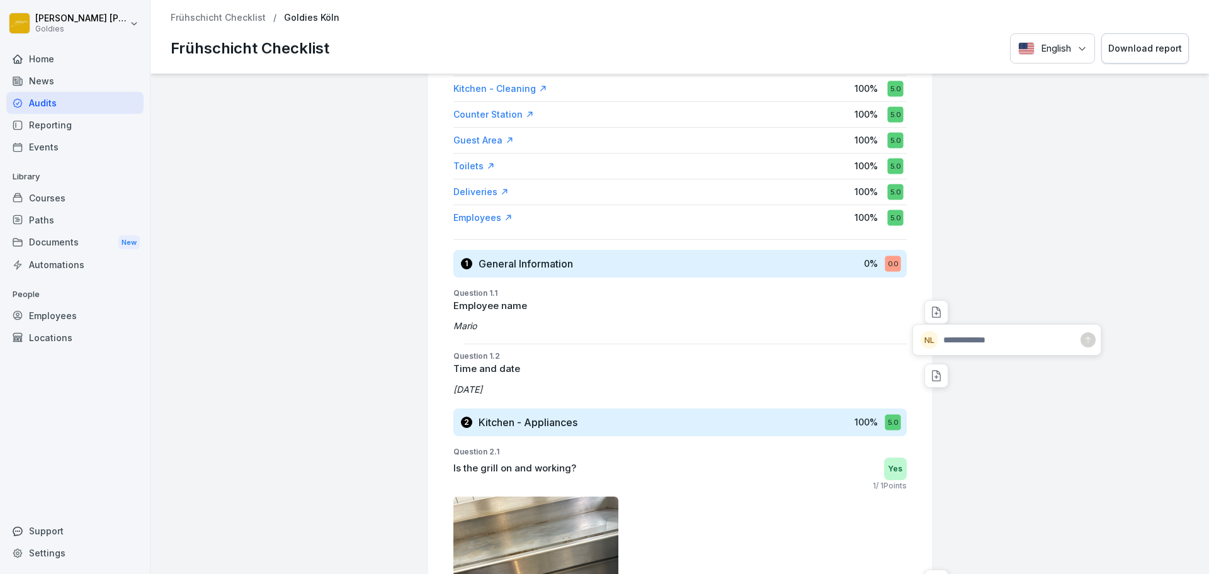
click at [947, 340] on textarea at bounding box center [1009, 339] width 132 height 11
type textarea "********"
click at [930, 315] on icon at bounding box center [936, 312] width 13 height 13
click at [1084, 342] on icon at bounding box center [1088, 340] width 8 height 8
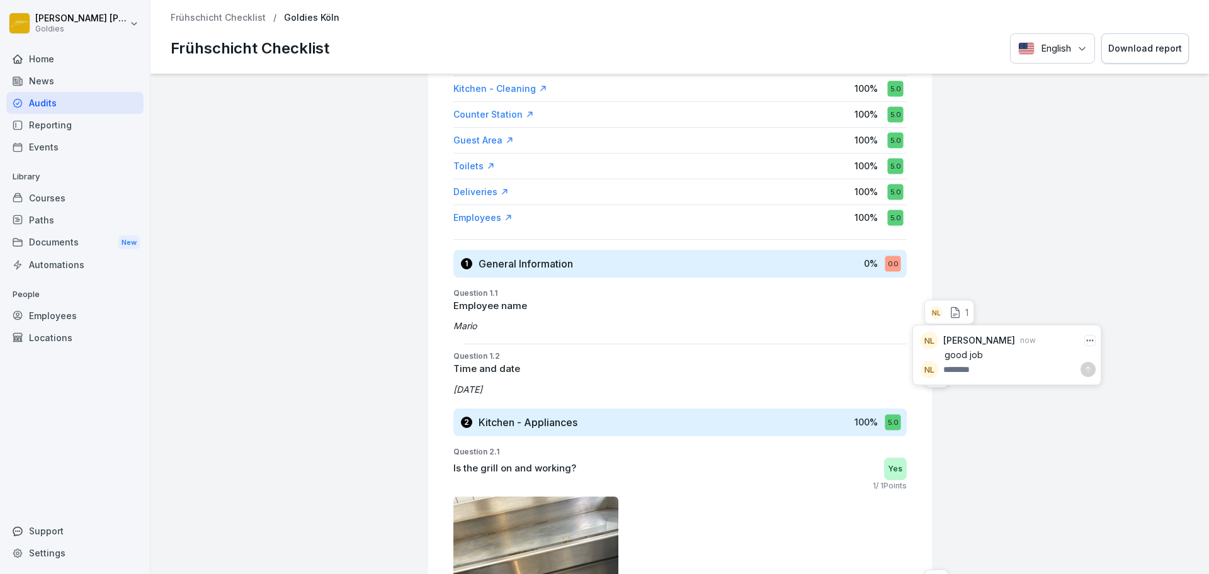
click at [1153, 55] on button "Download report" at bounding box center [1145, 48] width 88 height 31
click at [930, 310] on div "NL" at bounding box center [936, 312] width 13 height 13
click at [1087, 340] on icon "button" at bounding box center [1090, 341] width 7 height 2
click at [1045, 382] on div "Delete" at bounding box center [1030, 386] width 99 height 21
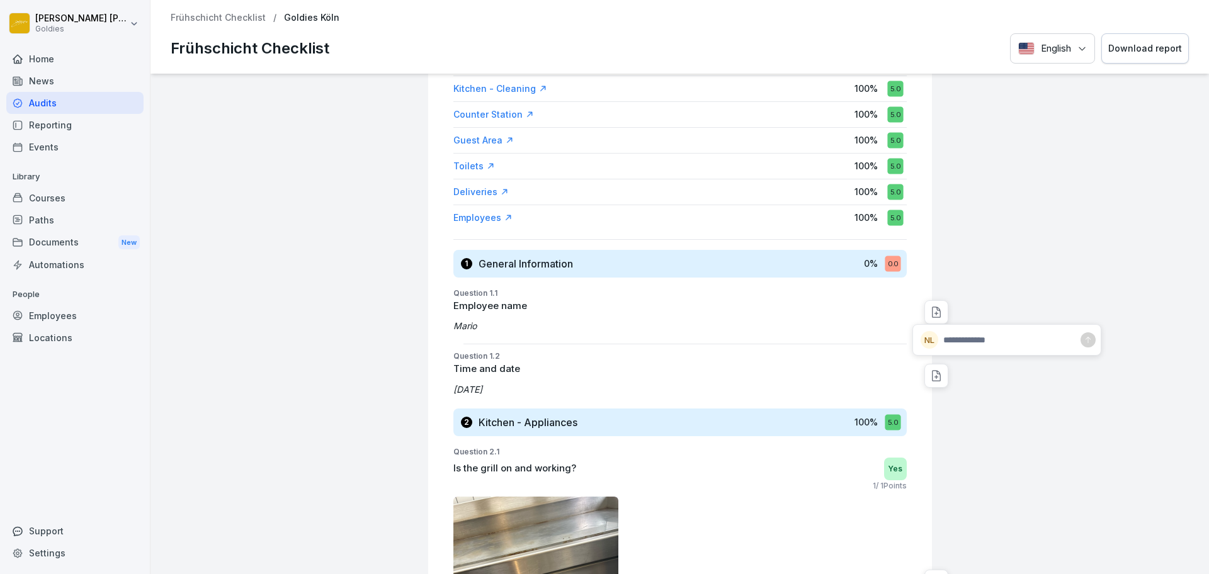
click at [252, 8] on div "Frühschicht Checklist / Goldies Köln Frühschicht Checklist English Download rep…" at bounding box center [680, 37] width 1059 height 74
click at [252, 13] on p "Frühschicht Checklist" at bounding box center [218, 18] width 95 height 11
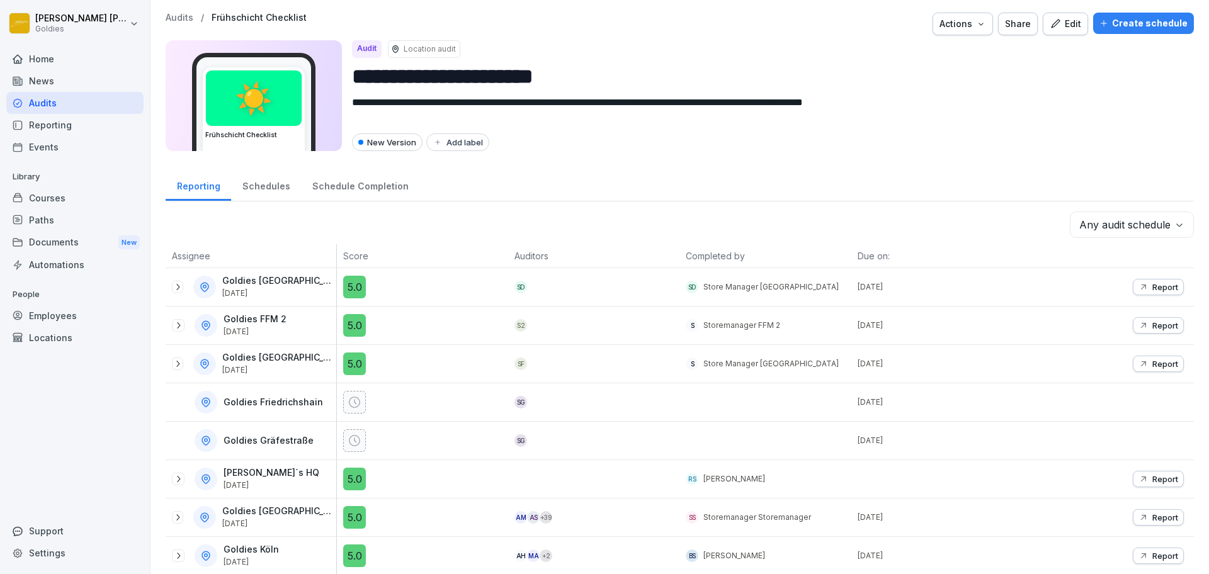
click at [75, 322] on div "Employees" at bounding box center [74, 316] width 137 height 22
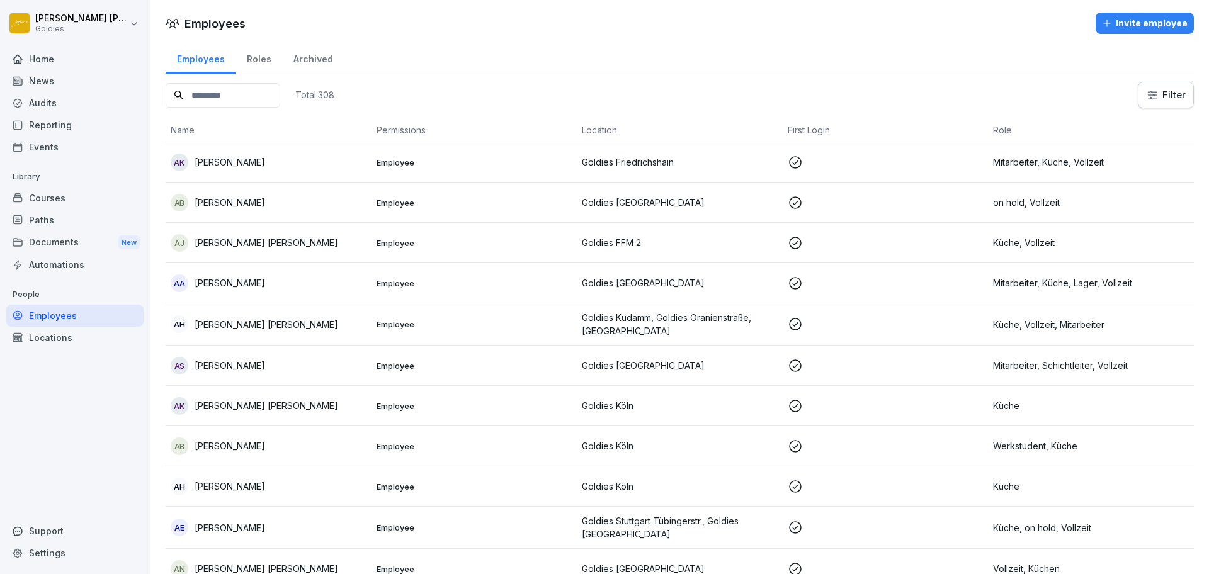
click at [1125, 29] on div "Invite employee" at bounding box center [1145, 23] width 86 height 14
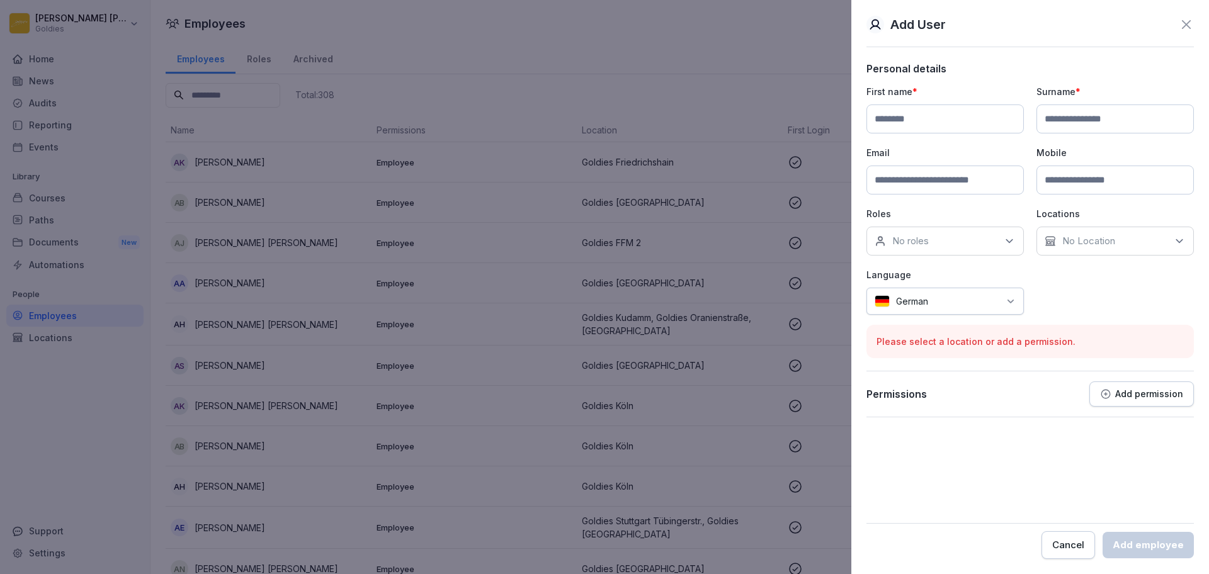
click at [989, 254] on div "No roles" at bounding box center [944, 241] width 157 height 29
click at [1030, 206] on div "First name * Surname * Email Mobile Roles No roles Ausgabe Aushilfe Beleger Bro…" at bounding box center [1029, 200] width 327 height 230
click at [1106, 390] on icon "button" at bounding box center [1105, 394] width 9 height 9
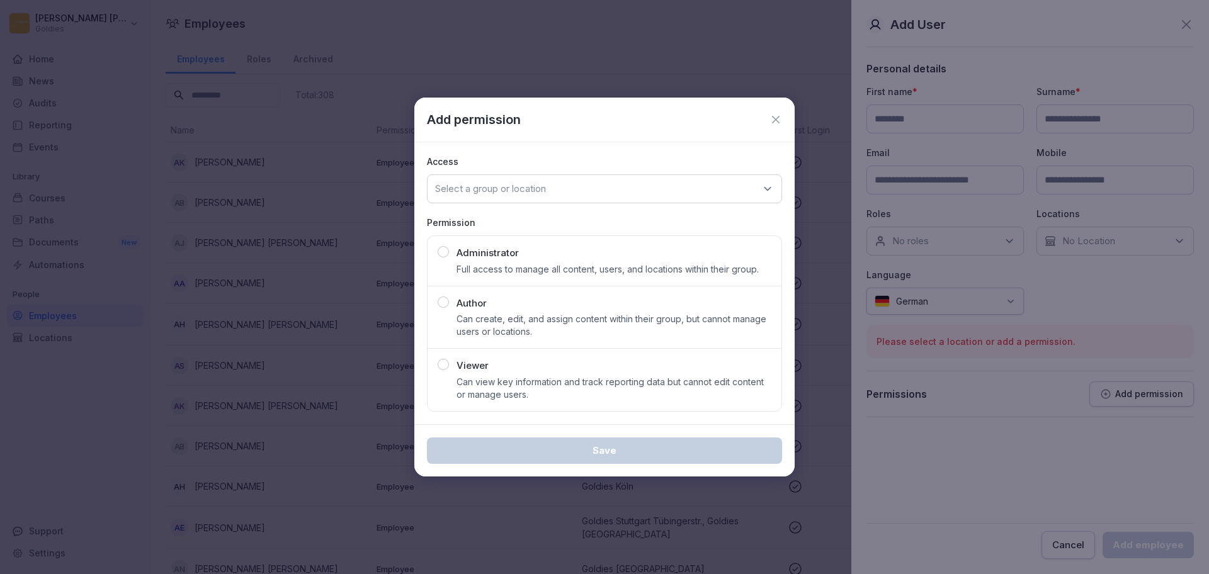
click at [773, 123] on icon at bounding box center [776, 120] width 8 height 8
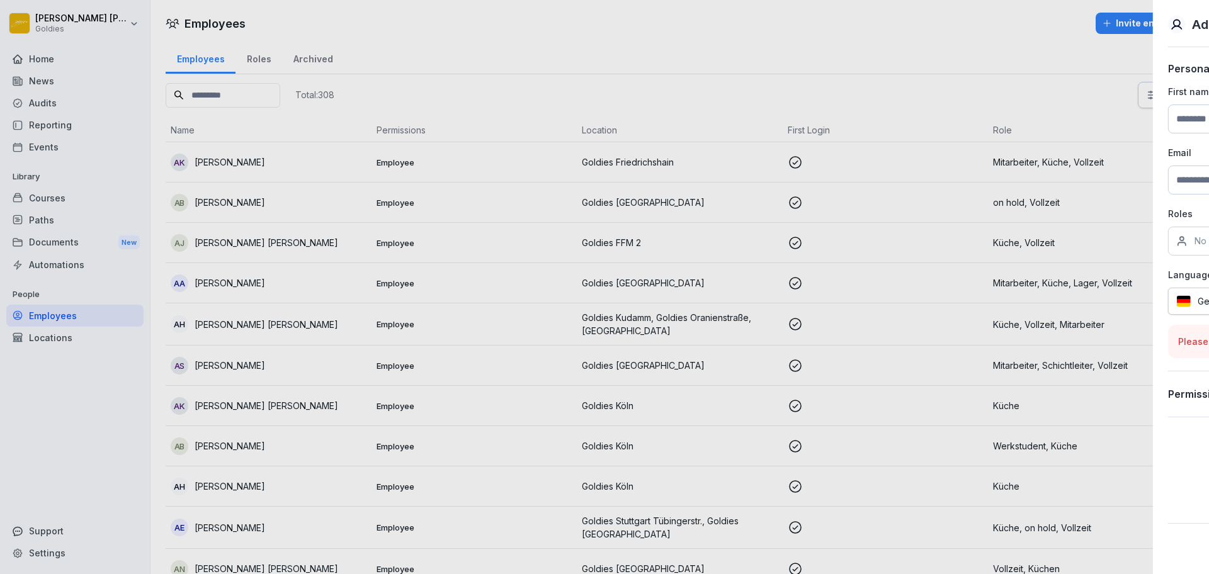
click at [773, 123] on div at bounding box center [604, 287] width 1209 height 574
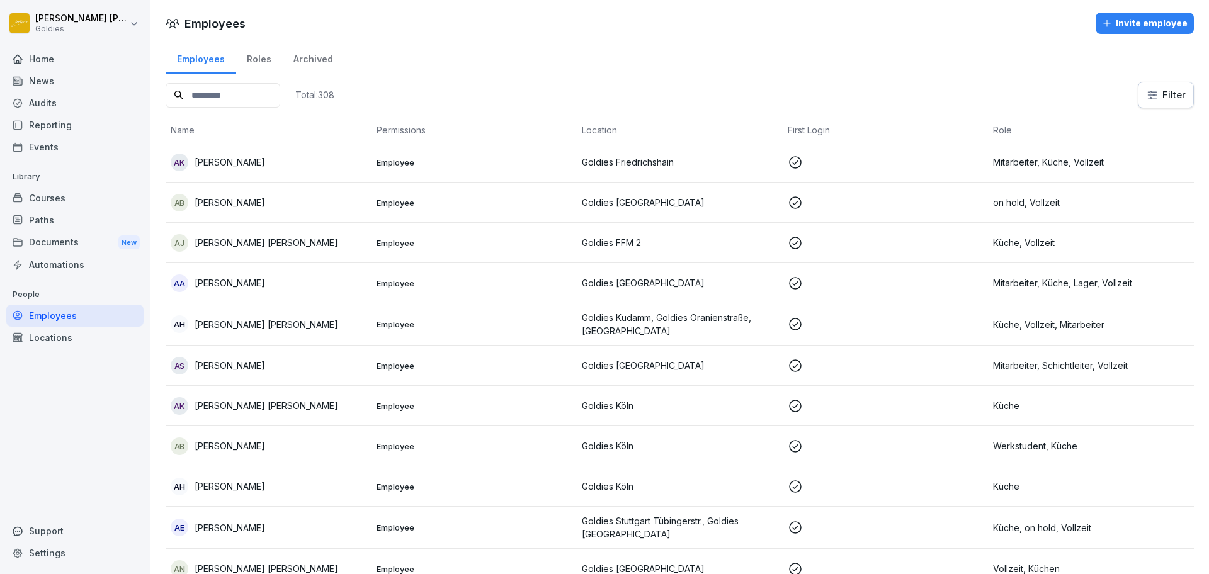
click at [48, 189] on div "Courses" at bounding box center [74, 198] width 137 height 22
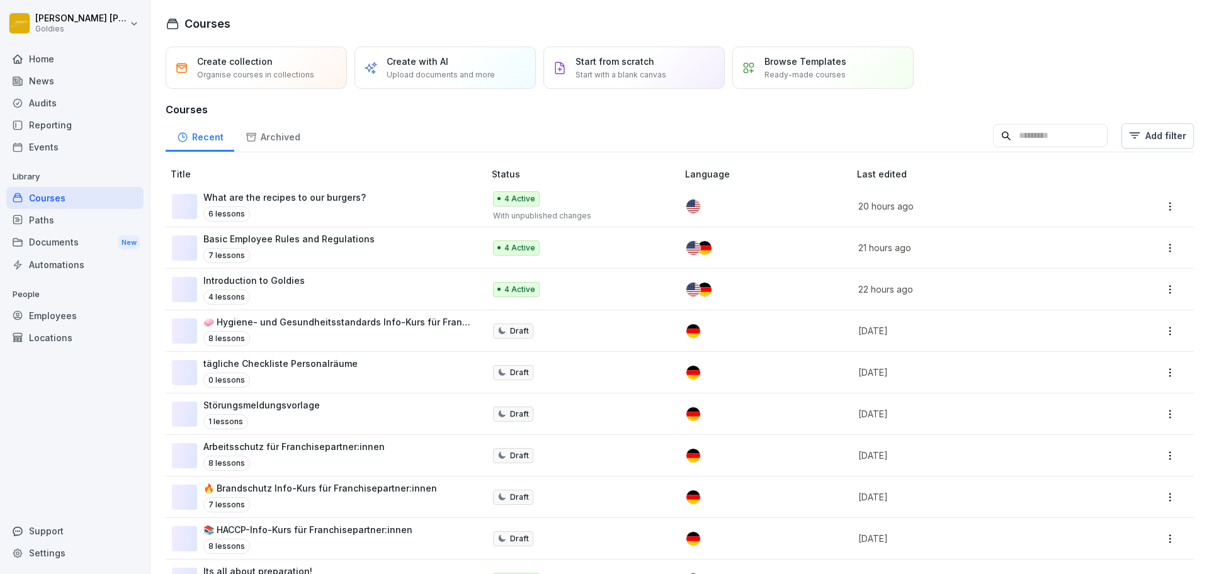
click at [30, 79] on div "News" at bounding box center [74, 81] width 137 height 22
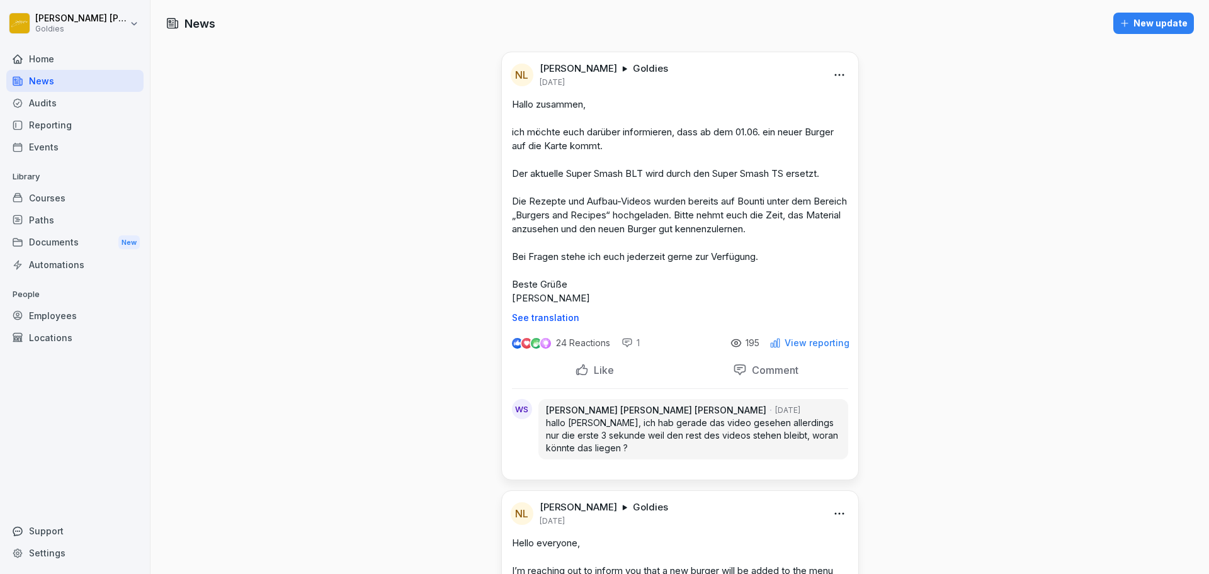
click at [548, 317] on p "See translation" at bounding box center [680, 318] width 336 height 10
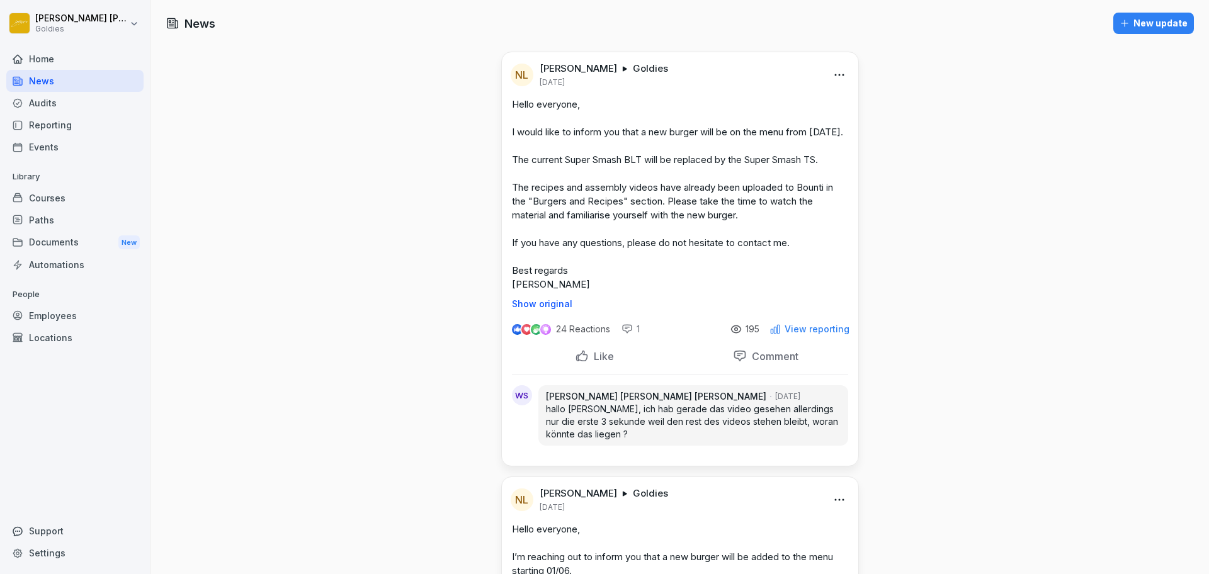
click at [812, 334] on p "View reporting" at bounding box center [817, 329] width 65 height 10
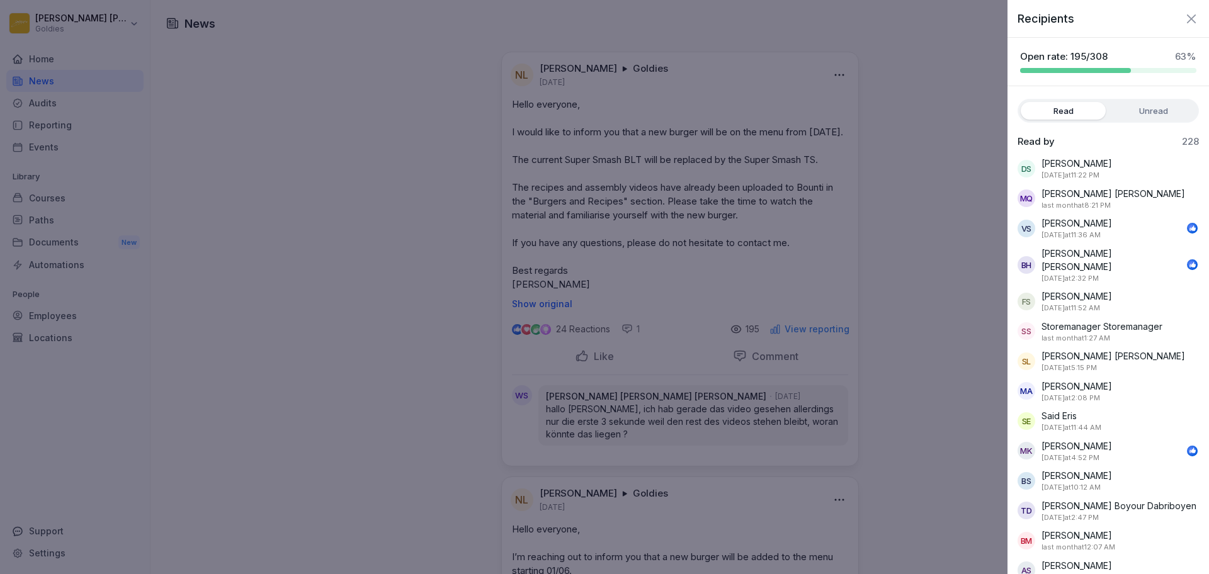
click at [840, 274] on div at bounding box center [604, 287] width 1209 height 574
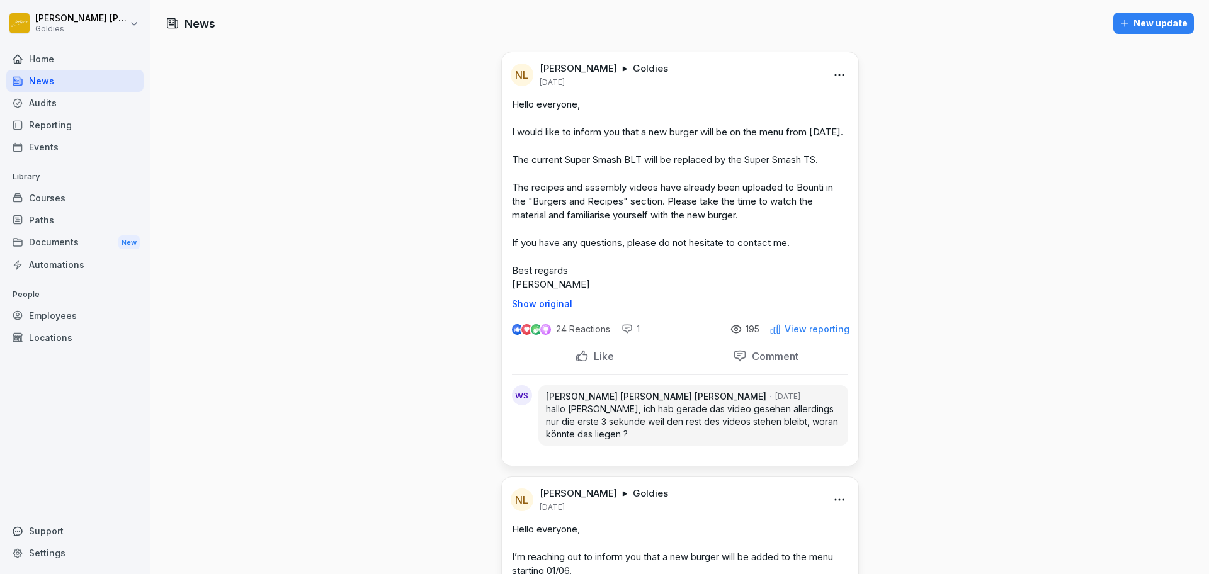
click at [1127, 13] on button "New update" at bounding box center [1153, 23] width 81 height 21
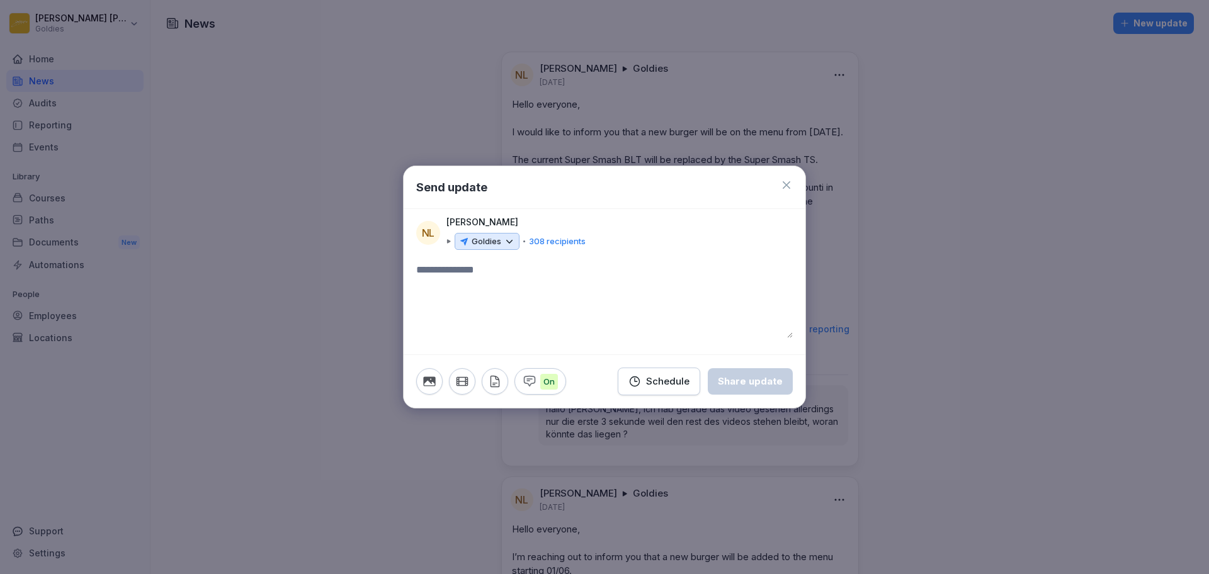
click at [507, 242] on icon at bounding box center [509, 241] width 11 height 11
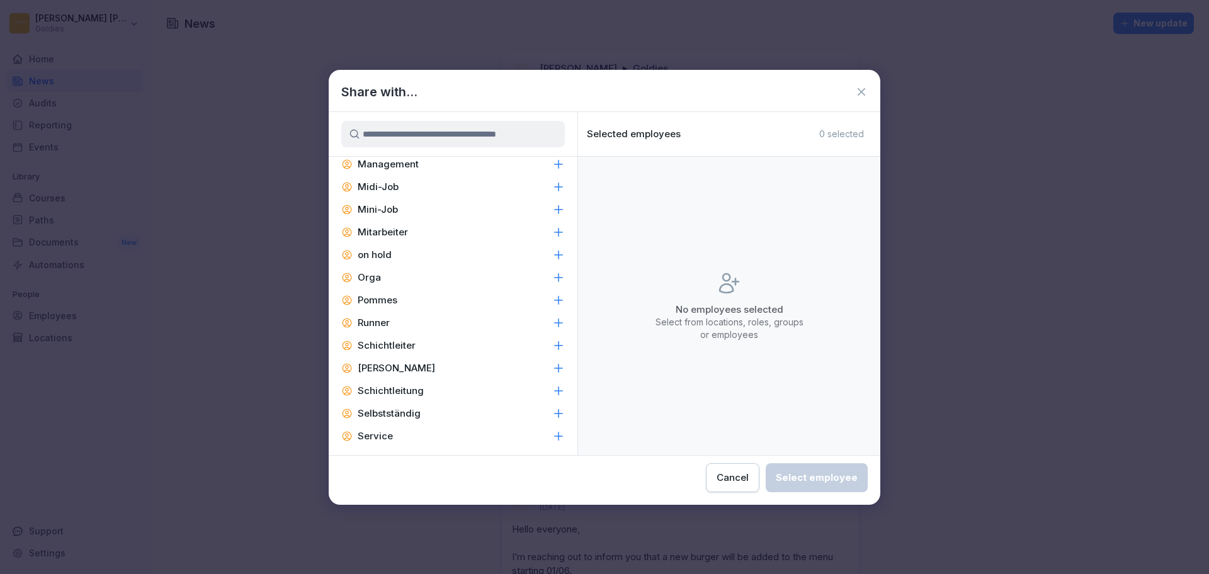
scroll to position [1055, 0]
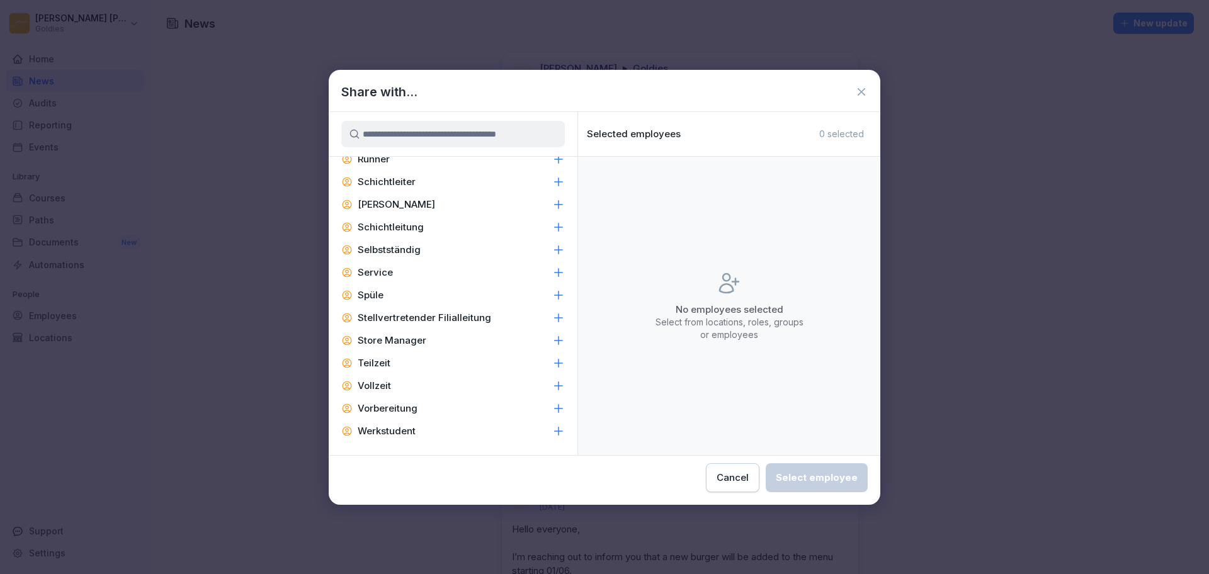
click at [861, 94] on icon at bounding box center [861, 92] width 13 height 13
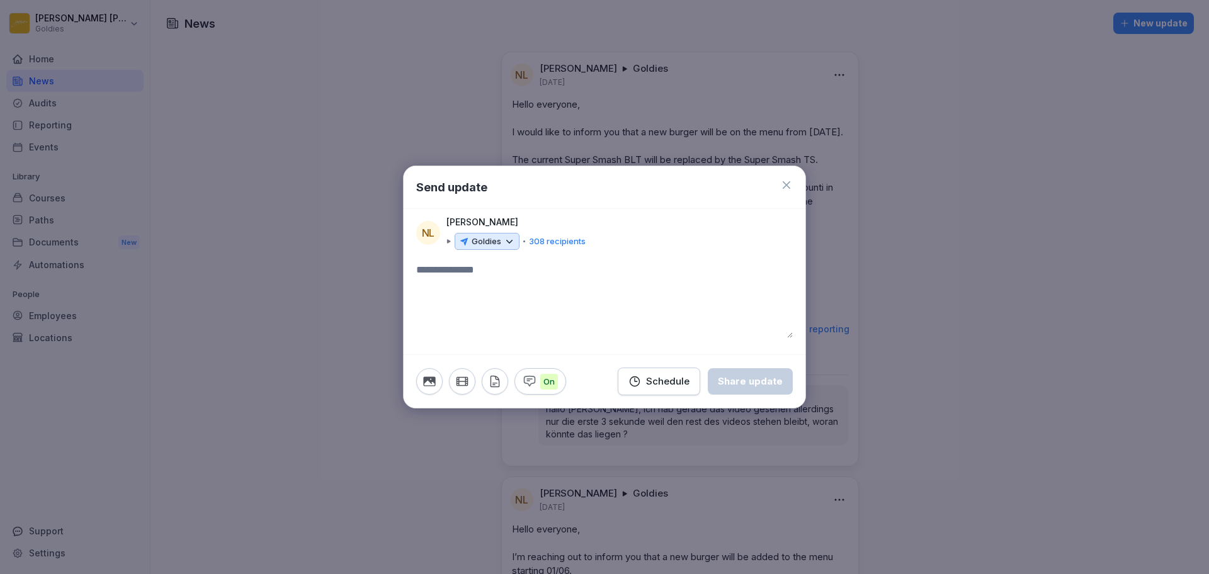
click at [790, 183] on icon at bounding box center [786, 185] width 13 height 13
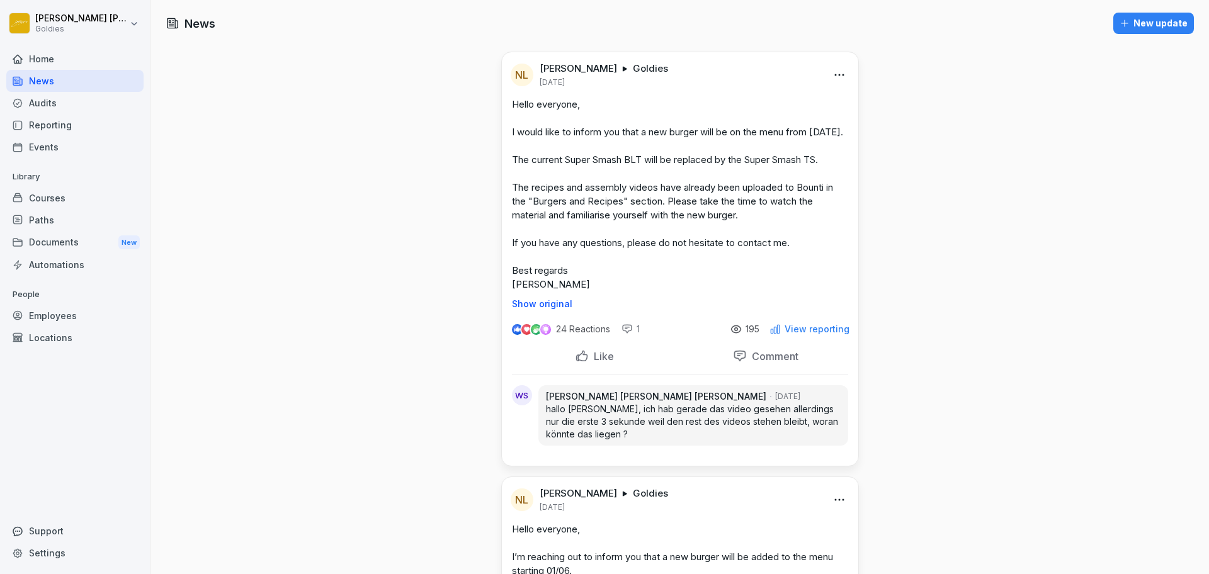
click at [76, 330] on div "Locations" at bounding box center [74, 338] width 137 height 22
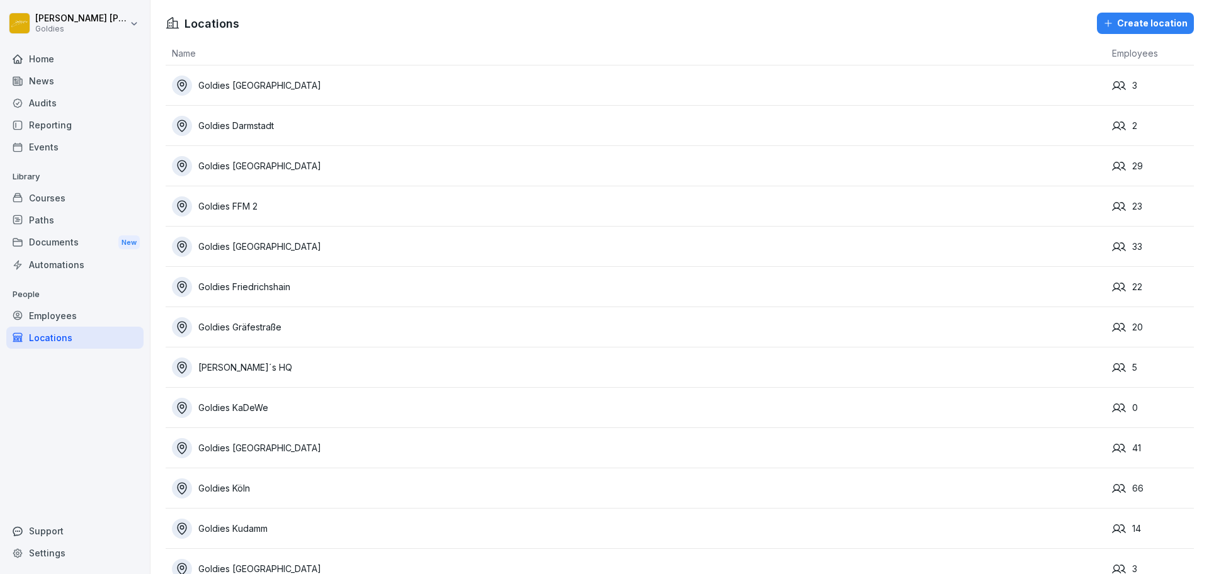
click at [1143, 24] on div "Create location" at bounding box center [1145, 23] width 84 height 14
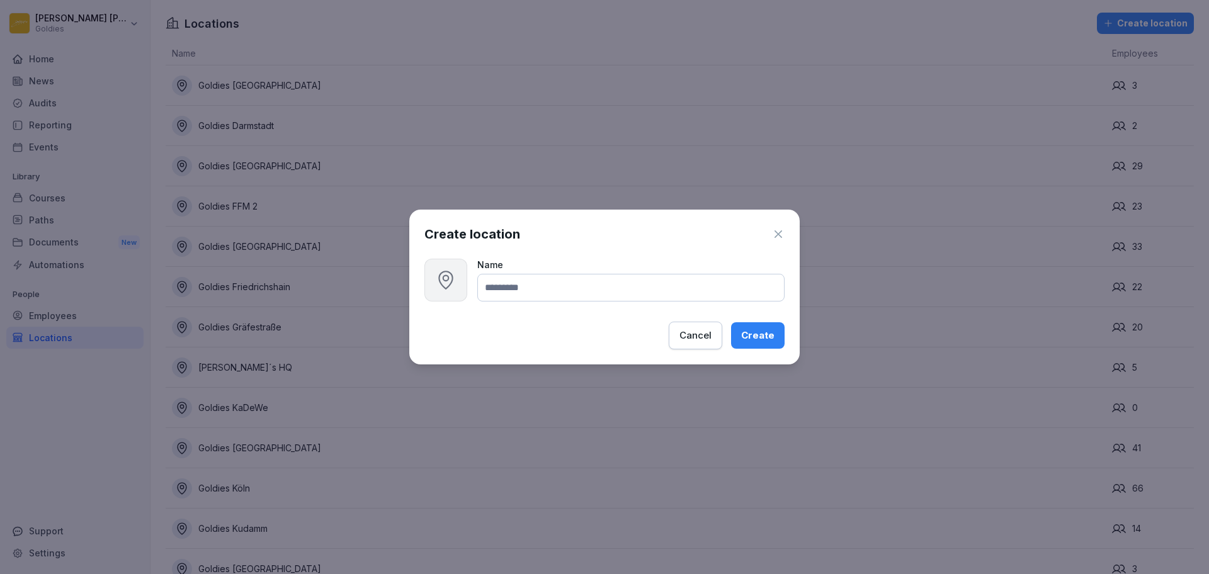
click at [781, 235] on icon "button" at bounding box center [778, 234] width 13 height 13
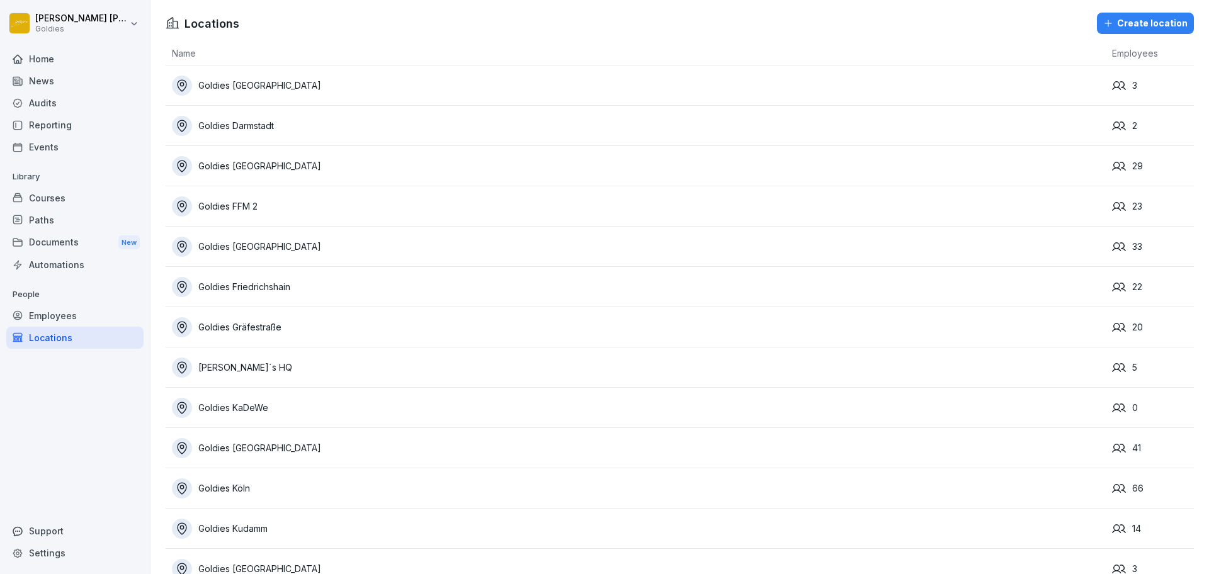
click at [82, 319] on div "Employees" at bounding box center [74, 316] width 137 height 22
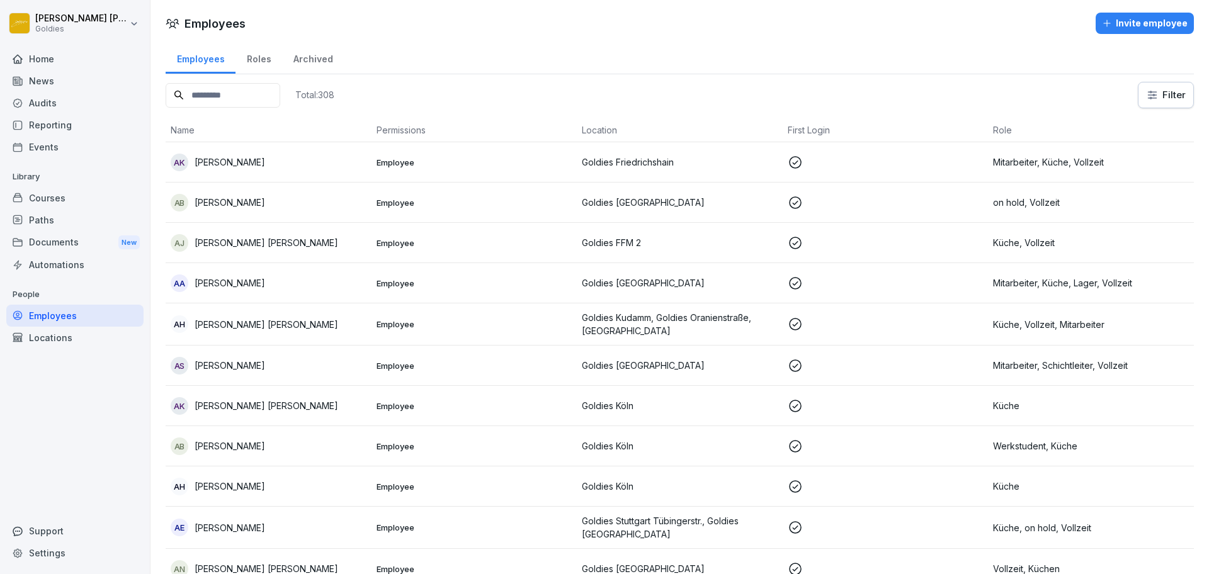
click at [99, 241] on div "Documents New" at bounding box center [74, 242] width 137 height 23
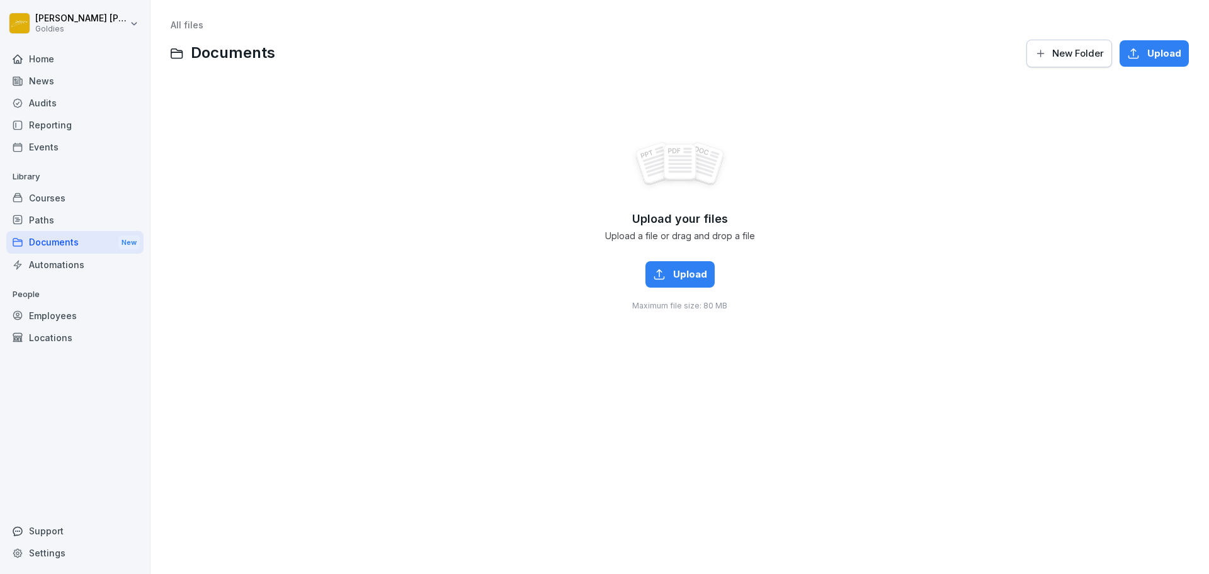
click at [99, 241] on div "Documents New" at bounding box center [74, 242] width 137 height 23
click at [679, 276] on span "Upload" at bounding box center [690, 275] width 34 height 14
click at [695, 283] on button "Upload" at bounding box center [679, 274] width 69 height 26
click at [128, 203] on div "Courses" at bounding box center [74, 198] width 137 height 22
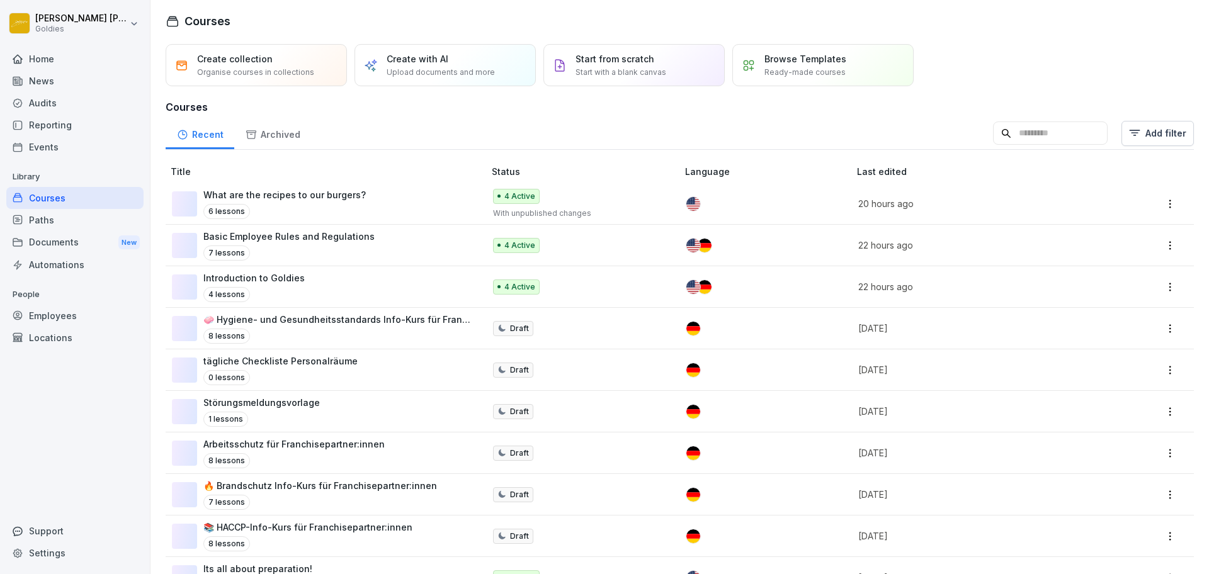
scroll to position [3, 0]
click at [352, 301] on div "Introduction to Goldies 4 lessons" at bounding box center [322, 286] width 300 height 31
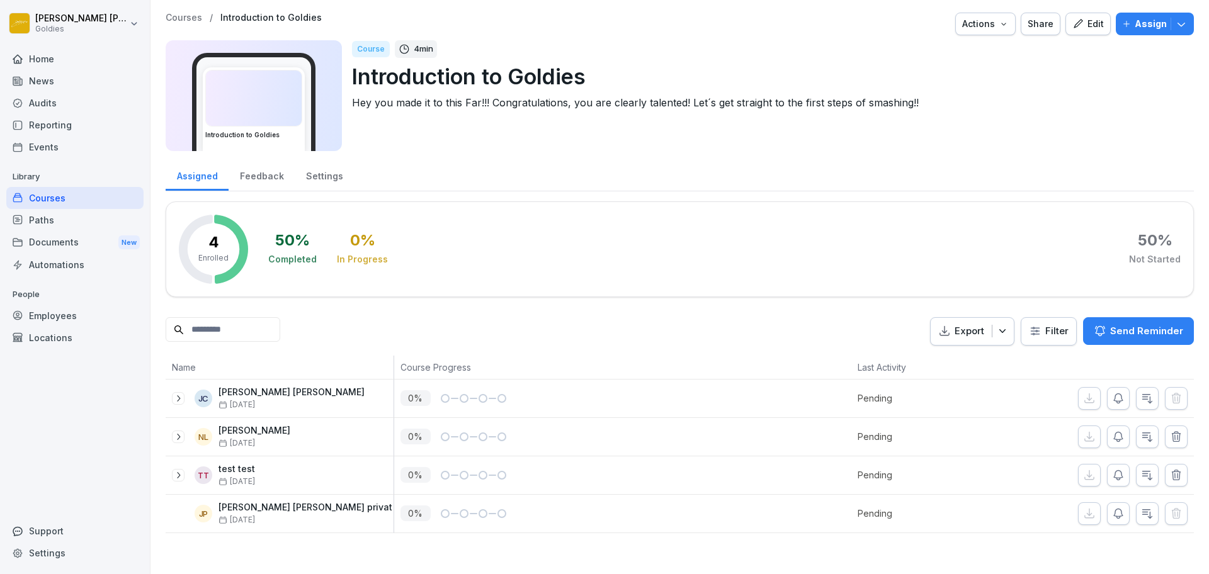
click at [1075, 19] on div "Edit" at bounding box center [1087, 24] width 31 height 14
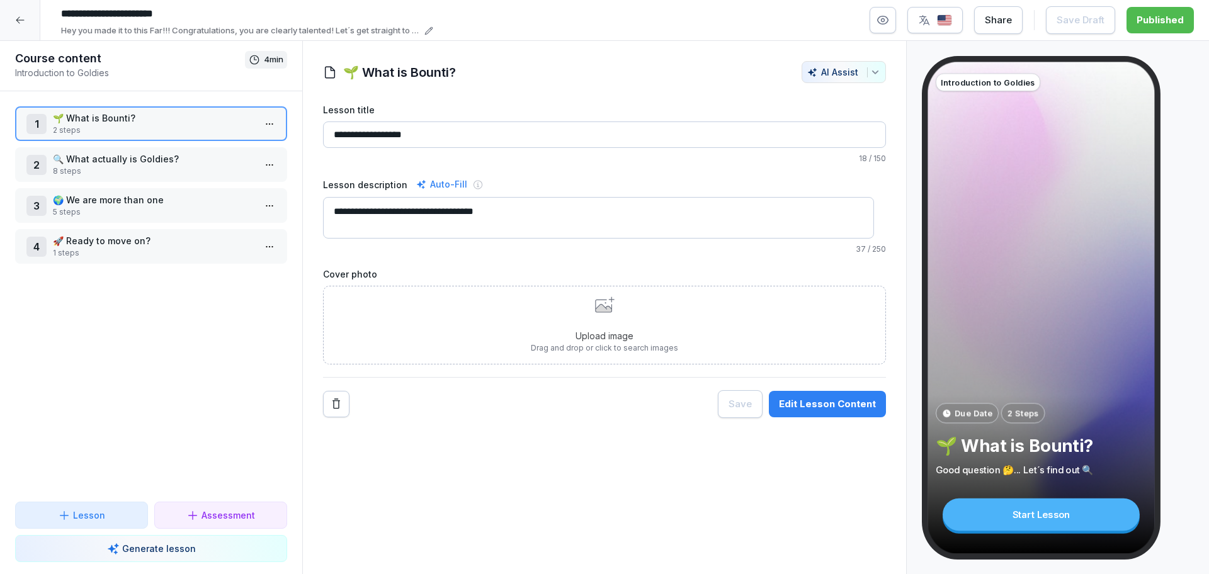
click at [825, 401] on div "Edit Lesson Content" at bounding box center [827, 404] width 97 height 14
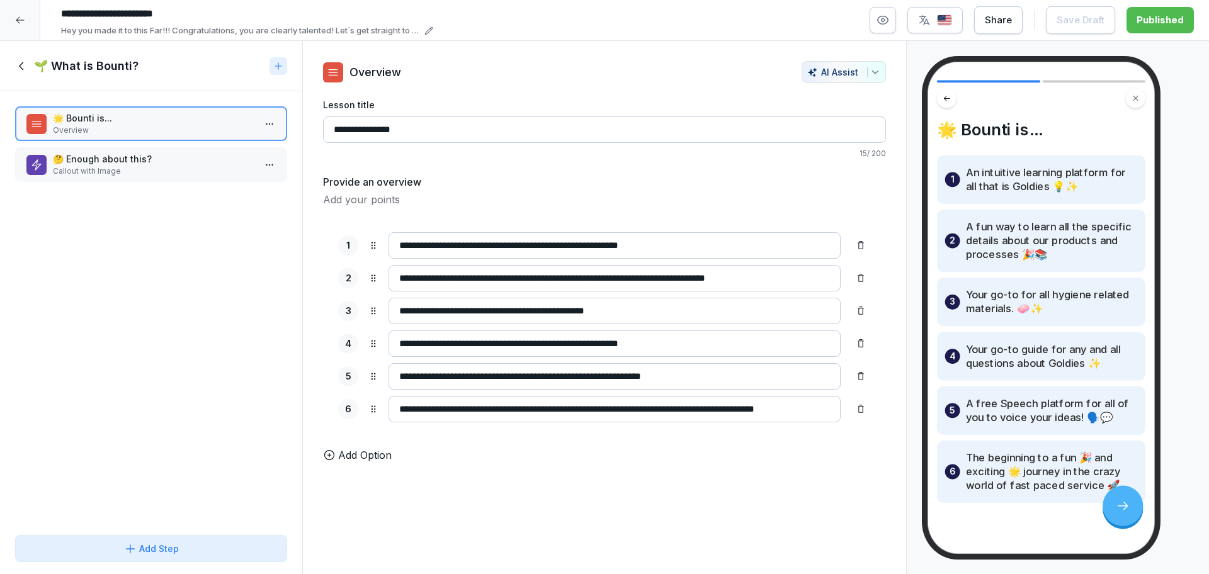
click at [77, 154] on p "🤔 Enough about this?" at bounding box center [154, 158] width 202 height 13
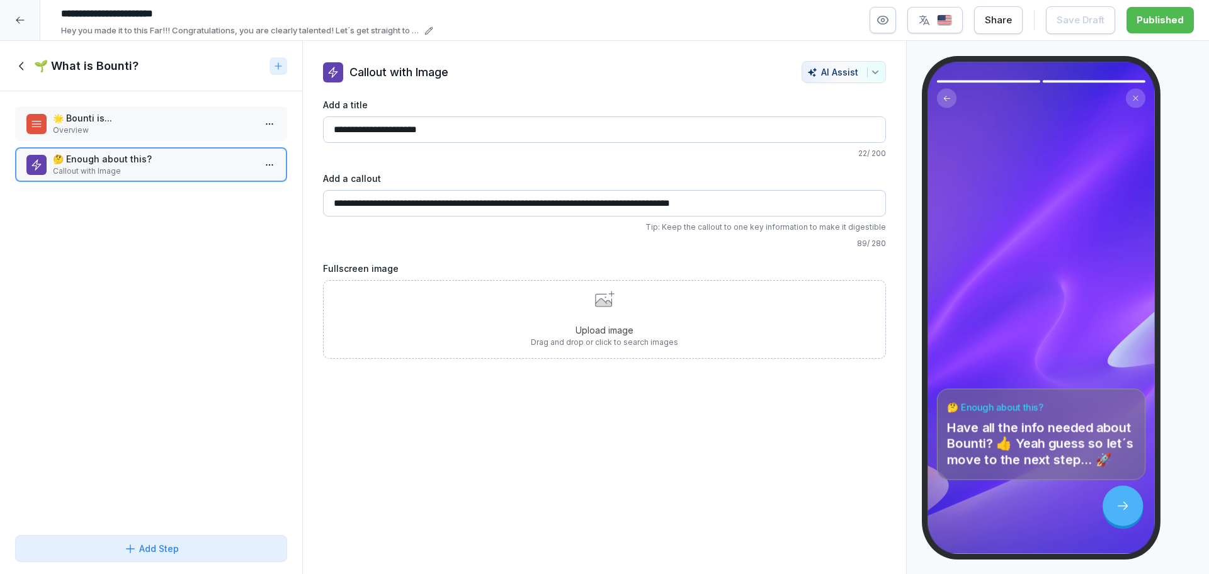
click at [35, 59] on h1 "🌱 What is Bounti?" at bounding box center [86, 66] width 105 height 15
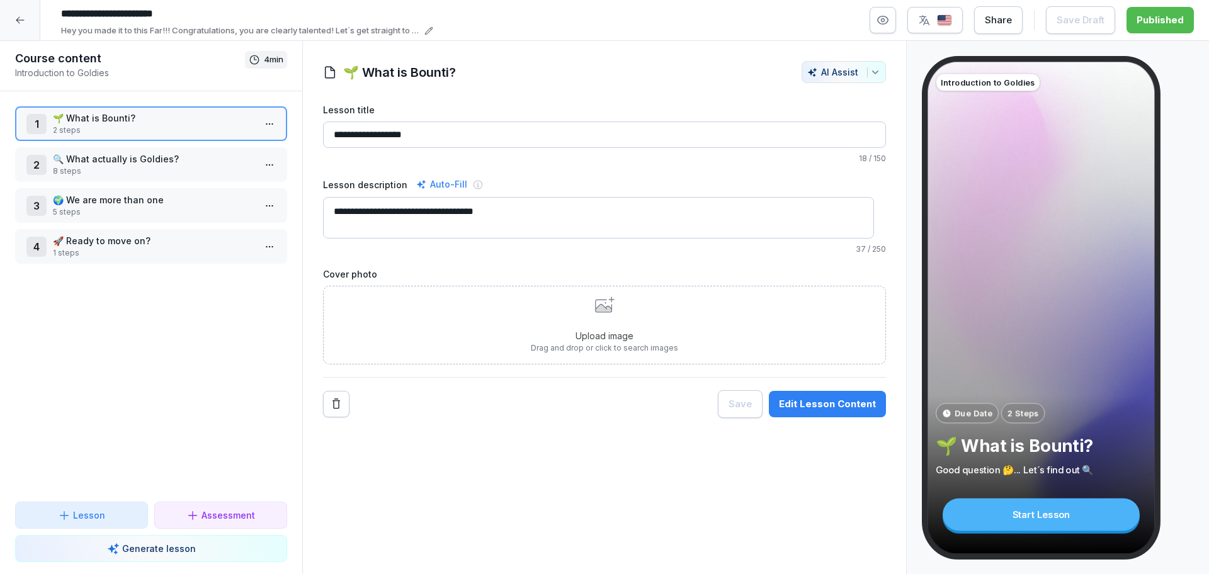
click at [25, 9] on div at bounding box center [20, 20] width 40 height 40
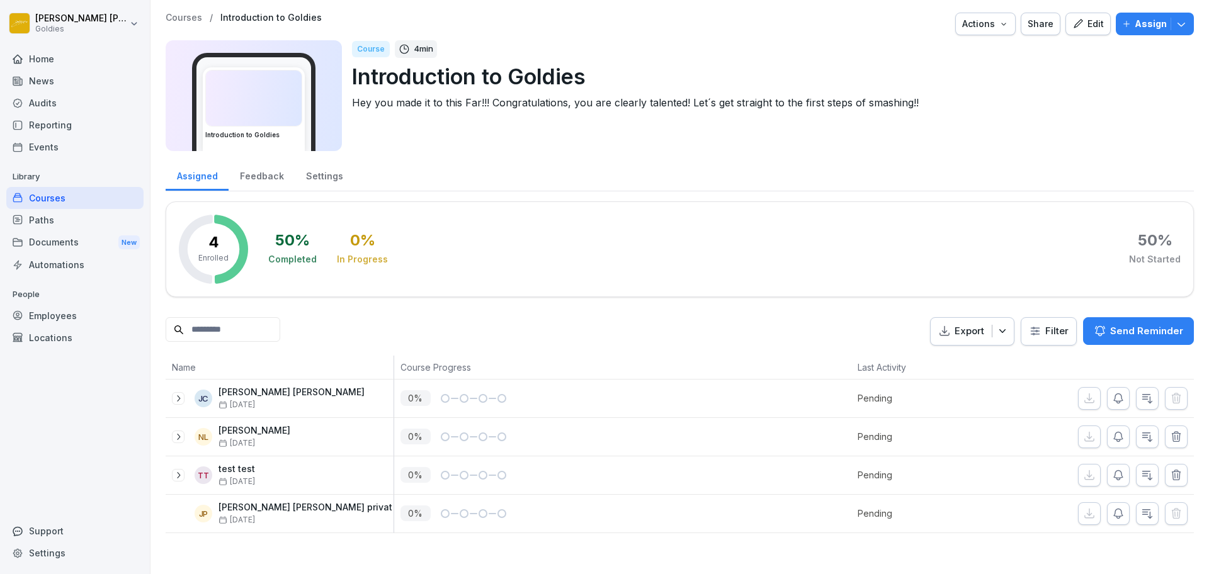
click at [181, 25] on div "Courses / Introduction to Goldies Actions Share Edit Assign" at bounding box center [680, 24] width 1028 height 23
click at [183, 16] on p "Courses" at bounding box center [184, 18] width 37 height 11
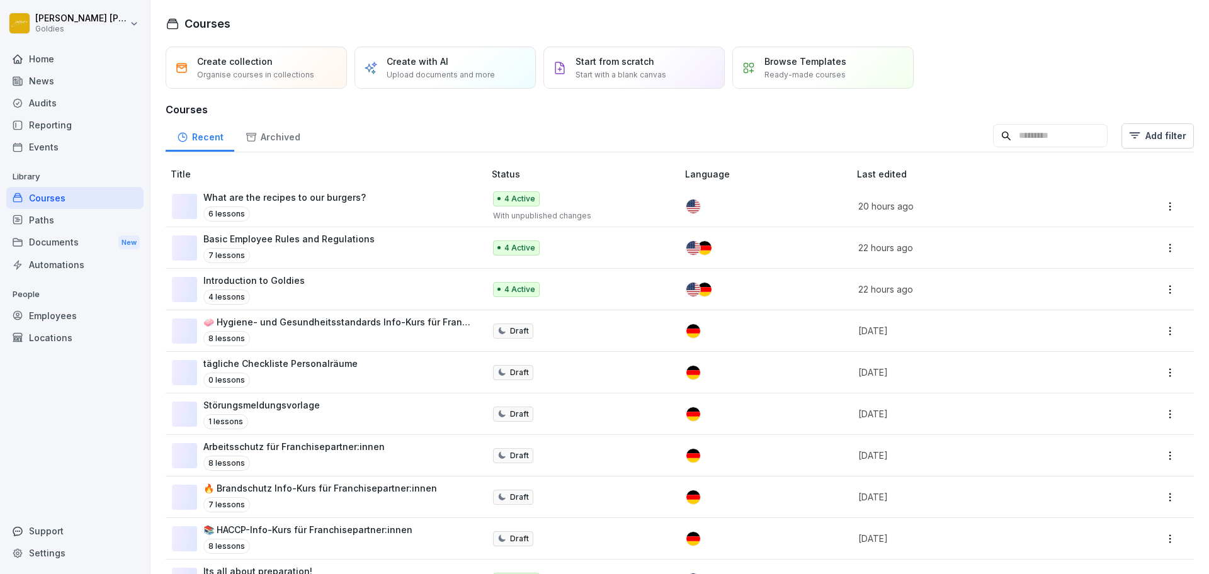
click at [1018, 139] on input at bounding box center [1050, 136] width 115 height 24
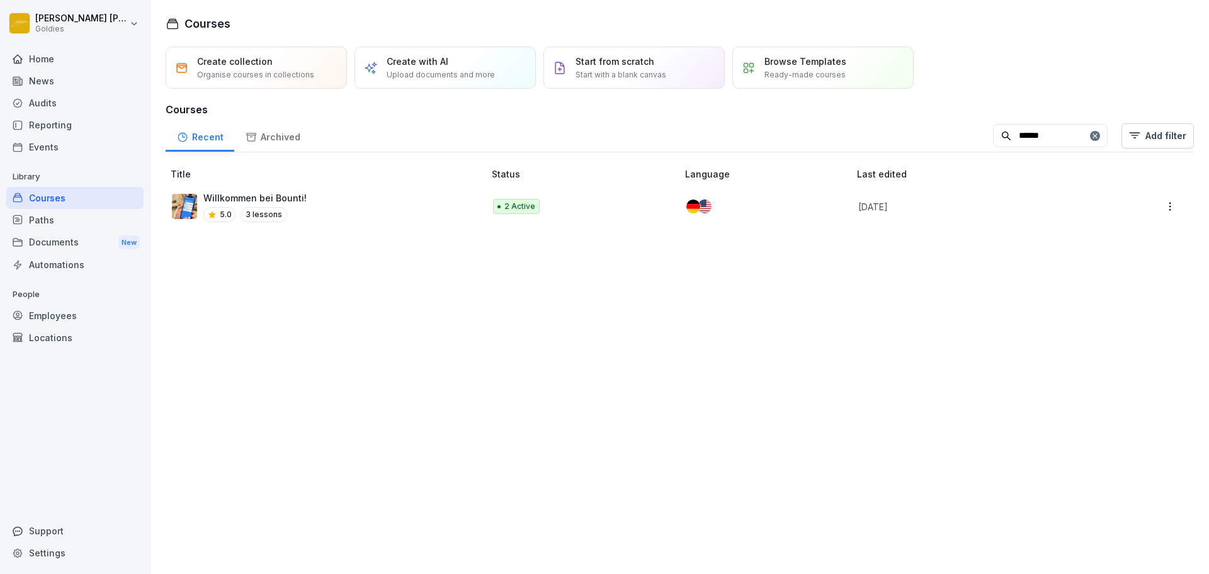
type input "******"
click at [715, 212] on div at bounding box center [761, 207] width 151 height 14
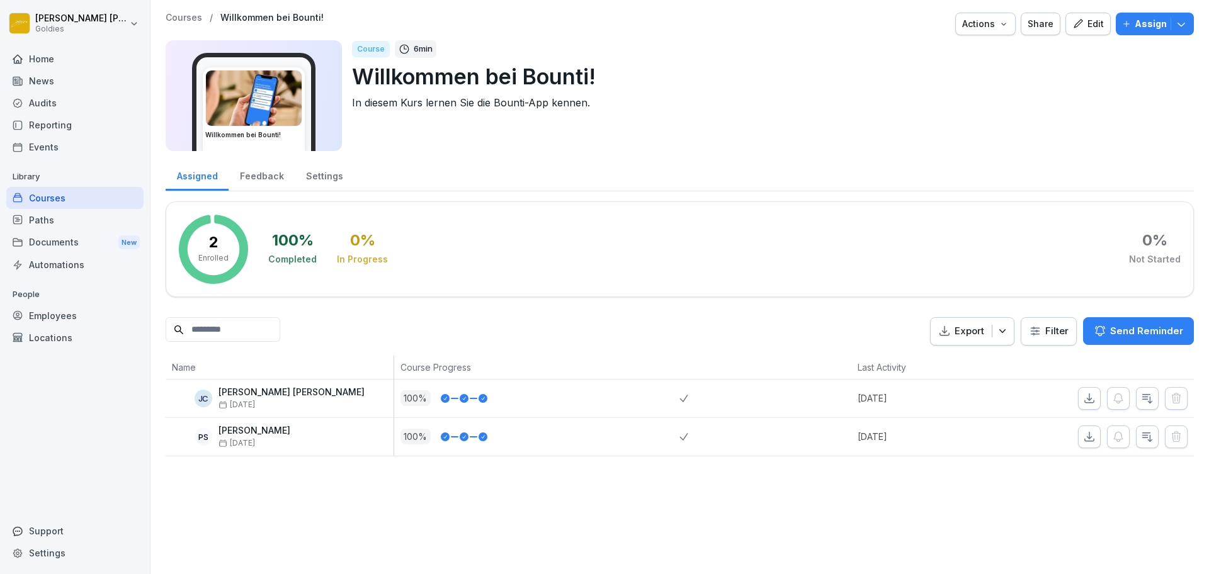
click at [179, 17] on p "Courses" at bounding box center [184, 18] width 37 height 11
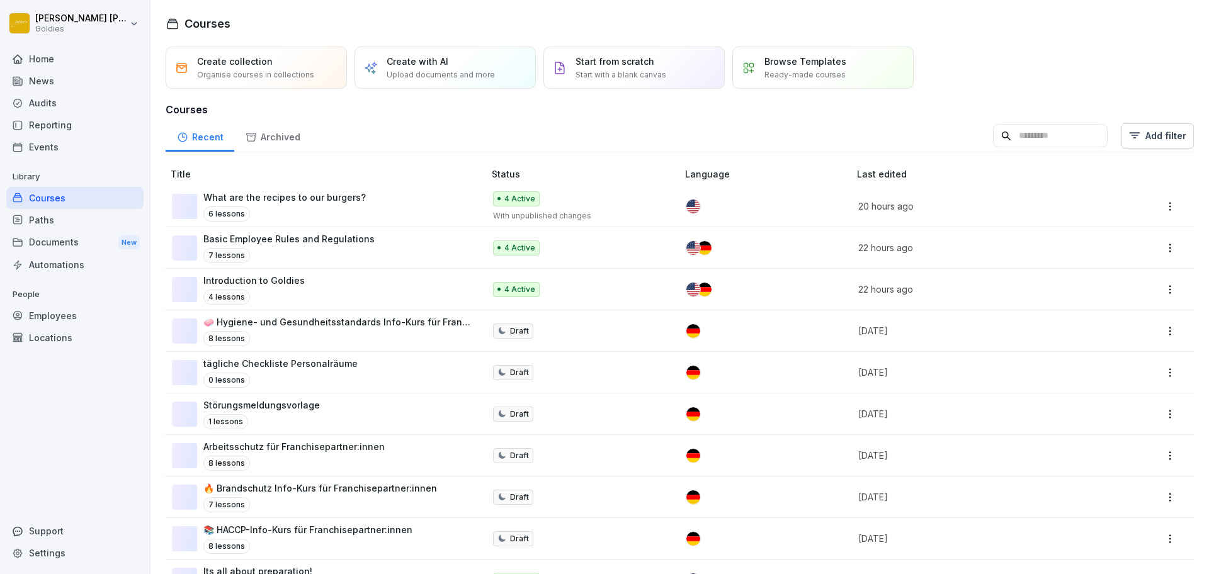
click at [807, 63] on p "Browse Templates" at bounding box center [805, 61] width 82 height 13
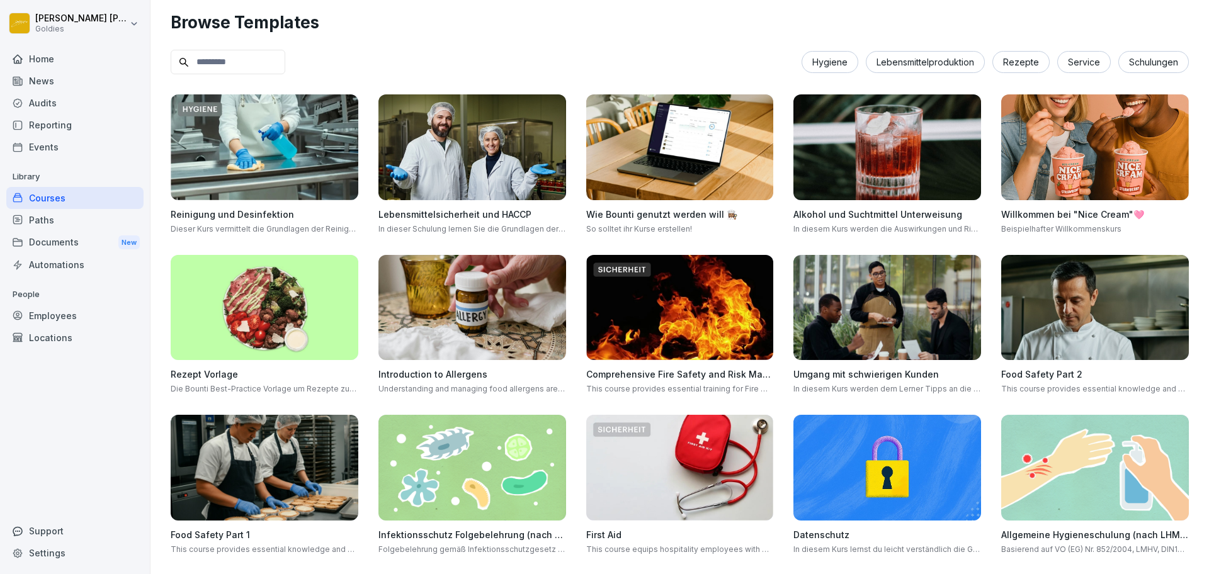
click at [253, 57] on input at bounding box center [228, 62] width 115 height 25
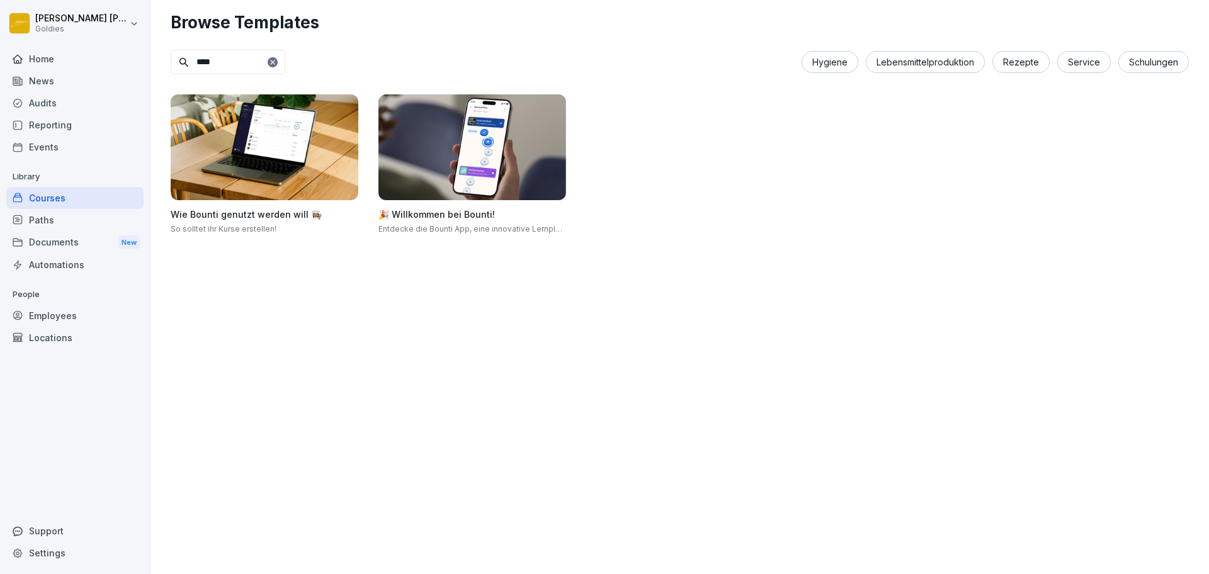
type input "****"
click at [450, 147] on img at bounding box center [472, 147] width 188 height 106
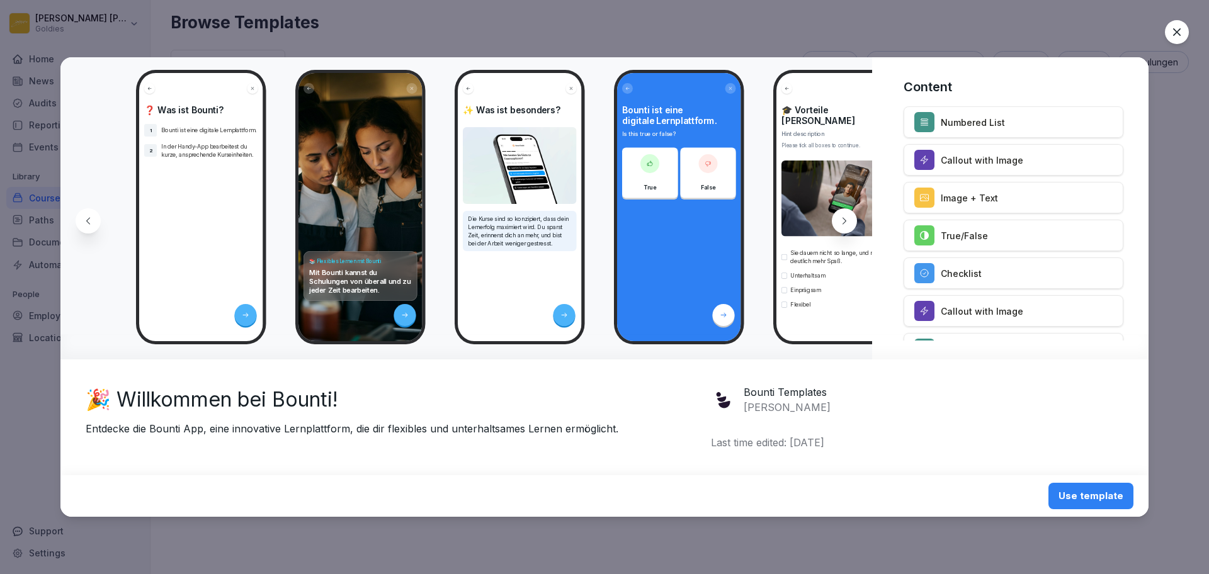
click at [840, 224] on icon at bounding box center [844, 221] width 10 height 10
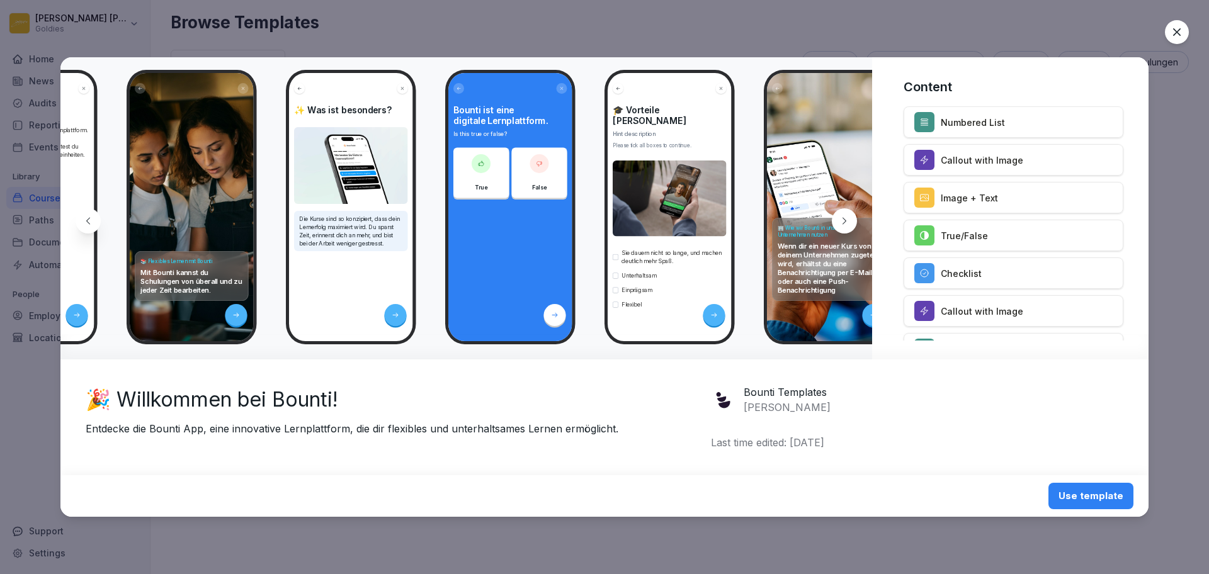
scroll to position [0, 169]
click at [840, 224] on icon at bounding box center [844, 221] width 10 height 10
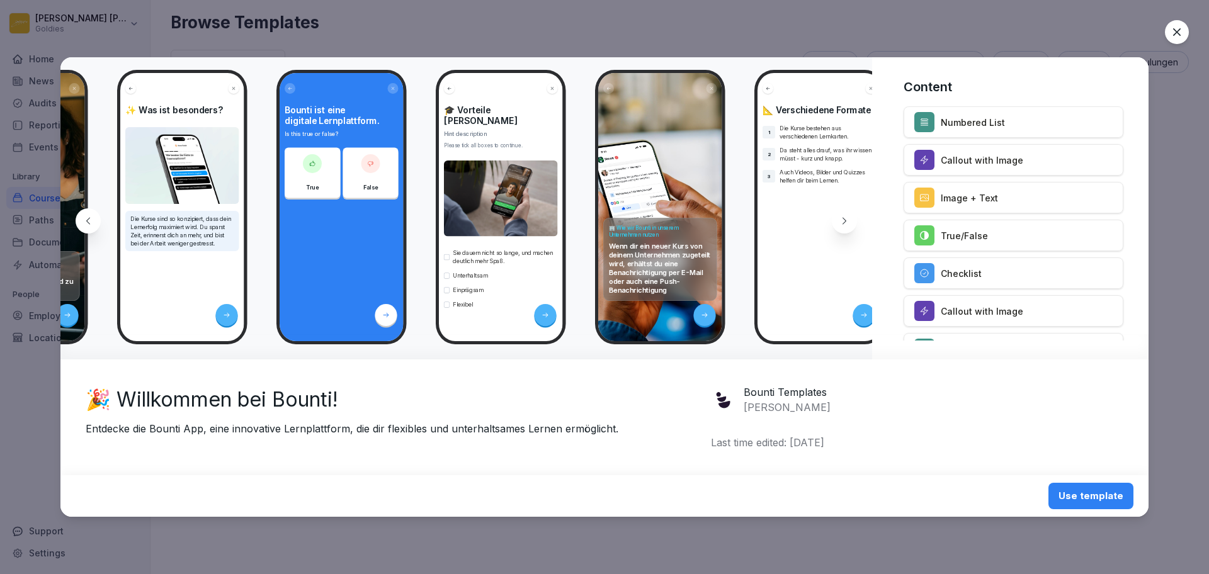
click at [840, 224] on icon at bounding box center [844, 221] width 10 height 10
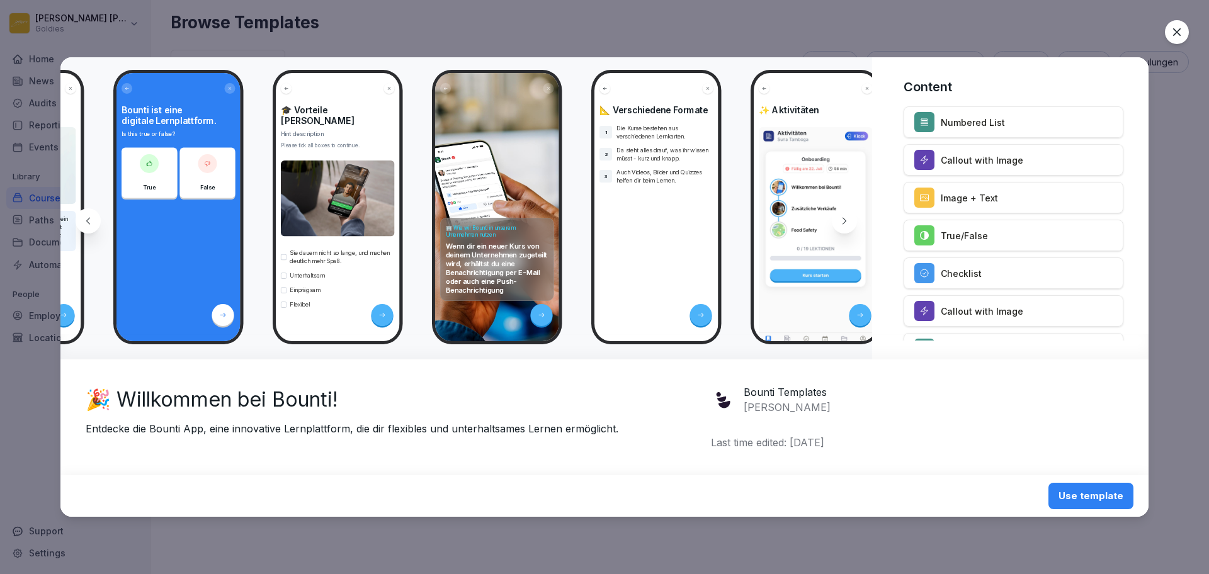
scroll to position [0, 506]
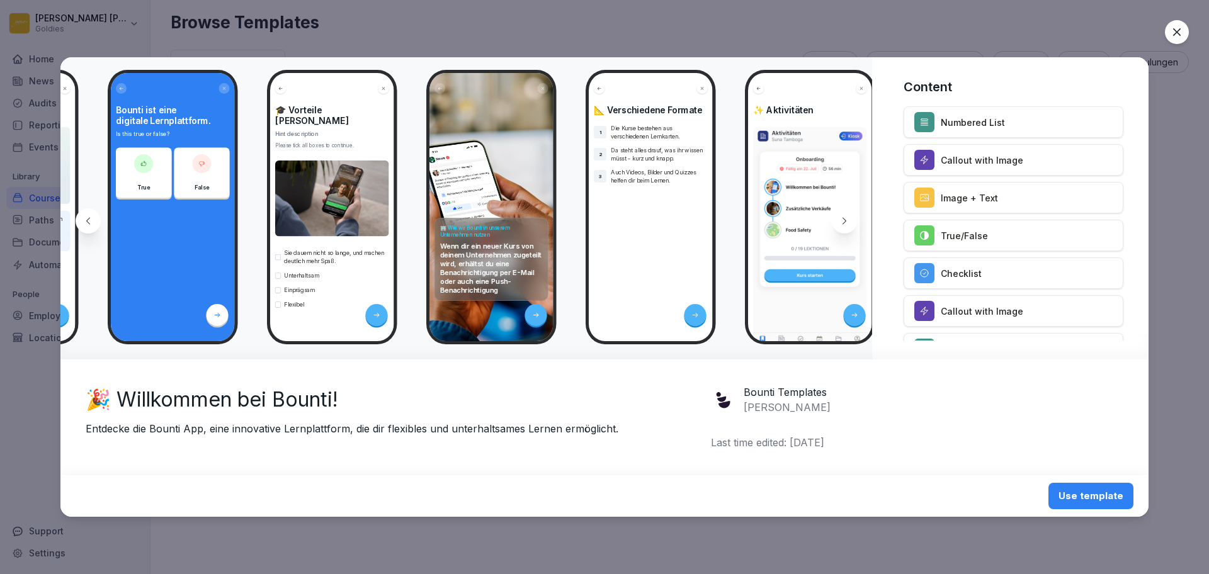
click at [840, 224] on icon at bounding box center [844, 221] width 10 height 10
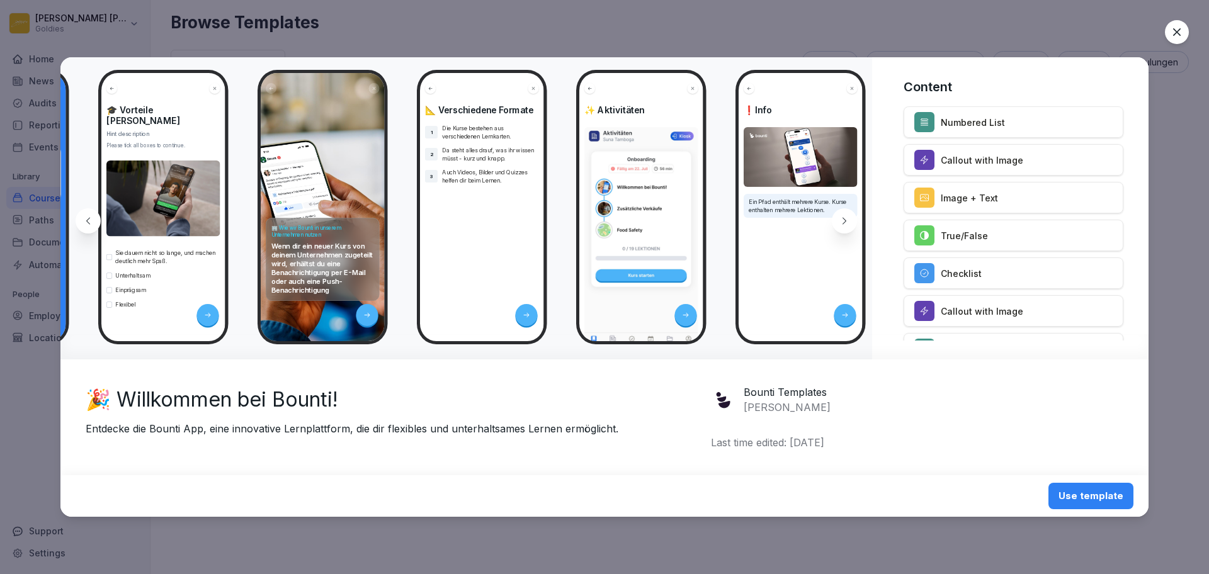
click at [840, 224] on icon at bounding box center [844, 221] width 10 height 10
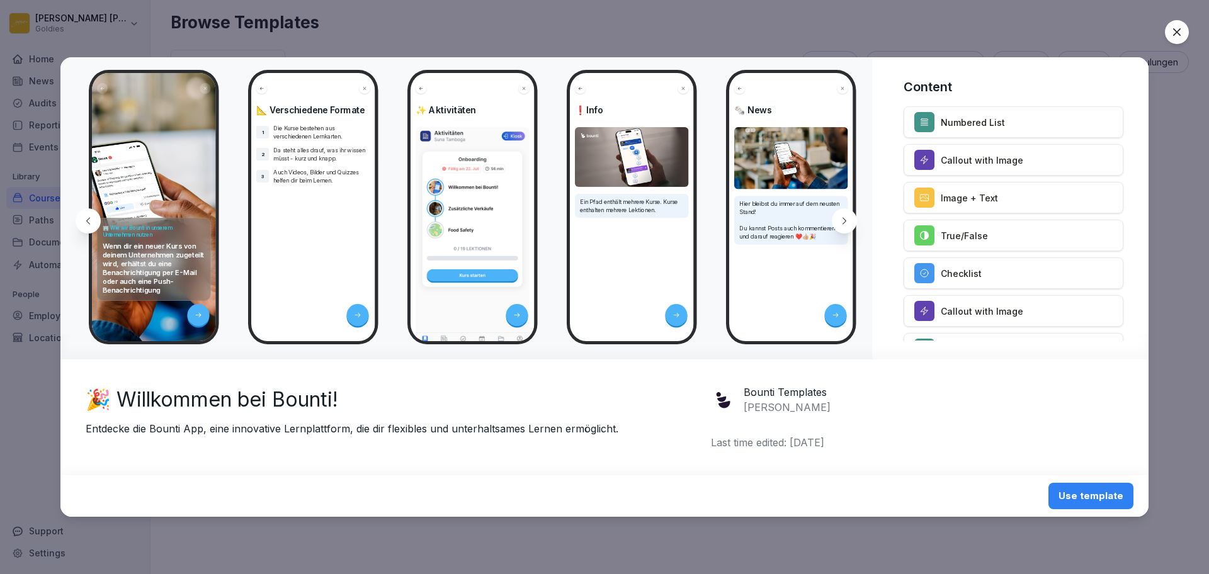
click at [840, 224] on icon at bounding box center [844, 221] width 10 height 10
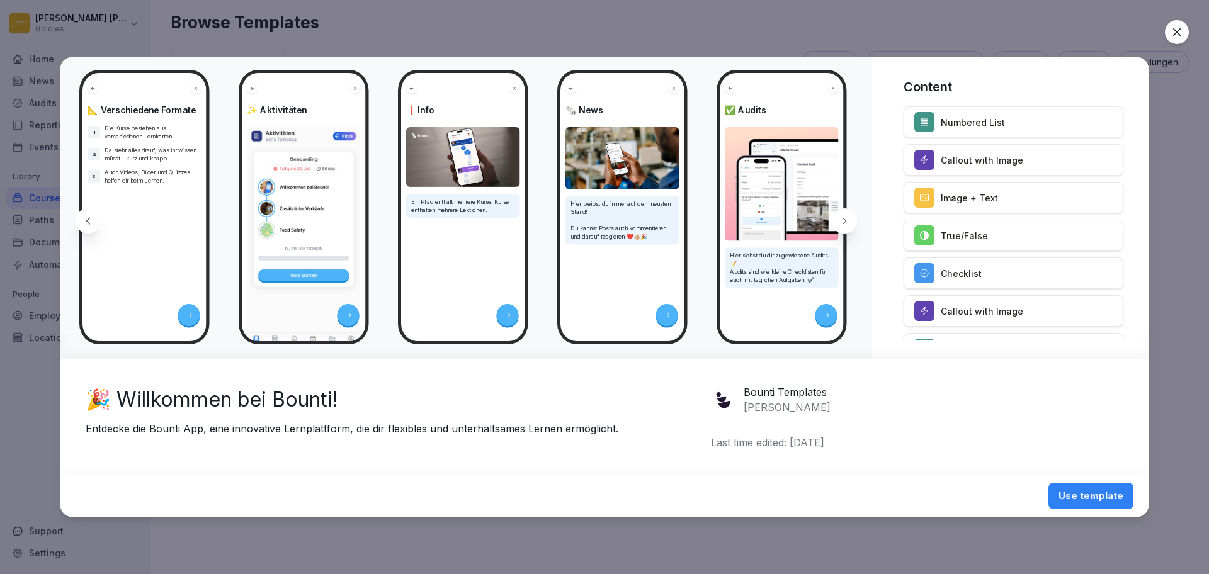
click at [840, 224] on icon at bounding box center [844, 221] width 10 height 10
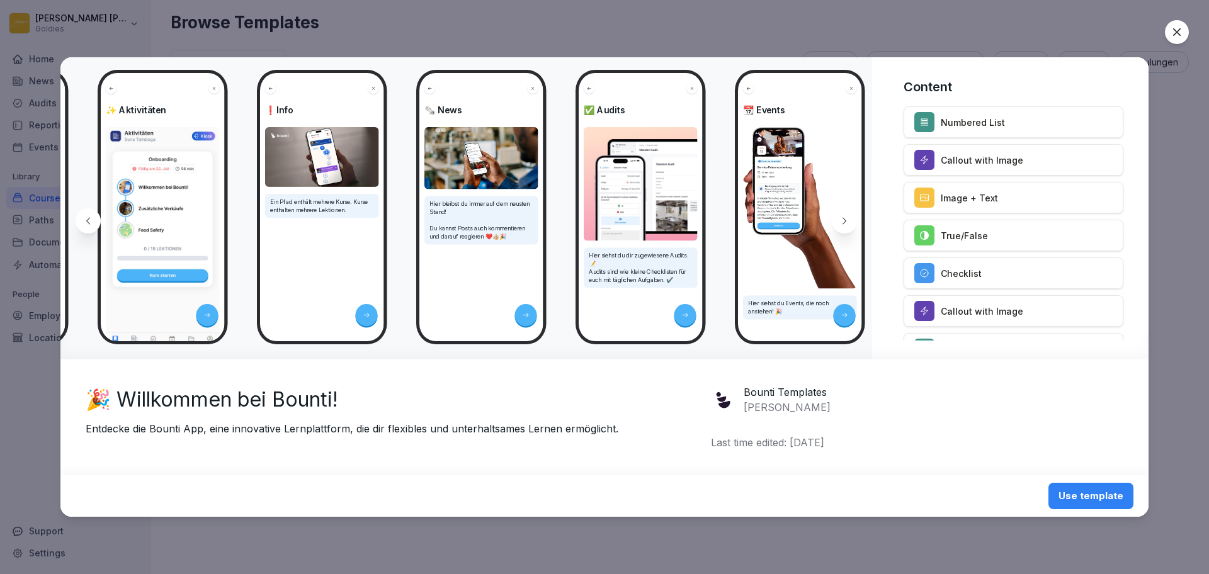
click at [840, 224] on icon at bounding box center [844, 221] width 10 height 10
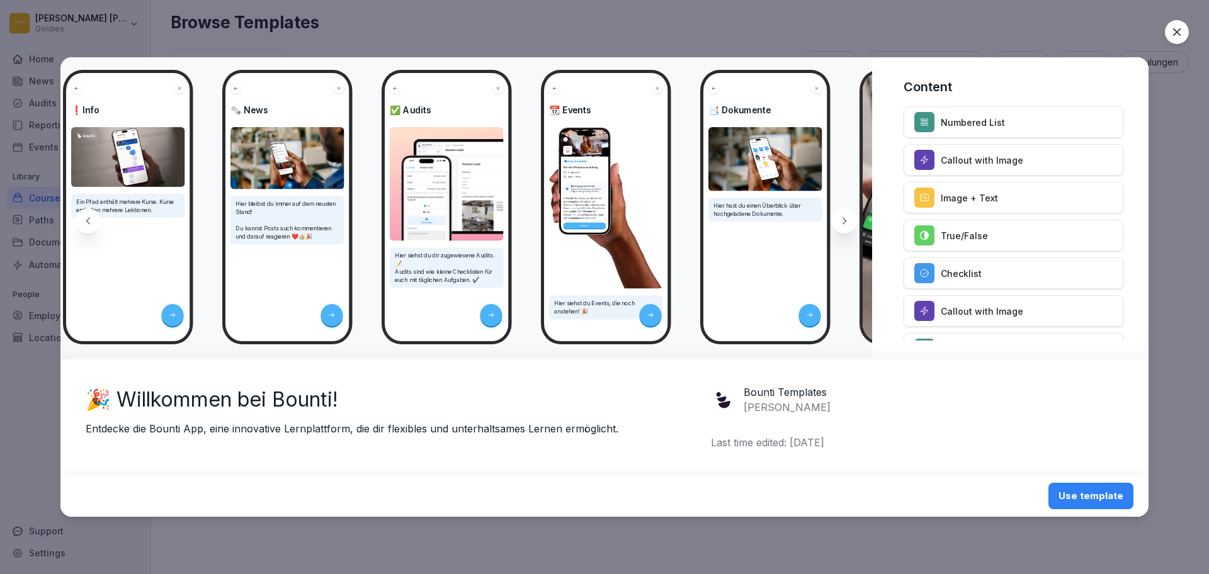
click at [840, 224] on icon at bounding box center [844, 221] width 10 height 10
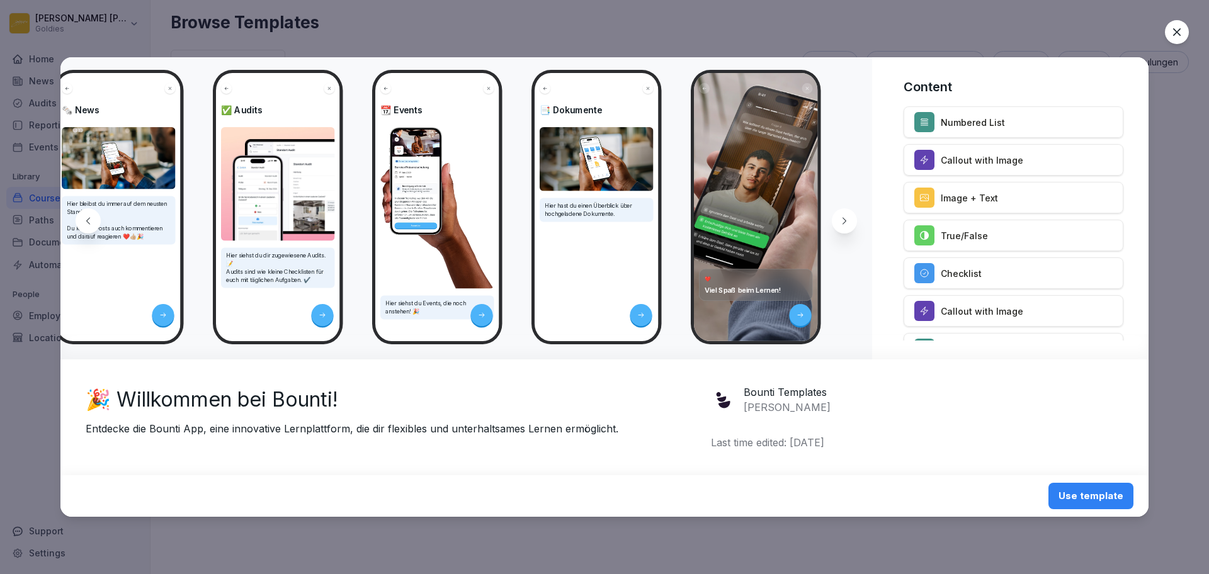
click at [840, 224] on icon at bounding box center [844, 221] width 10 height 10
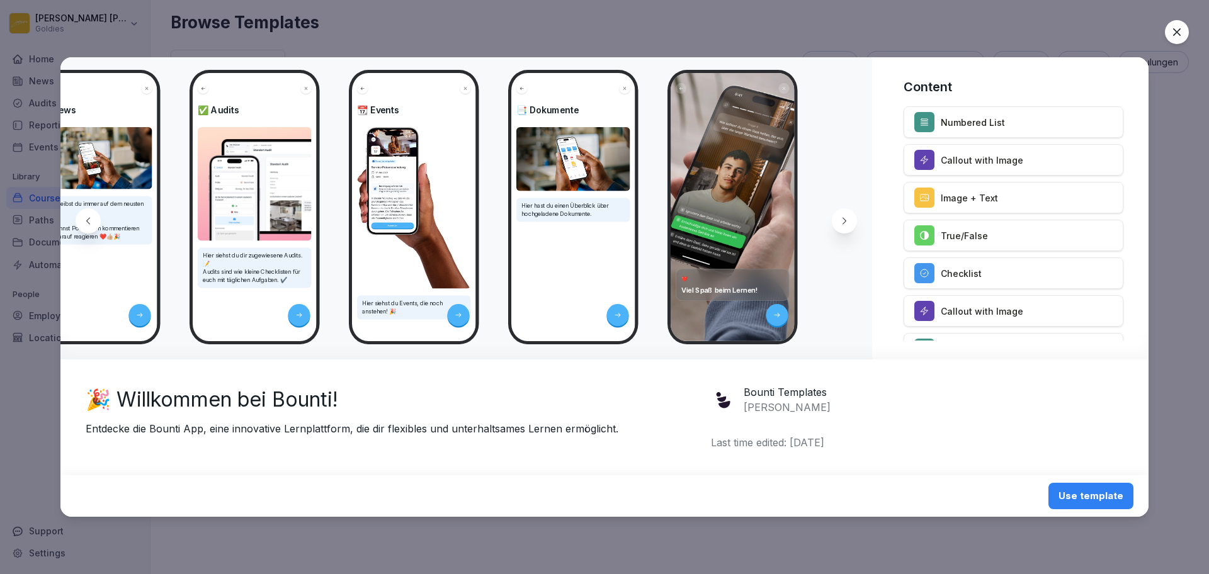
click at [91, 223] on icon at bounding box center [88, 221] width 10 height 10
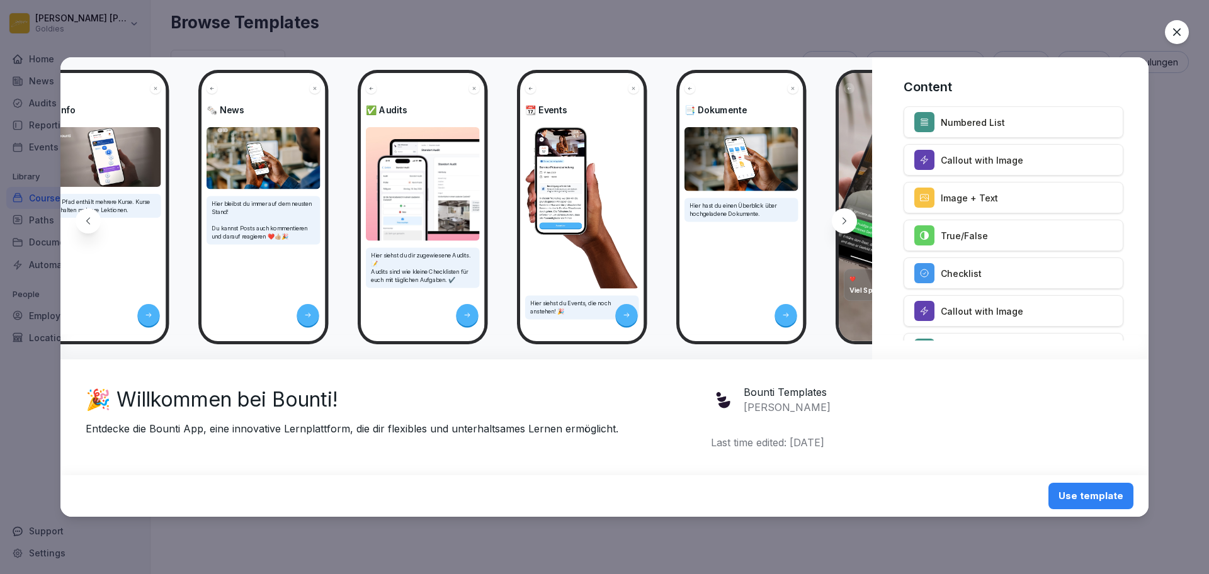
click at [91, 223] on icon at bounding box center [88, 221] width 10 height 10
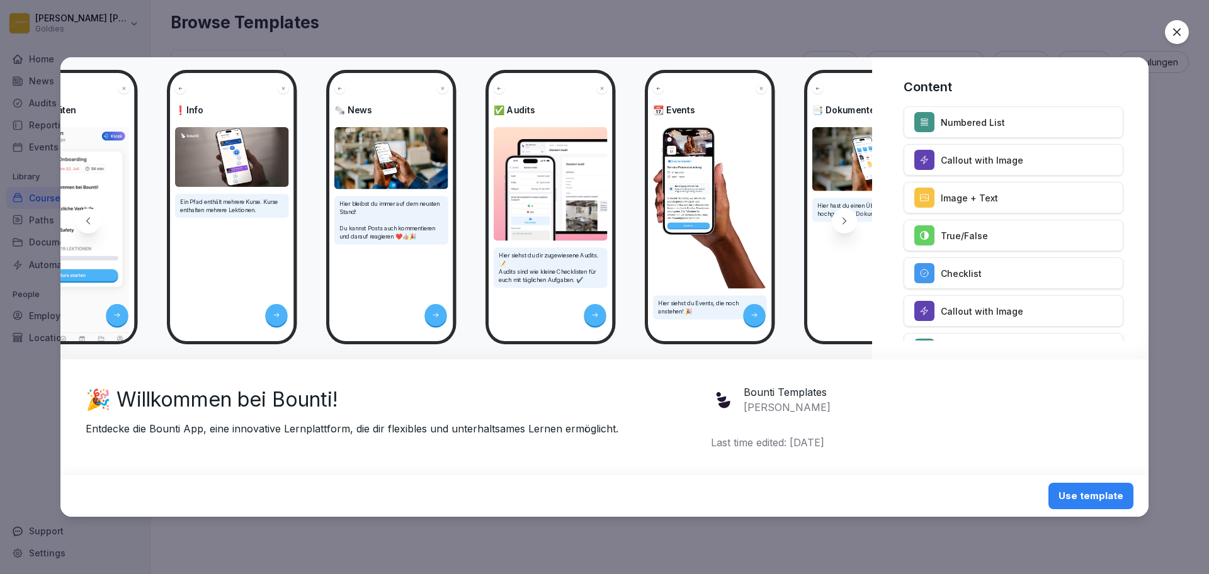
click at [91, 223] on icon at bounding box center [88, 221] width 10 height 10
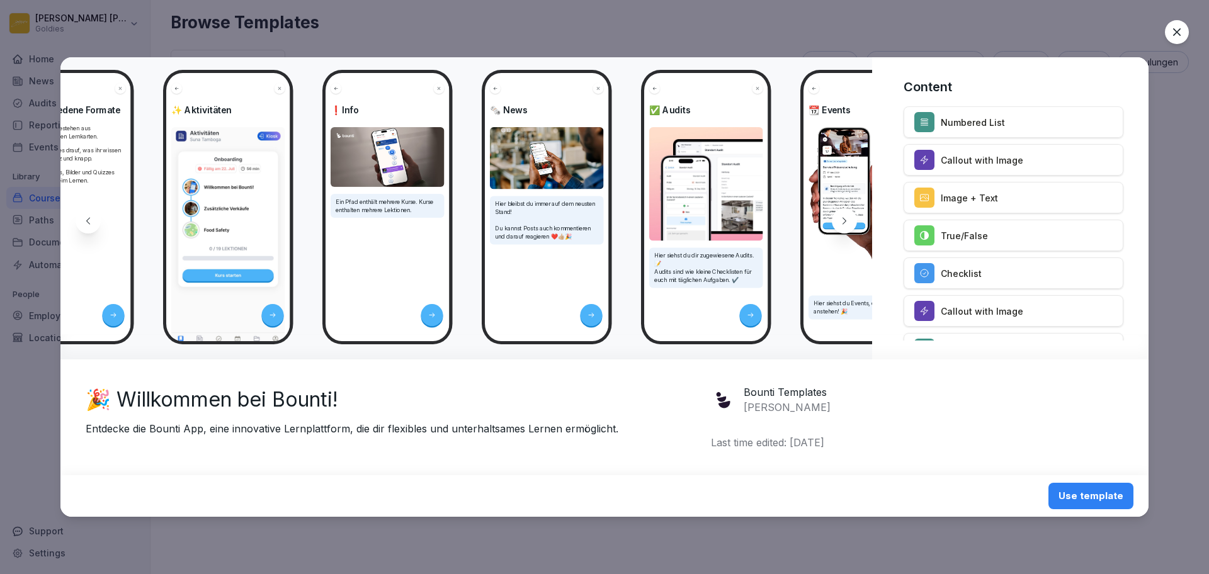
click at [91, 223] on icon at bounding box center [88, 221] width 10 height 10
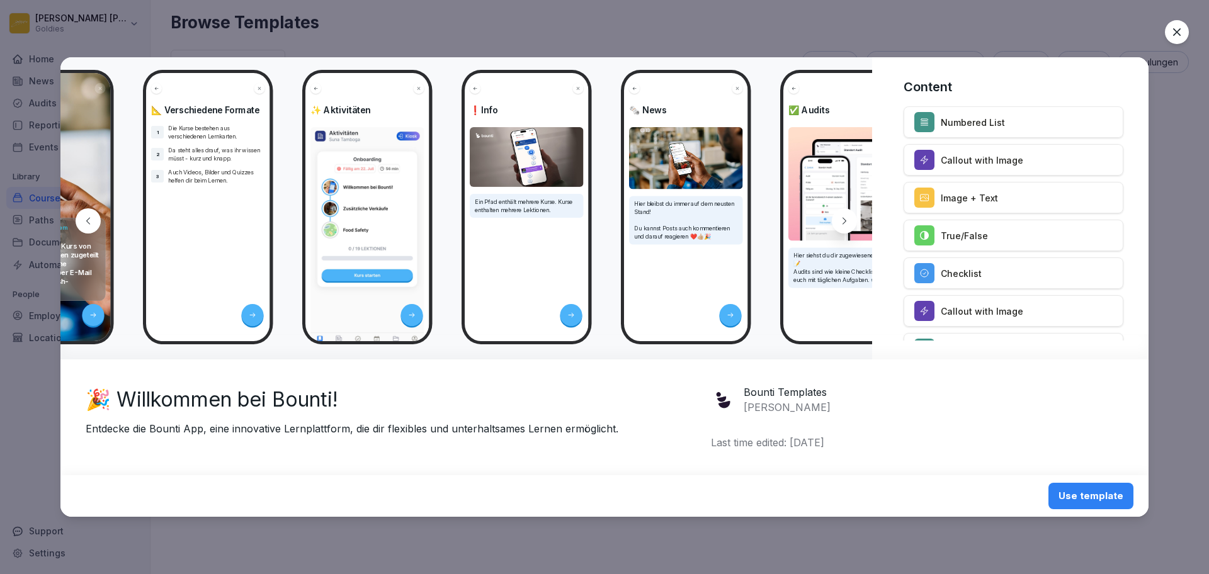
click at [91, 223] on icon at bounding box center [88, 221] width 10 height 10
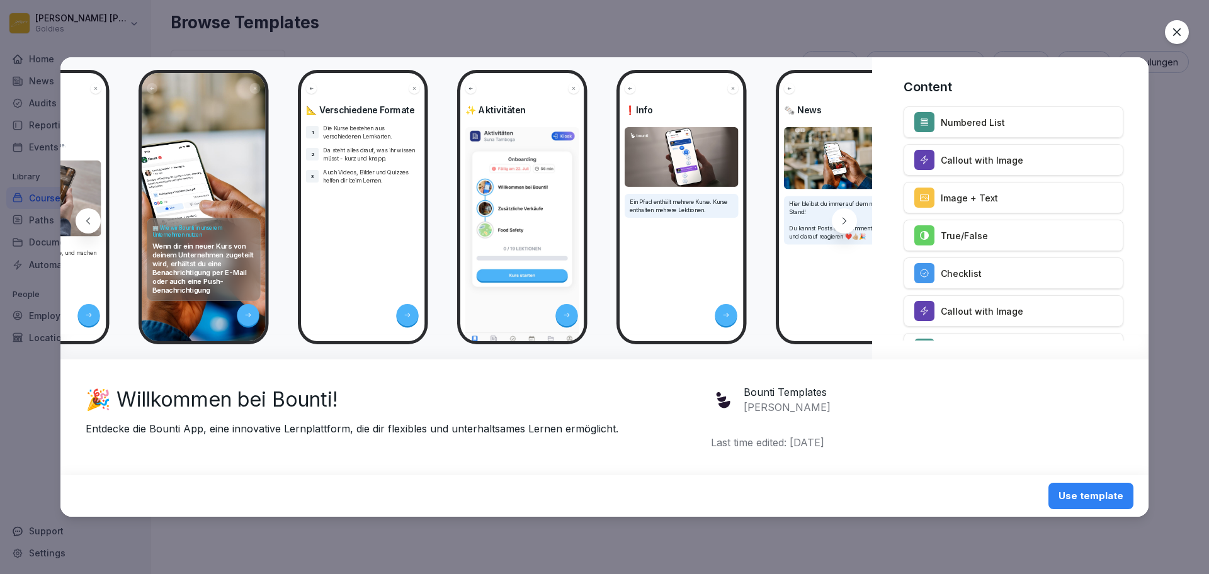
click at [91, 223] on icon at bounding box center [88, 221] width 10 height 10
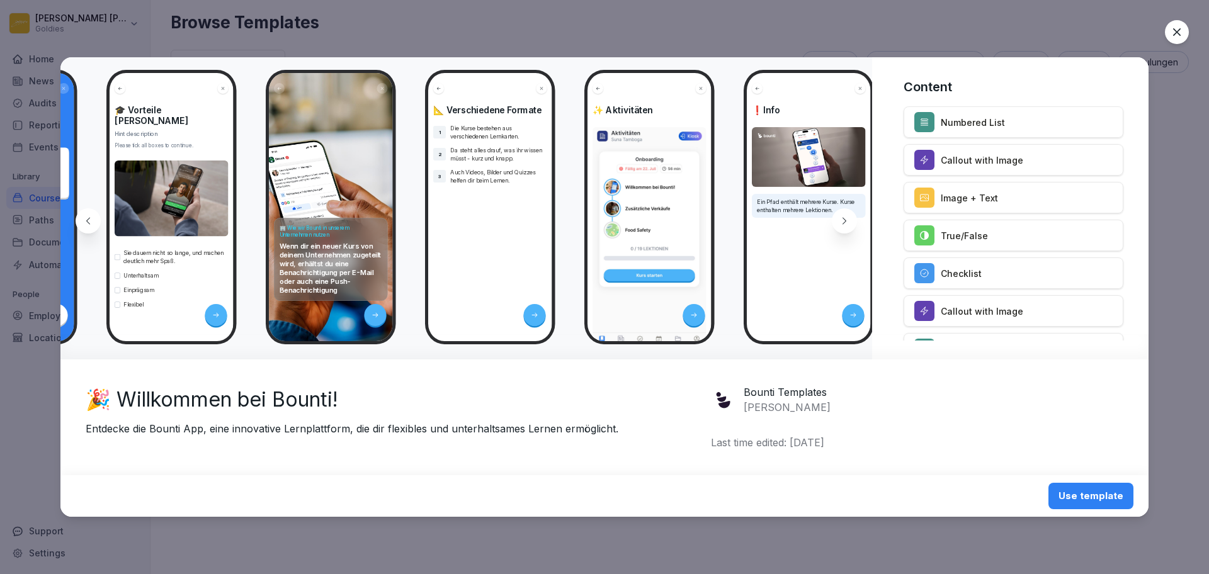
click at [91, 223] on icon at bounding box center [88, 221] width 10 height 10
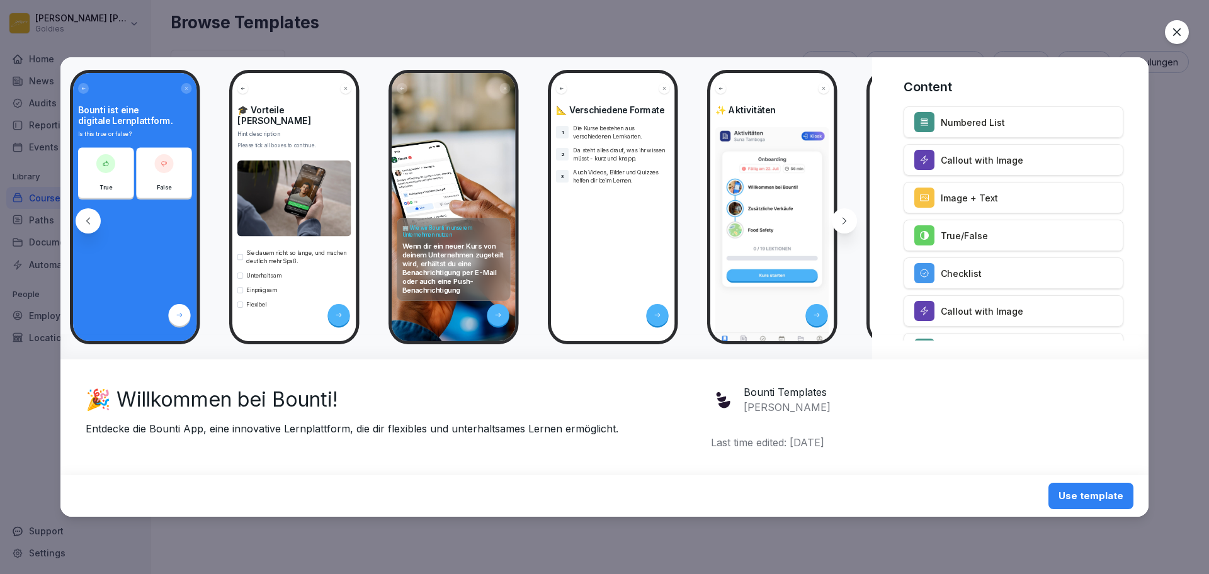
click at [91, 223] on icon at bounding box center [88, 221] width 10 height 10
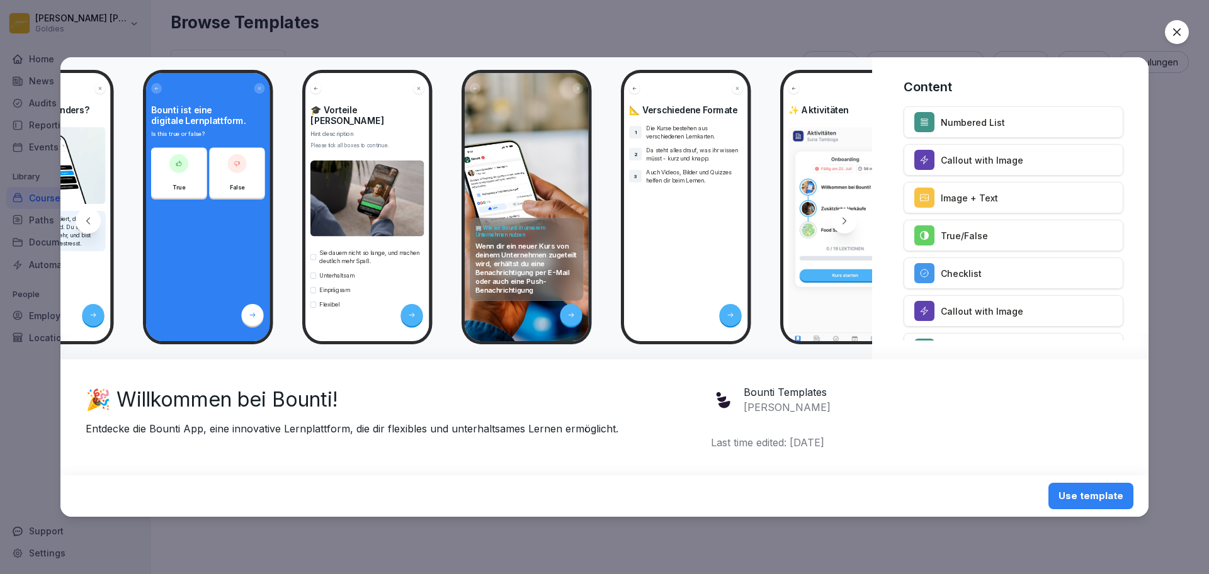
click at [91, 223] on icon at bounding box center [88, 221] width 10 height 10
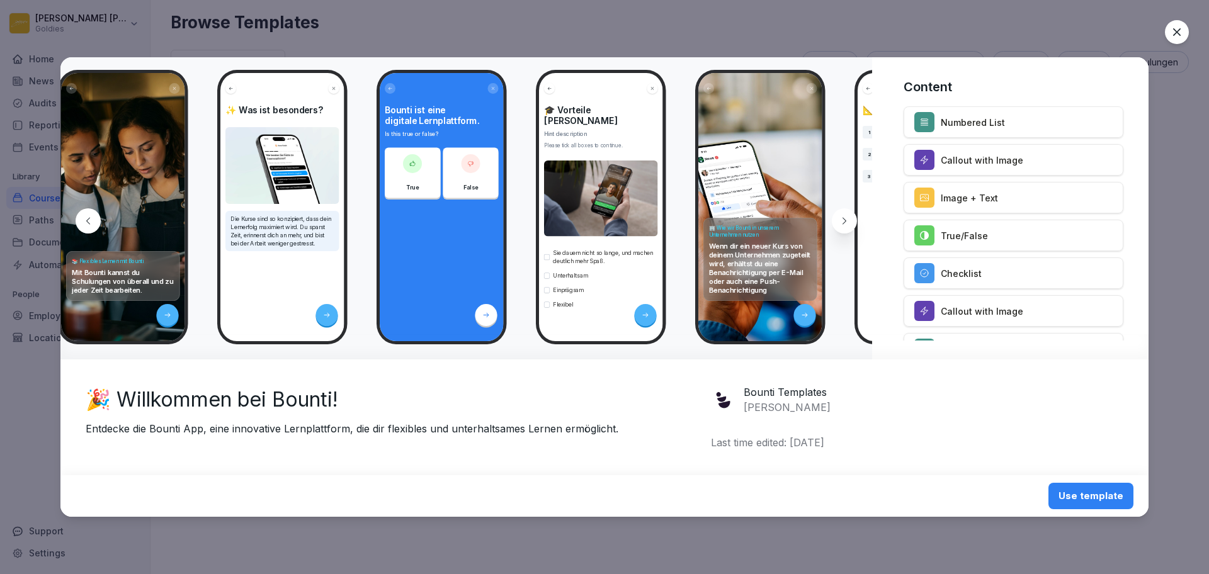
scroll to position [0, 234]
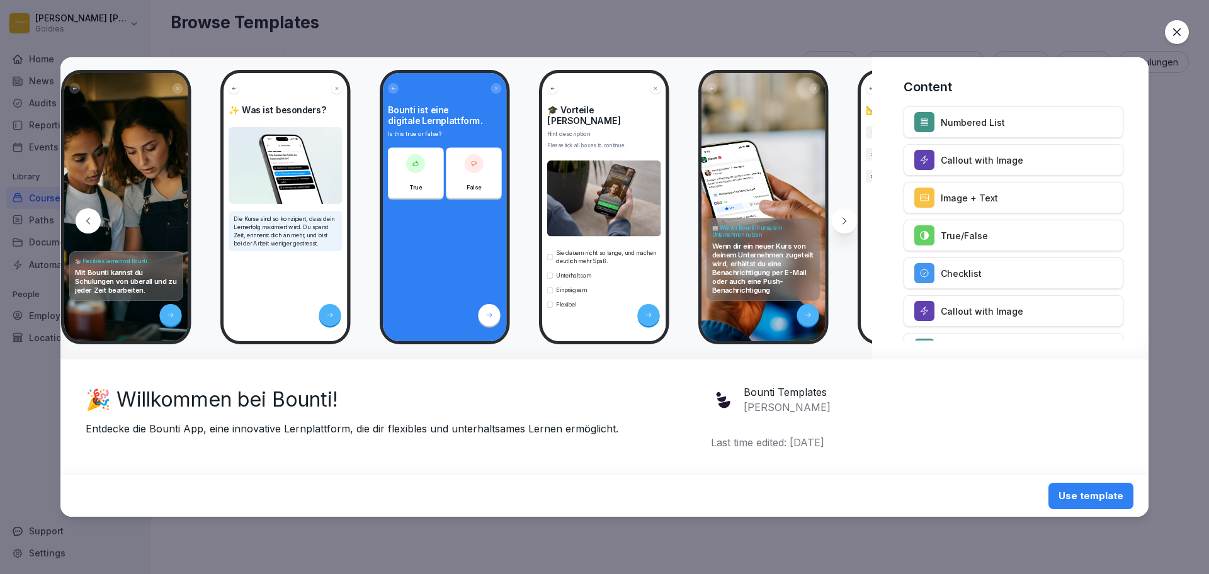
click at [1077, 494] on div "Use template" at bounding box center [1091, 496] width 65 height 14
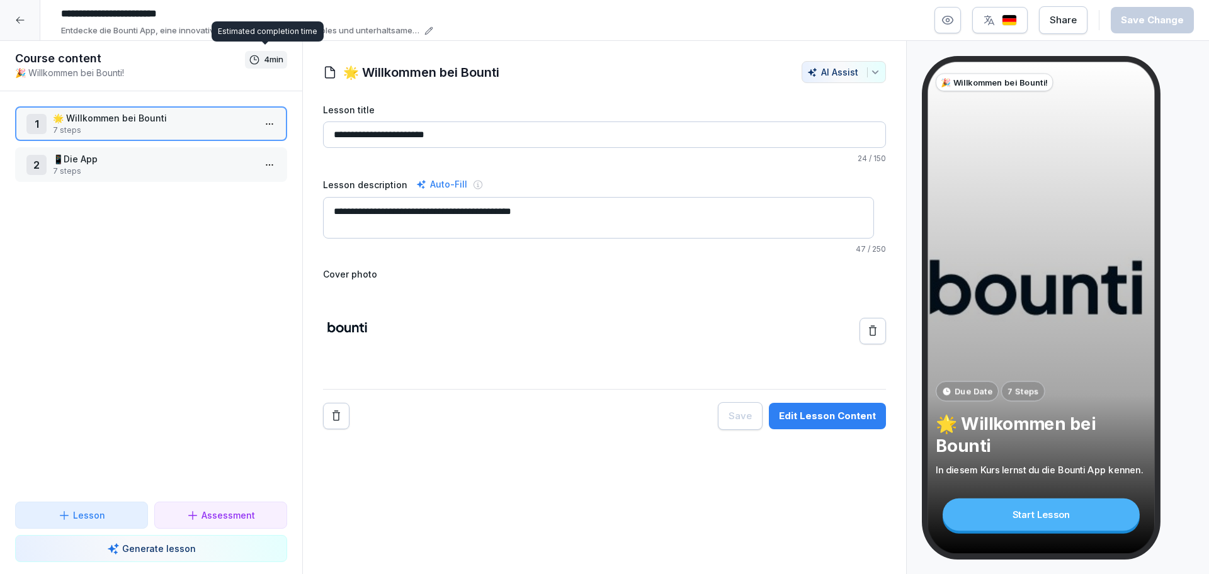
click at [258, 120] on html "**********" at bounding box center [604, 287] width 1209 height 574
click at [234, 173] on div "Copy ⌘C" at bounding box center [210, 172] width 97 height 13
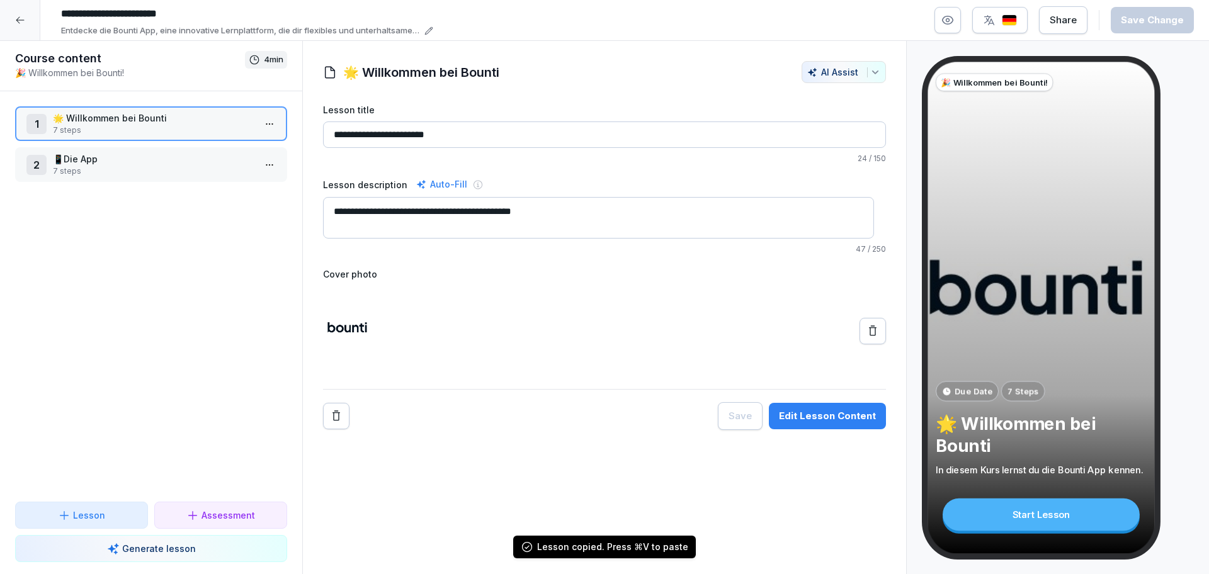
click at [24, 21] on icon at bounding box center [20, 20] width 10 height 10
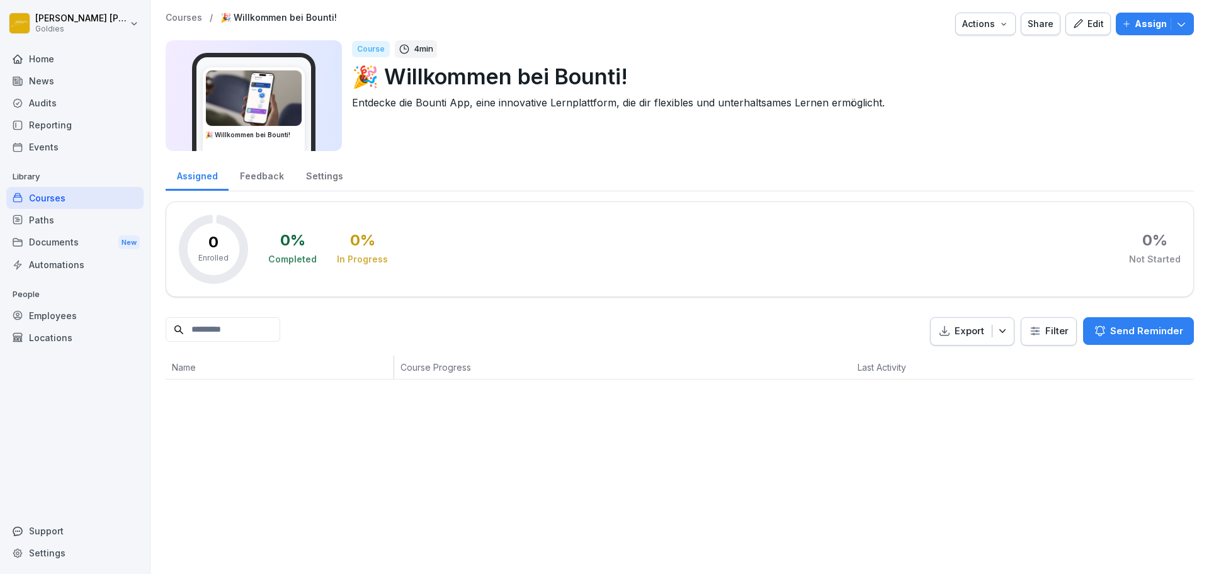
click at [56, 193] on div "Courses" at bounding box center [74, 198] width 137 height 22
click at [378, 194] on div "Nathan Luntang-Jensen Goldies Home News Audits Reporting Events Library Courses…" at bounding box center [604, 287] width 1209 height 574
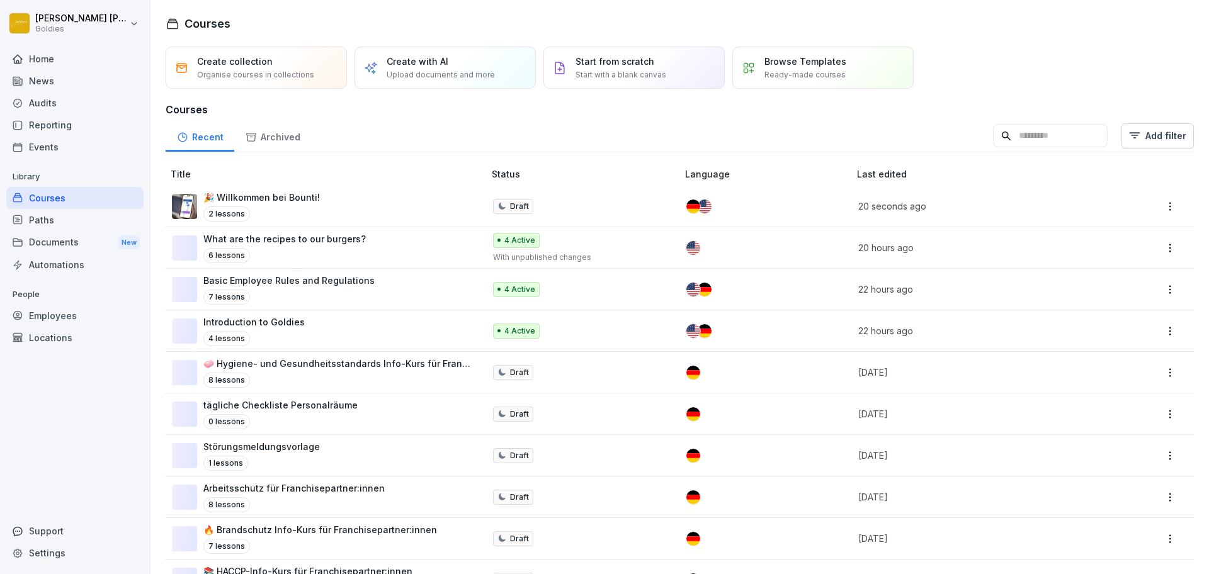
click at [430, 332] on div "Introduction to Goldies 4 lessons" at bounding box center [322, 330] width 300 height 31
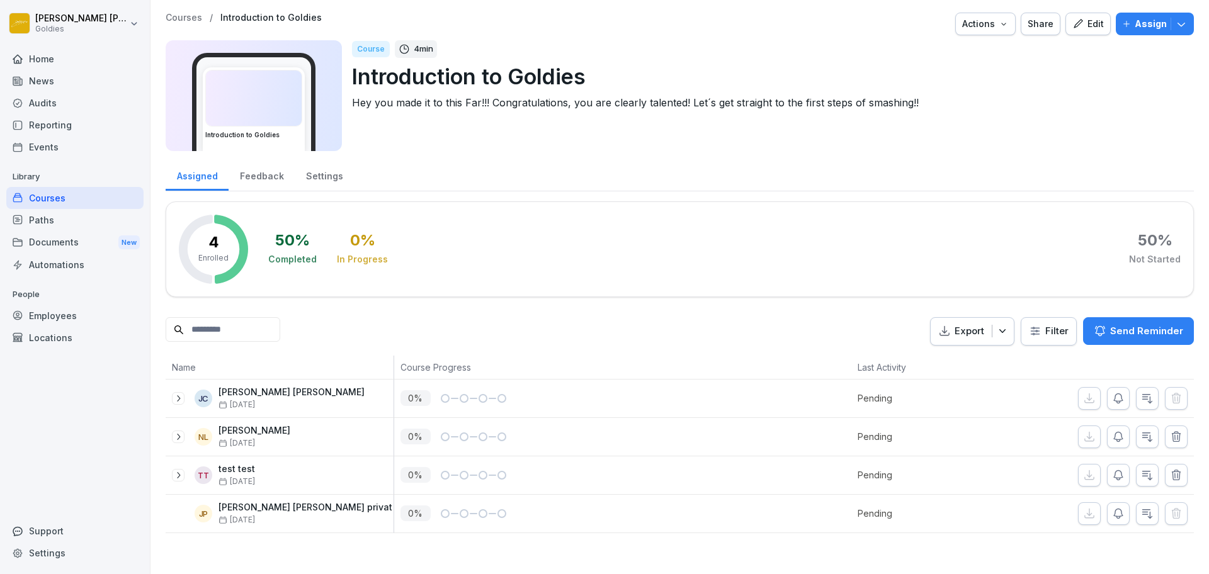
click at [186, 13] on p "Courses" at bounding box center [184, 18] width 37 height 11
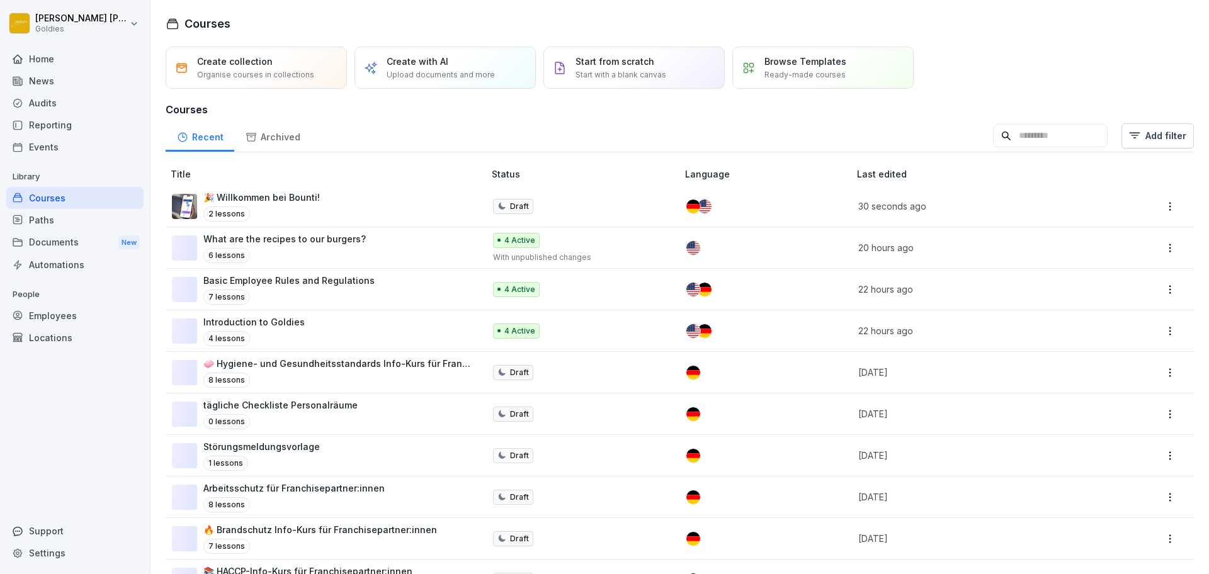
click at [356, 246] on div "What are the recipes to our burgers? 6 lessons" at bounding box center [284, 247] width 162 height 31
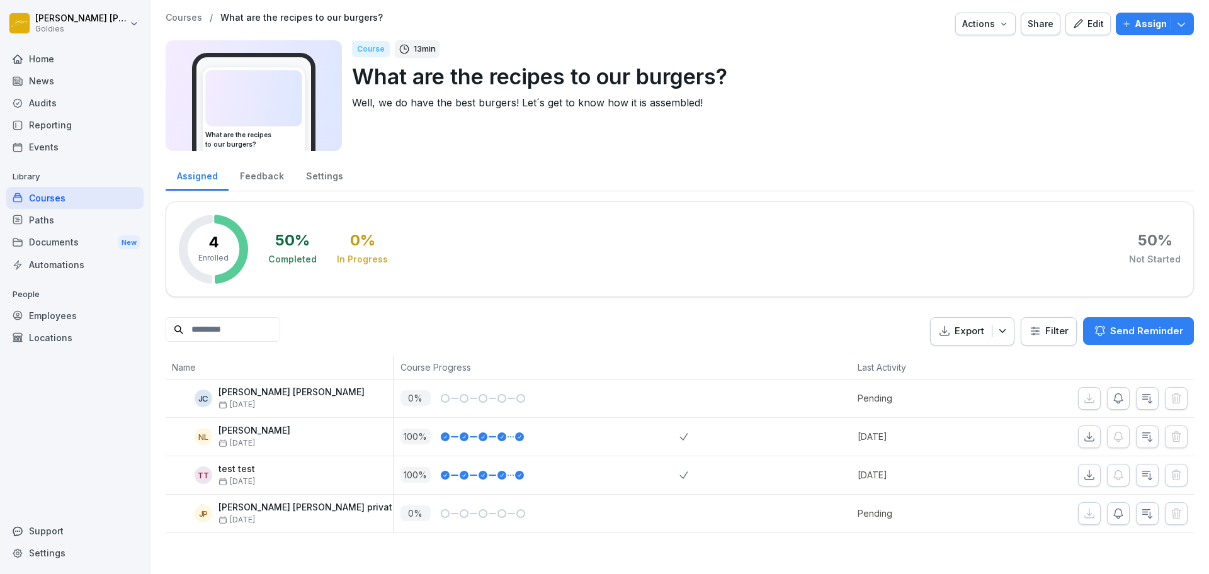
click at [188, 14] on p "Courses" at bounding box center [184, 18] width 37 height 11
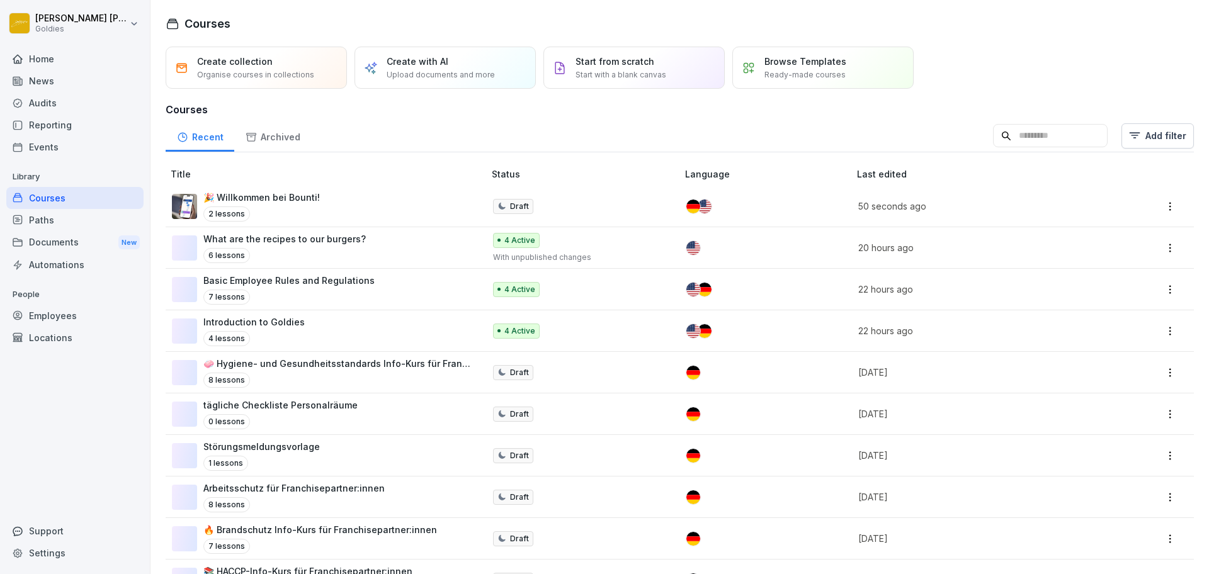
click at [473, 52] on div "Create with AI Upload documents and more" at bounding box center [445, 68] width 181 height 42
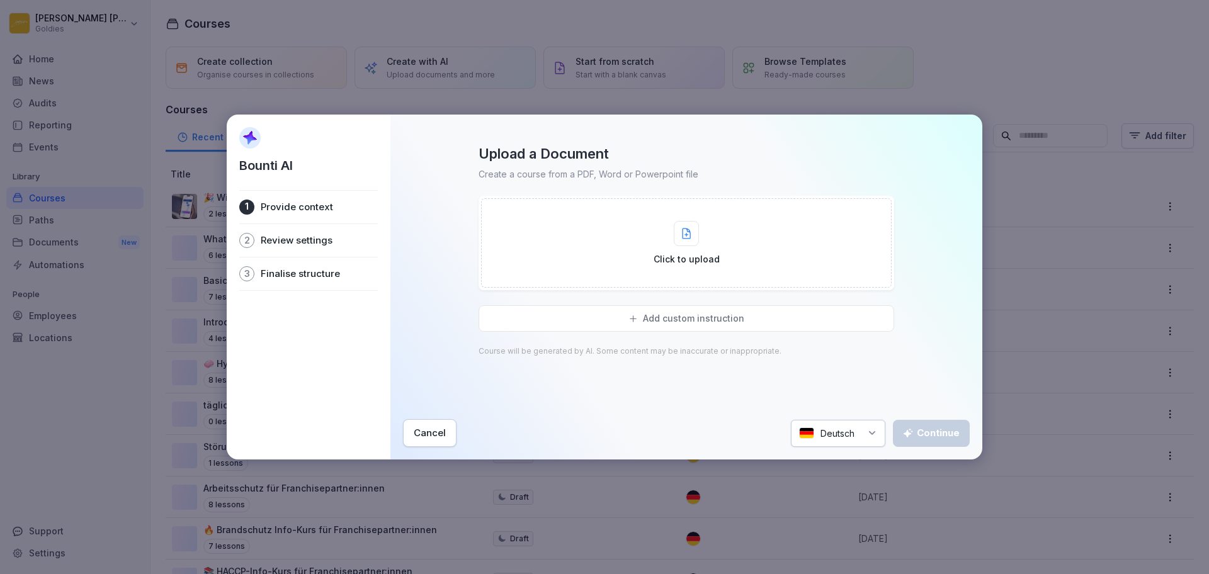
click at [429, 439] on div "Cancel" at bounding box center [430, 433] width 32 height 14
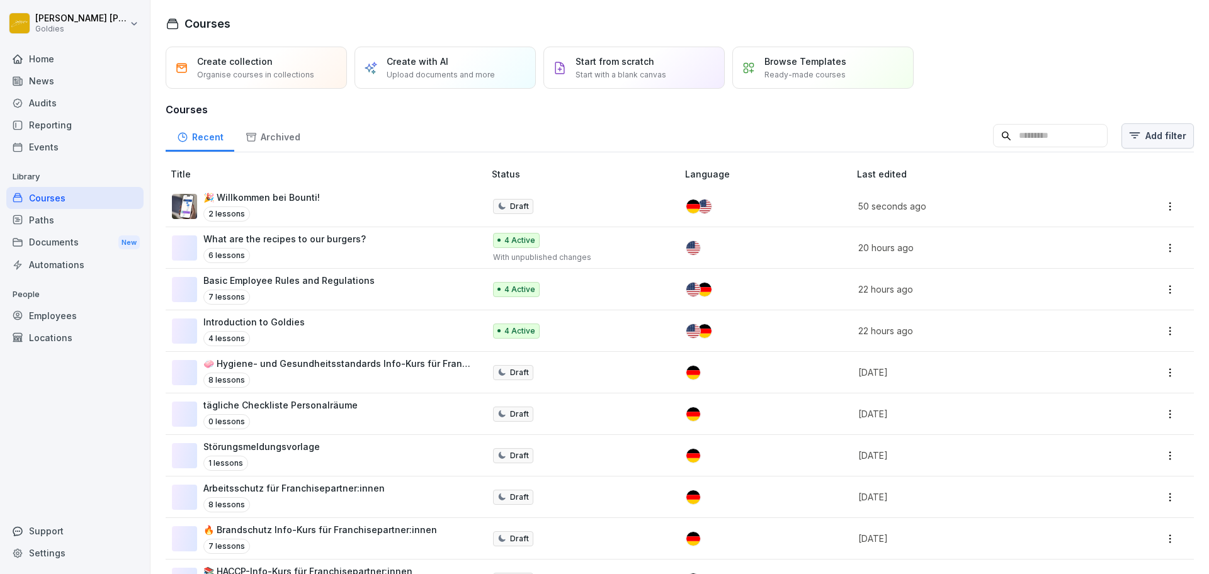
click at [1169, 140] on html "Nathan Luntang-Jensen Goldies Home News Audits Reporting Events Library Courses…" at bounding box center [604, 287] width 1209 height 574
click at [819, 111] on html "Nathan Luntang-Jensen Goldies Home News Audits Reporting Events Library Courses…" at bounding box center [604, 287] width 1209 height 574
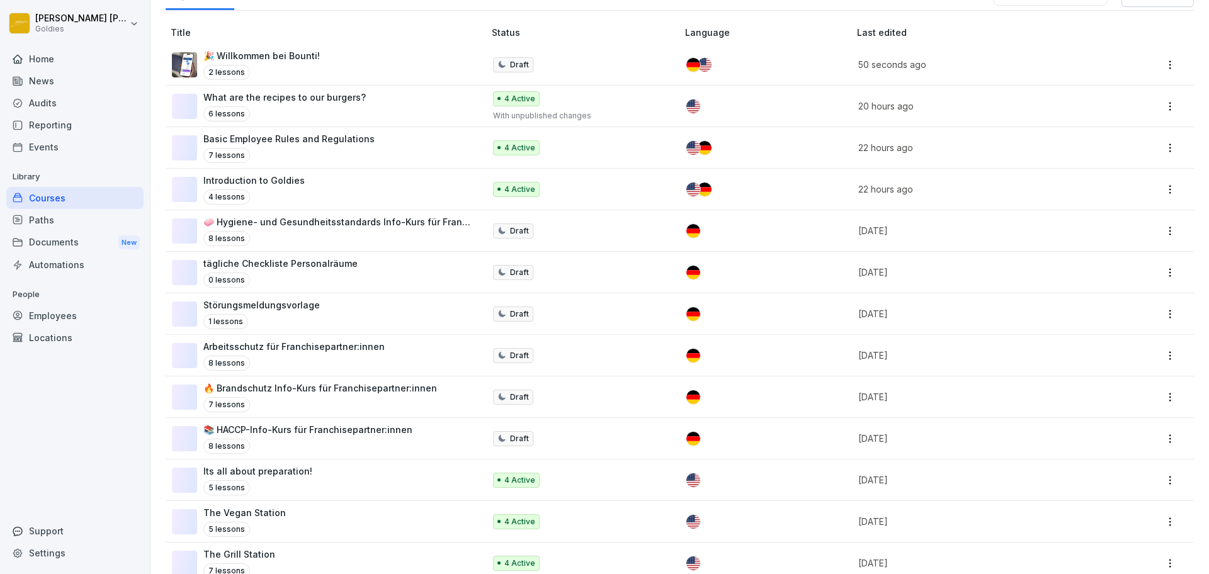
scroll to position [142, 0]
click at [418, 247] on td "🧼 Hygiene- und Gesundheitsstandards Info-Kurs für Franchisepartner:innen 8 less…" at bounding box center [326, 231] width 321 height 42
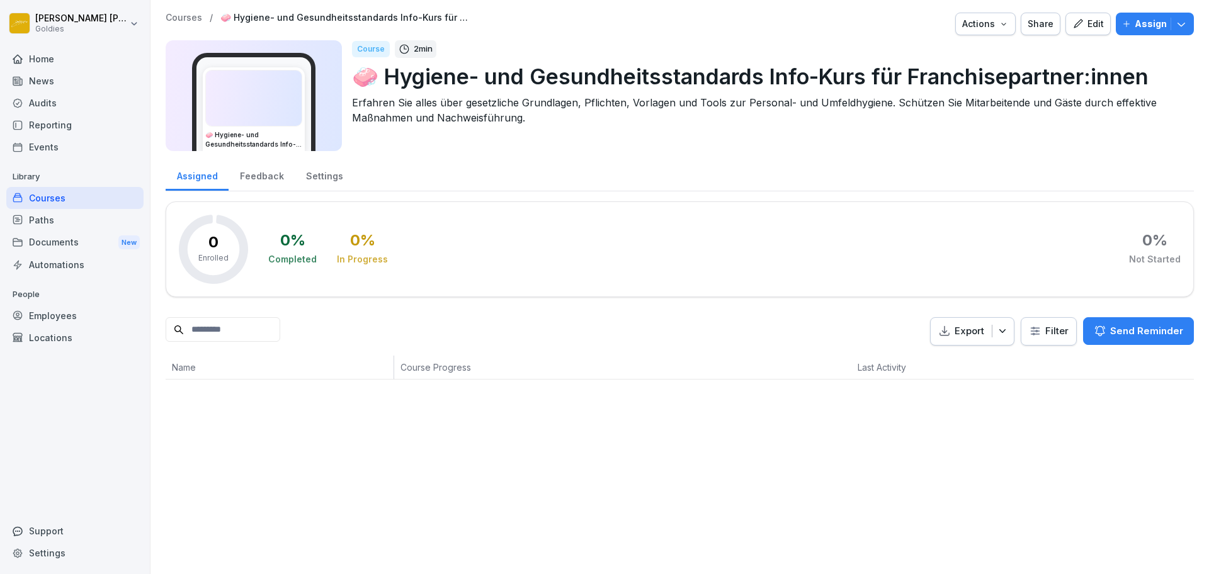
click at [1084, 27] on div "Edit" at bounding box center [1087, 24] width 31 height 14
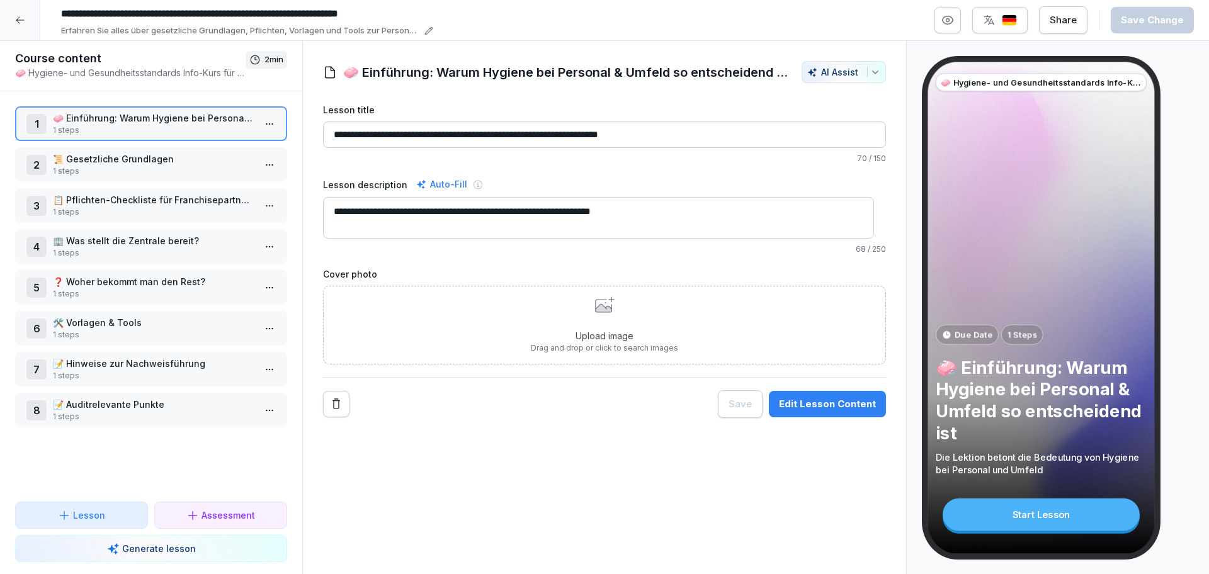
click at [137, 174] on p "1 steps" at bounding box center [154, 171] width 202 height 11
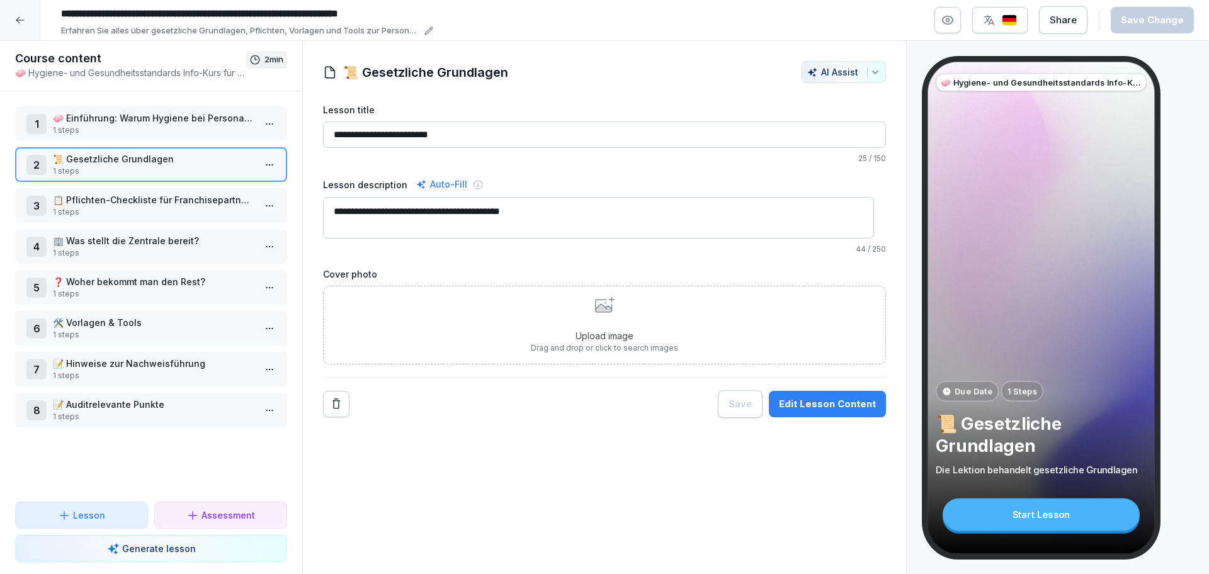
click at [145, 199] on p "📋 Pflichten-Checkliste für Franchisepartner:innen" at bounding box center [154, 199] width 202 height 13
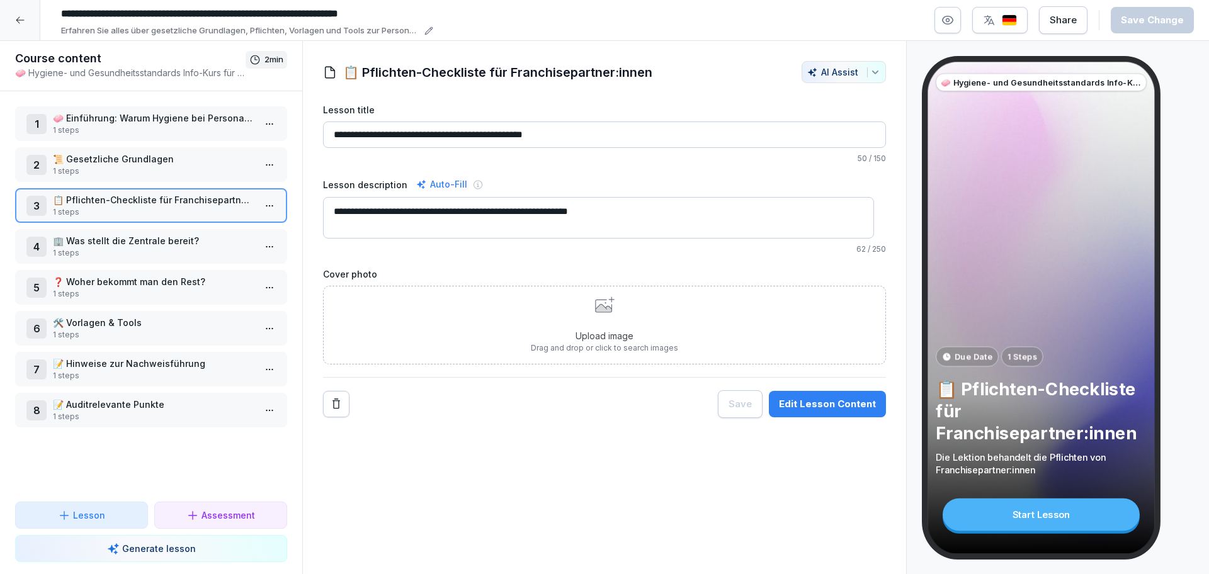
click at [172, 249] on p "1 steps" at bounding box center [154, 252] width 202 height 11
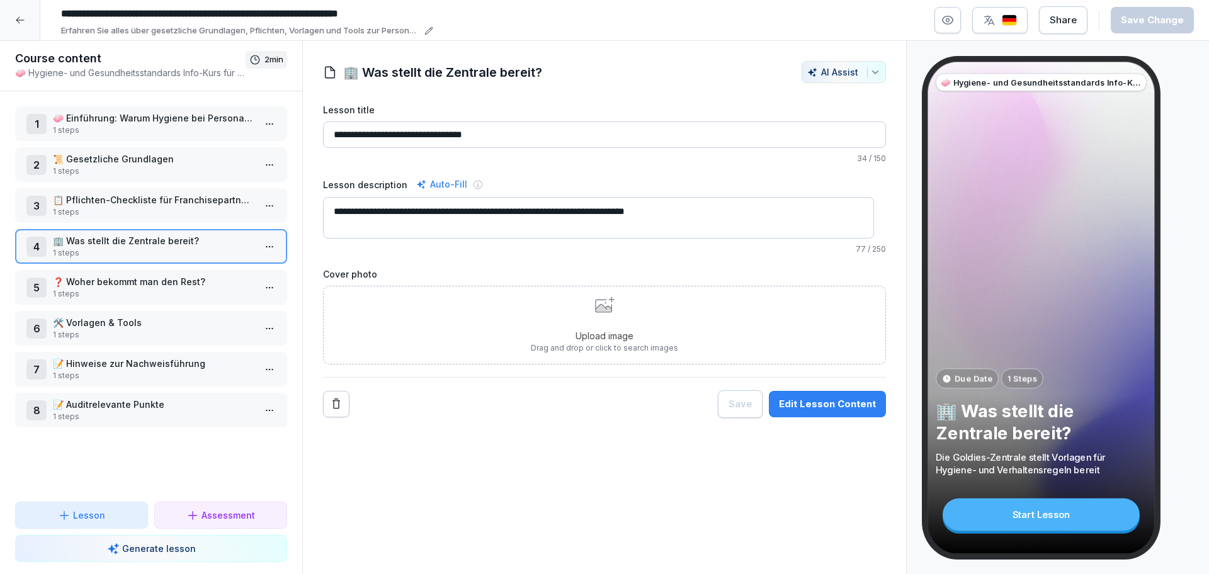
click at [832, 389] on div "**********" at bounding box center [604, 260] width 563 height 315
click at [831, 394] on button "Edit Lesson Content" at bounding box center [827, 404] width 117 height 26
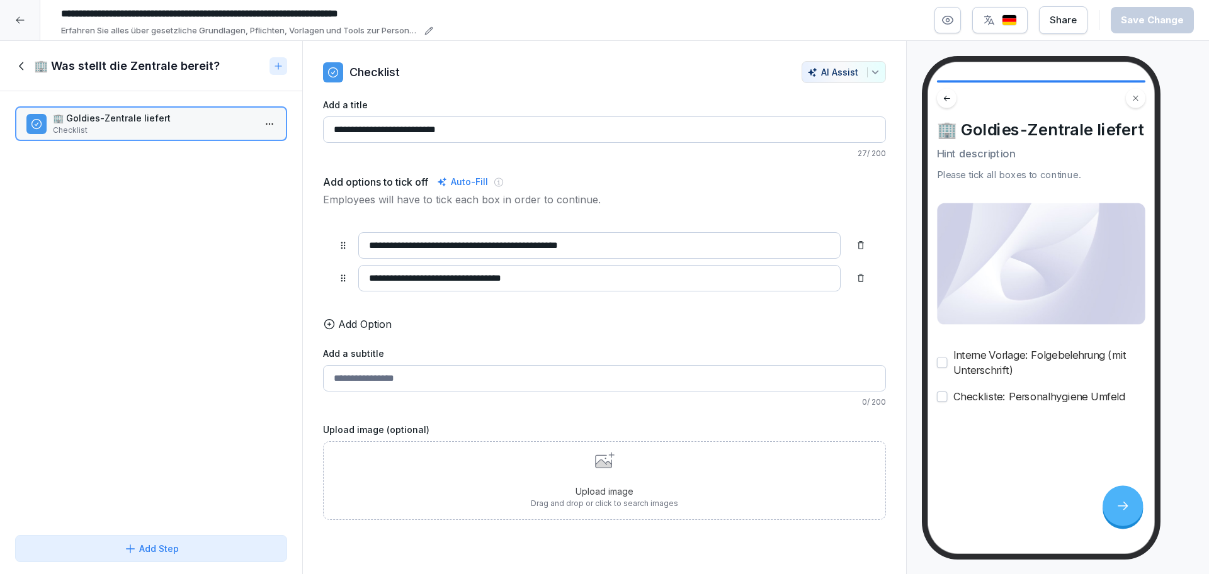
click at [17, 60] on icon at bounding box center [22, 66] width 14 height 14
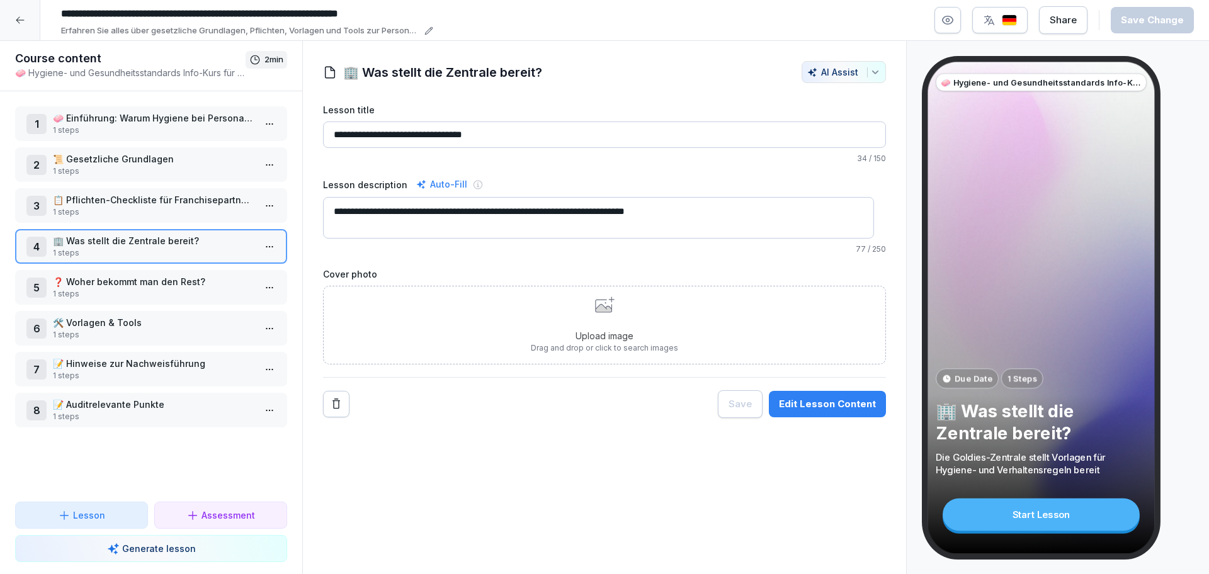
click at [18, 28] on div at bounding box center [20, 20] width 40 height 40
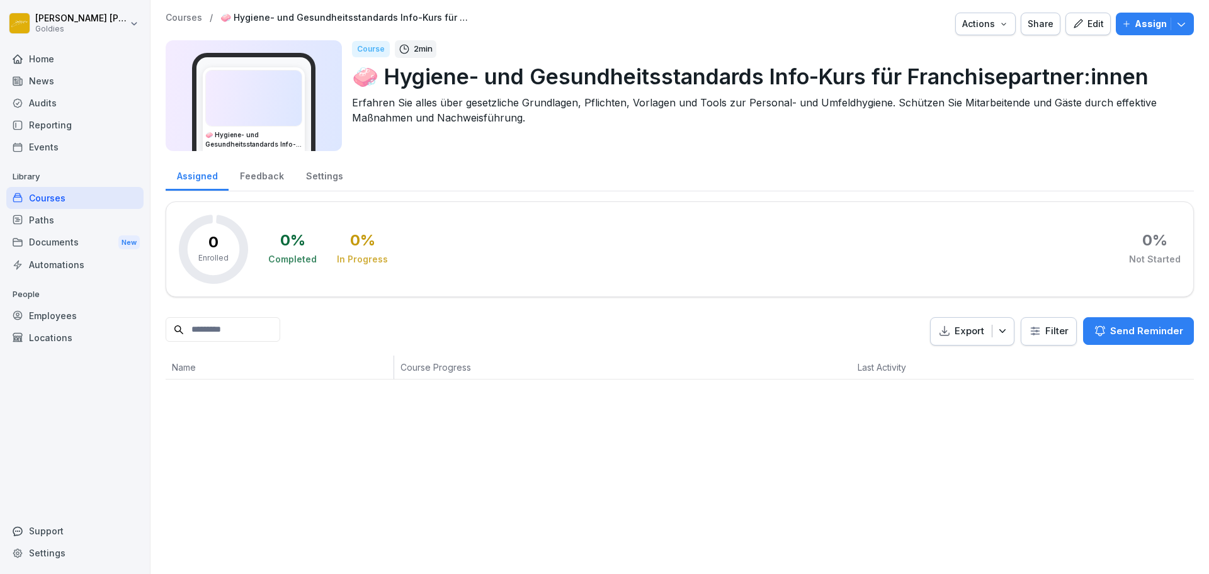
click at [178, 16] on p "Courses" at bounding box center [184, 18] width 37 height 11
